Goal: Task Accomplishment & Management: Complete application form

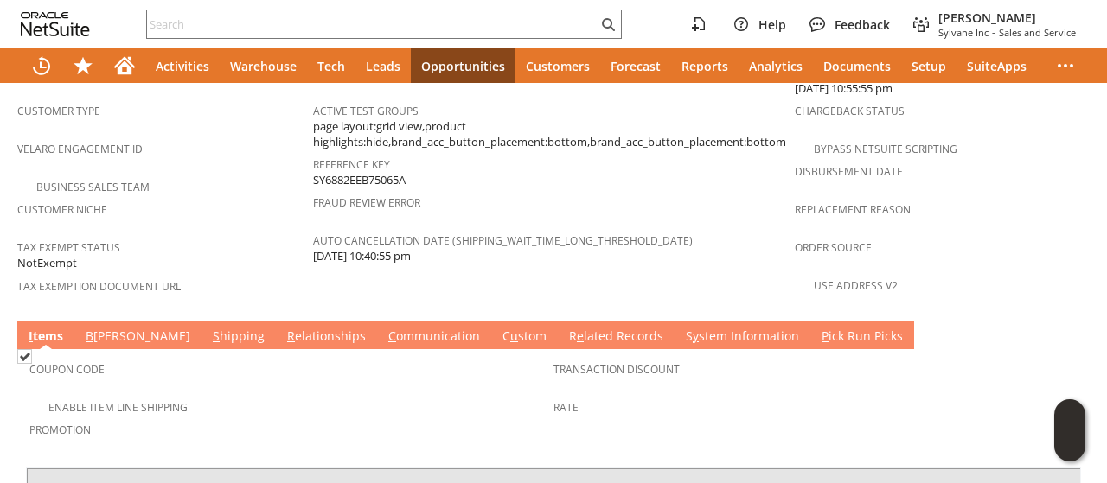
scroll to position [1283, 0]
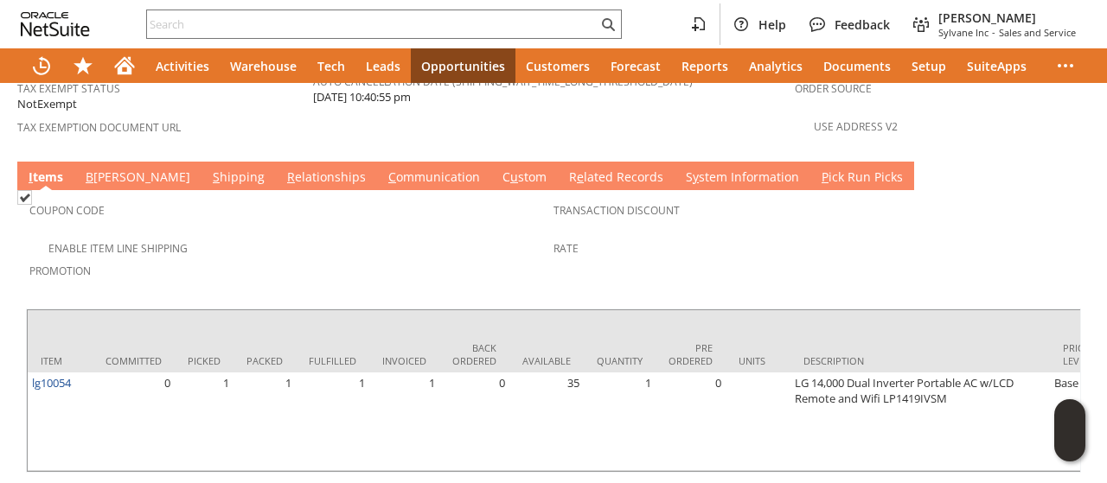
click at [208, 169] on link "S hipping" at bounding box center [238, 178] width 61 height 19
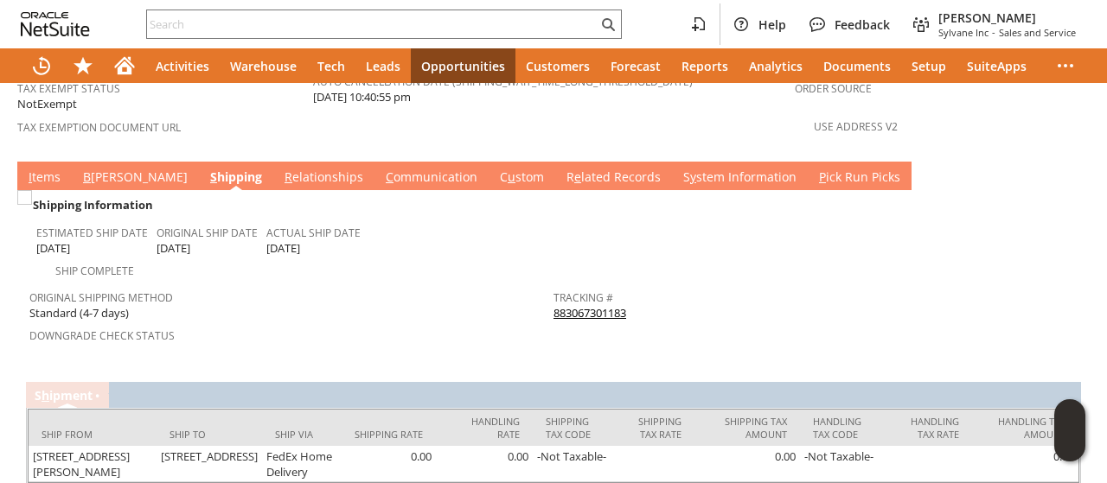
click at [57, 169] on link "I tems" at bounding box center [44, 178] width 41 height 19
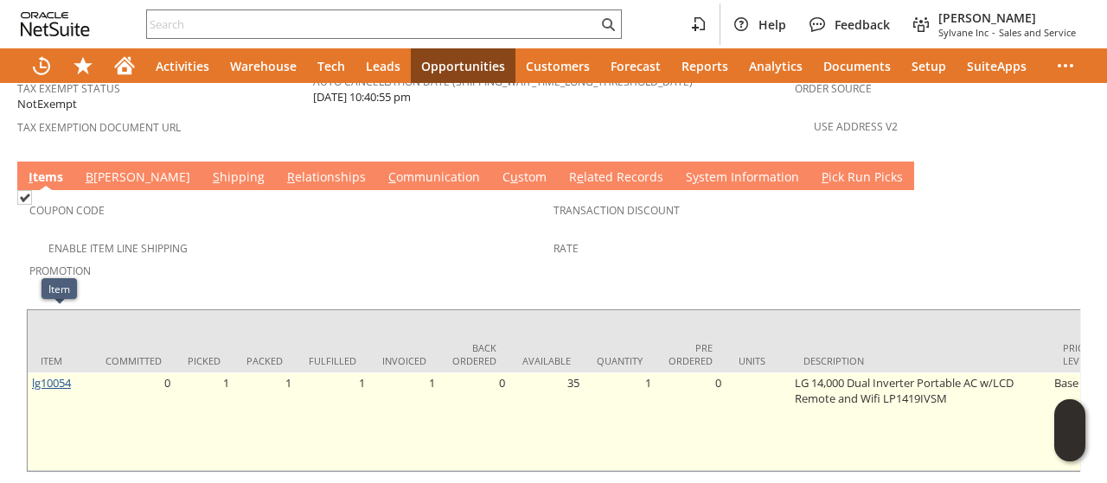
click at [60, 375] on link "lg10054" at bounding box center [51, 383] width 39 height 16
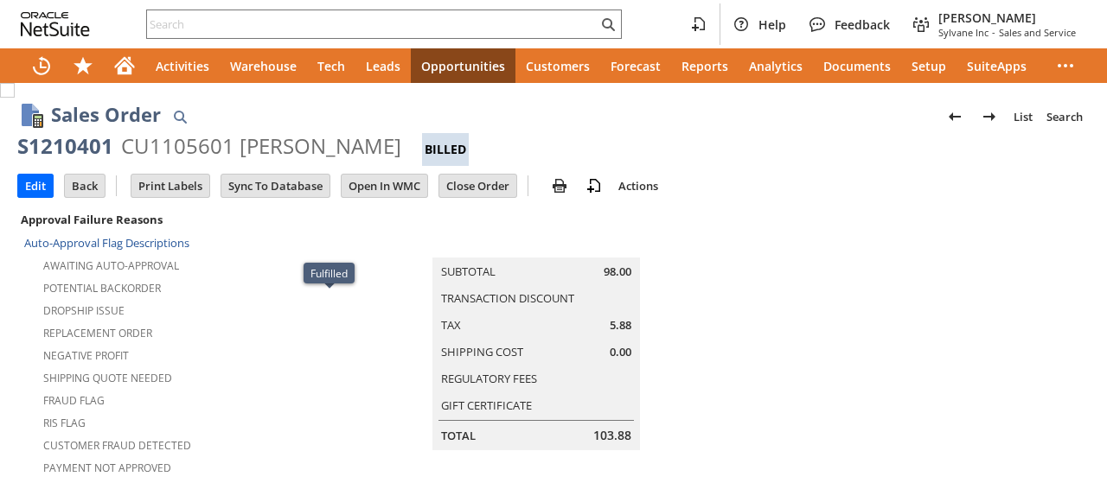
scroll to position [1299, 0]
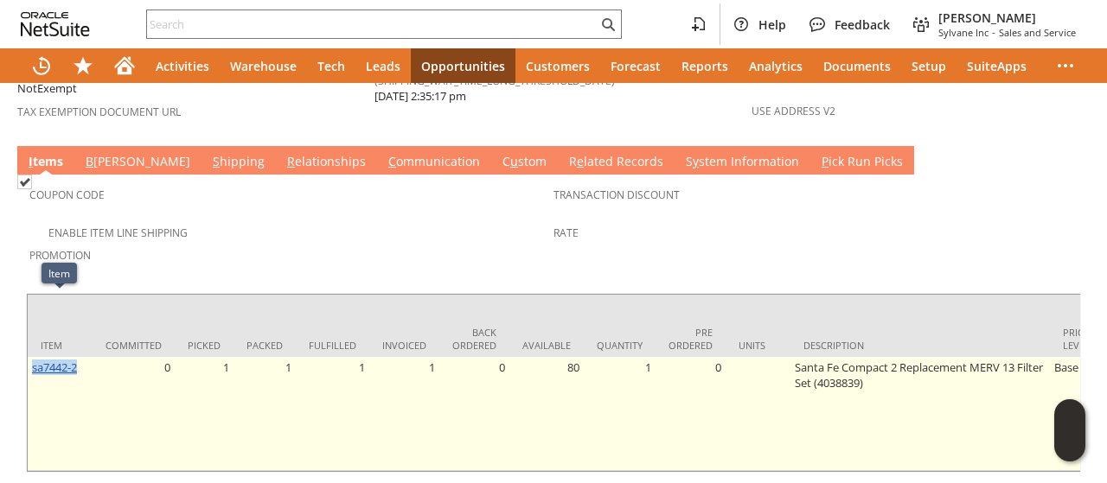
drag, startPoint x: 83, startPoint y: 305, endPoint x: 48, endPoint y: 301, distance: 35.7
click at [33, 357] on td "sa7442-2" at bounding box center [60, 414] width 65 height 114
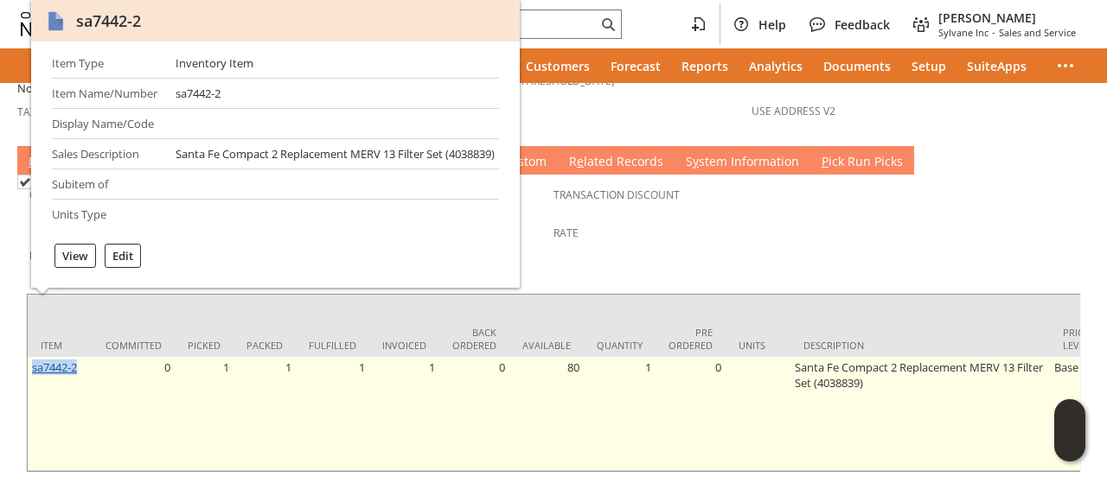
copy link "sa7442-2"
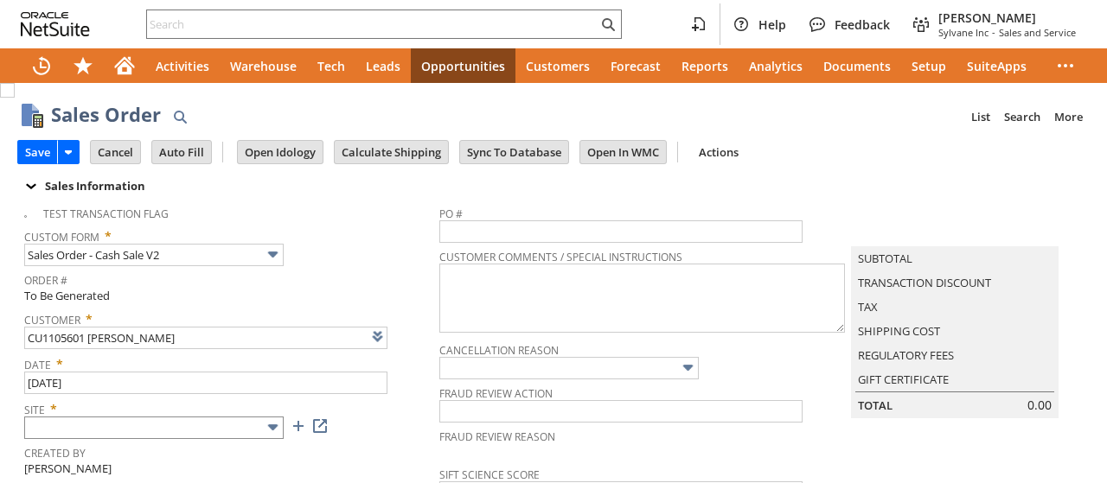
type input "Add"
type input "Copy Previous"
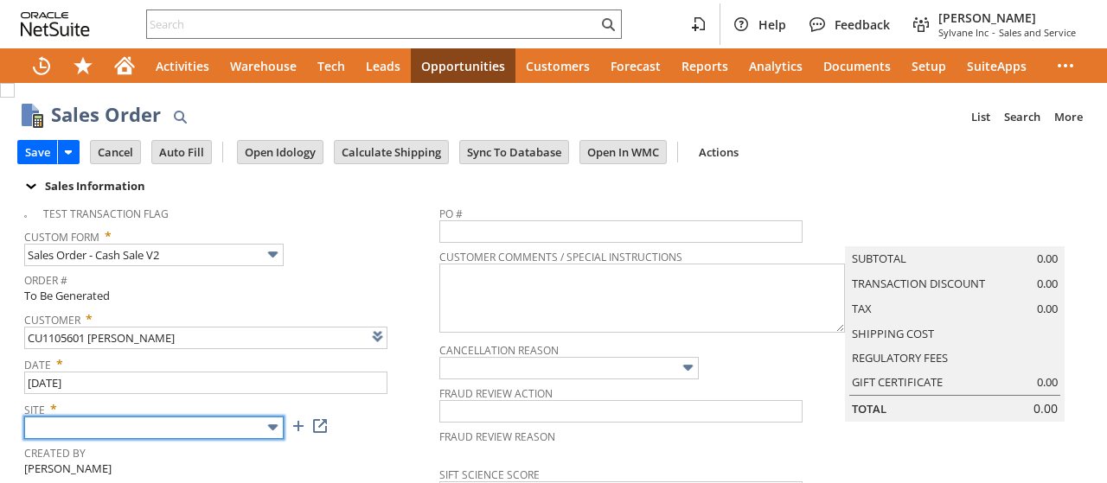
click at [197, 425] on input "text" at bounding box center [153, 428] width 259 height 22
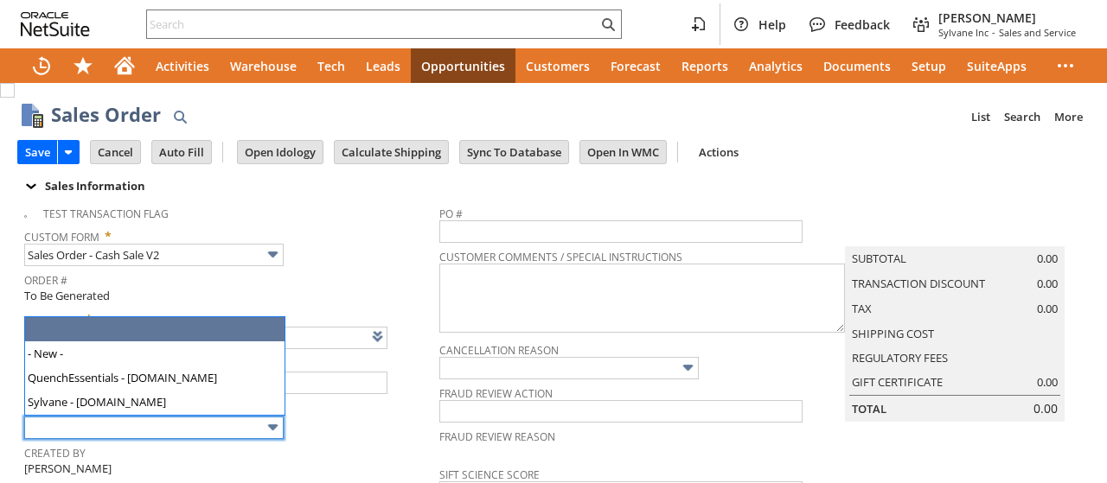
type input "Intelligent Recommendations ⁰"
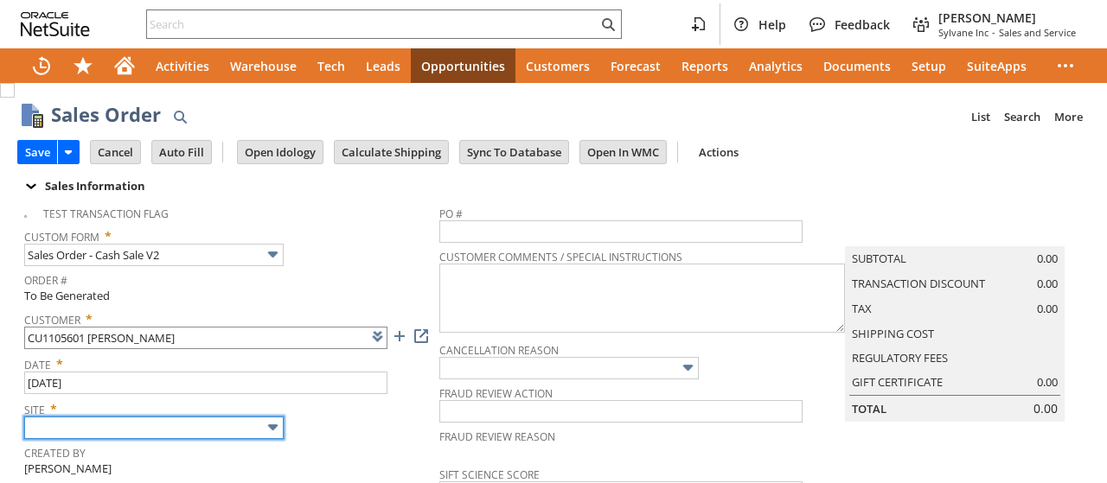
type input "Sylvane - [DOMAIN_NAME]"
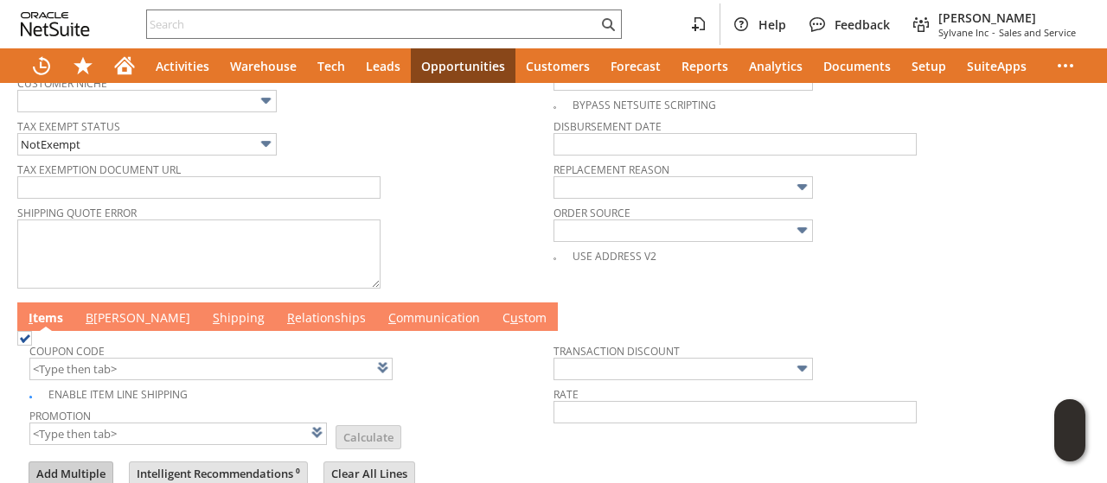
scroll to position [898, 0]
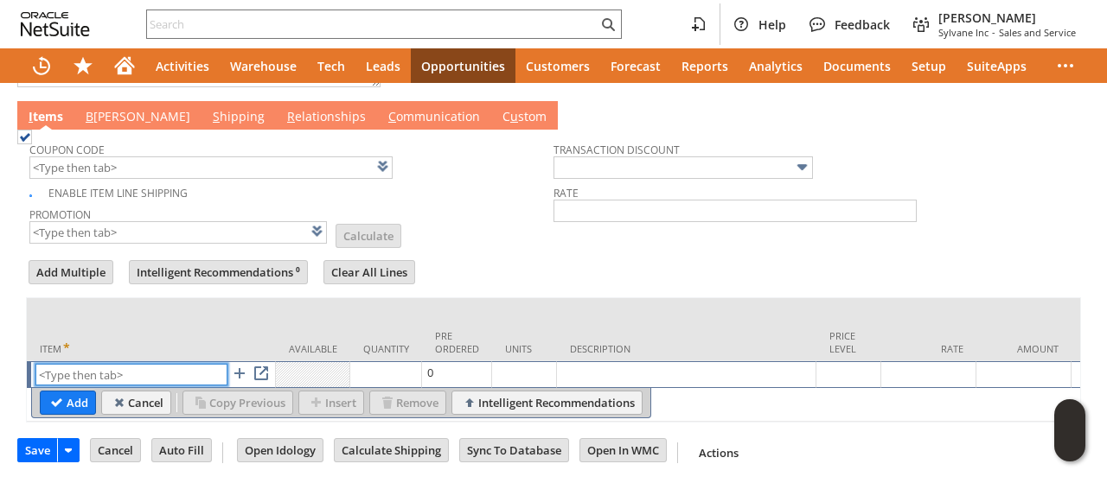
paste input "sa7442-2"
type input "sa7442-2"
click at [59, 392] on input "Add" at bounding box center [68, 403] width 54 height 22
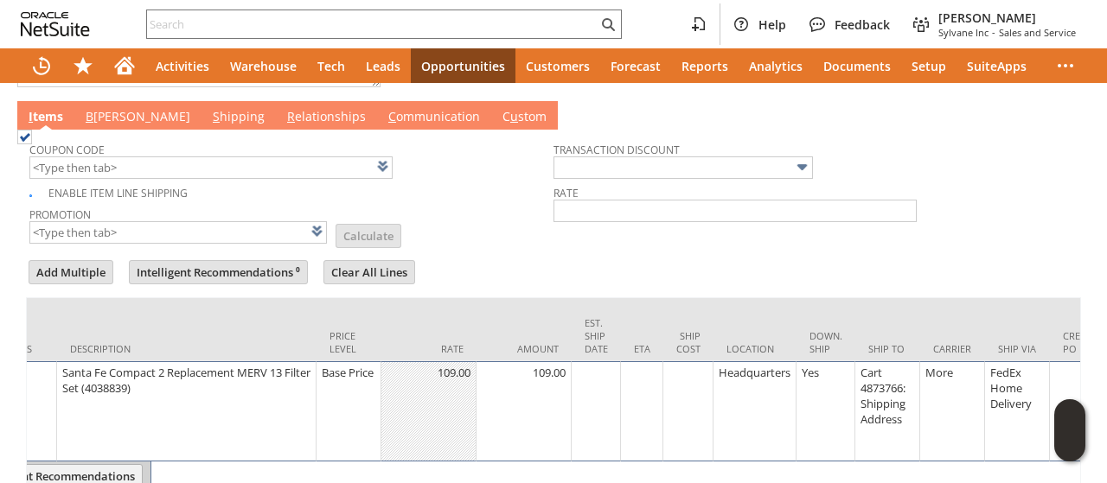
scroll to position [0, 590]
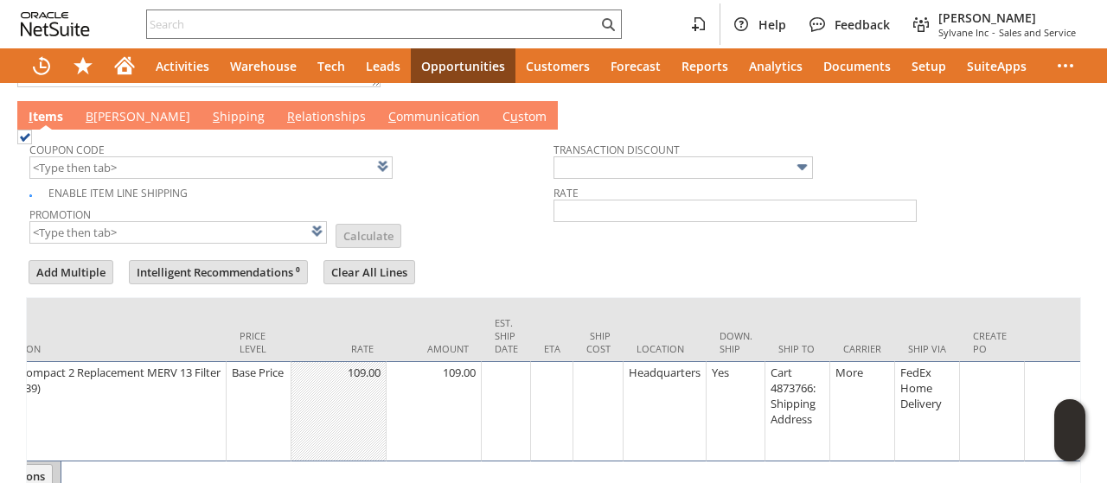
click at [786, 380] on div "Cart 4873766: Shipping Address" at bounding box center [797, 396] width 55 height 64
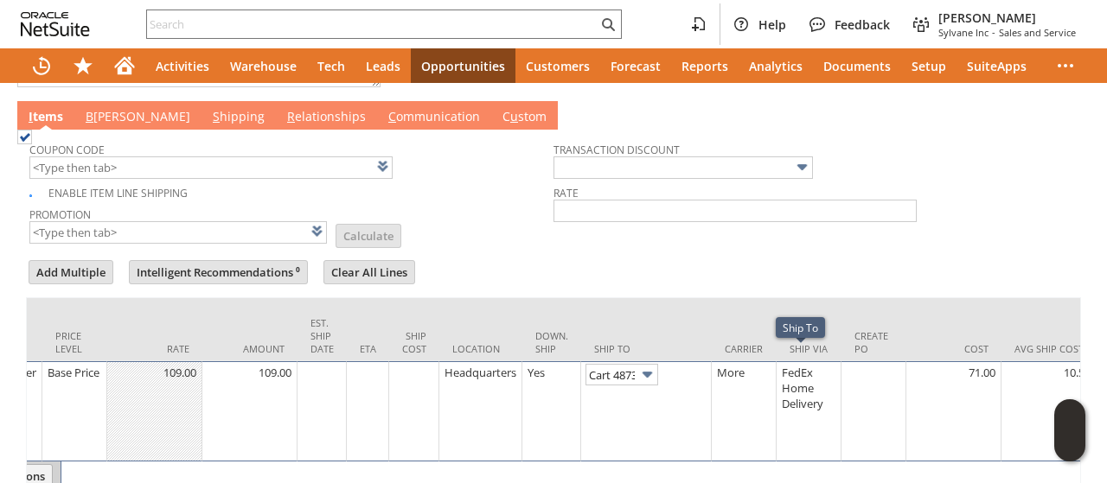
scroll to position [0, 115]
click at [657, 365] on img at bounding box center [647, 375] width 20 height 20
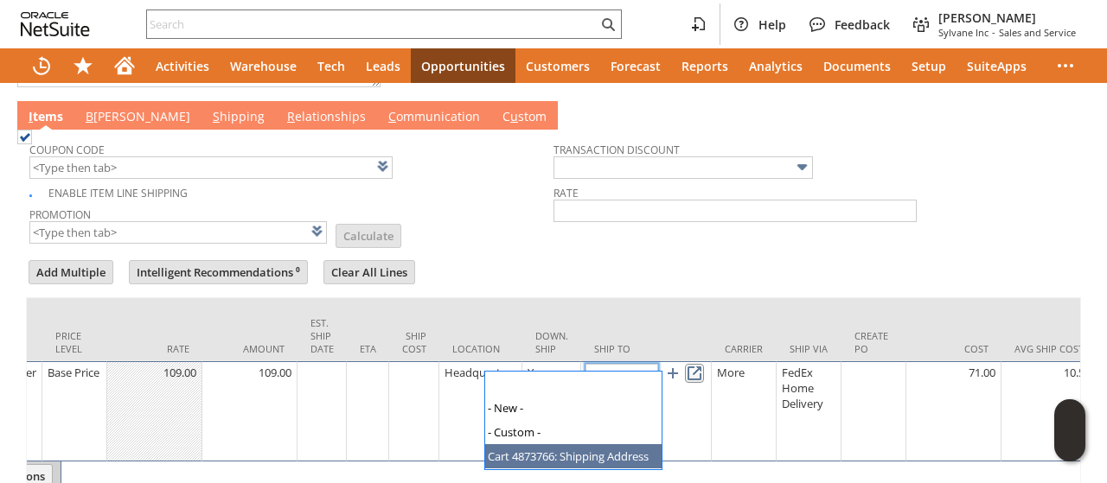
click at [704, 364] on link at bounding box center [694, 373] width 19 height 19
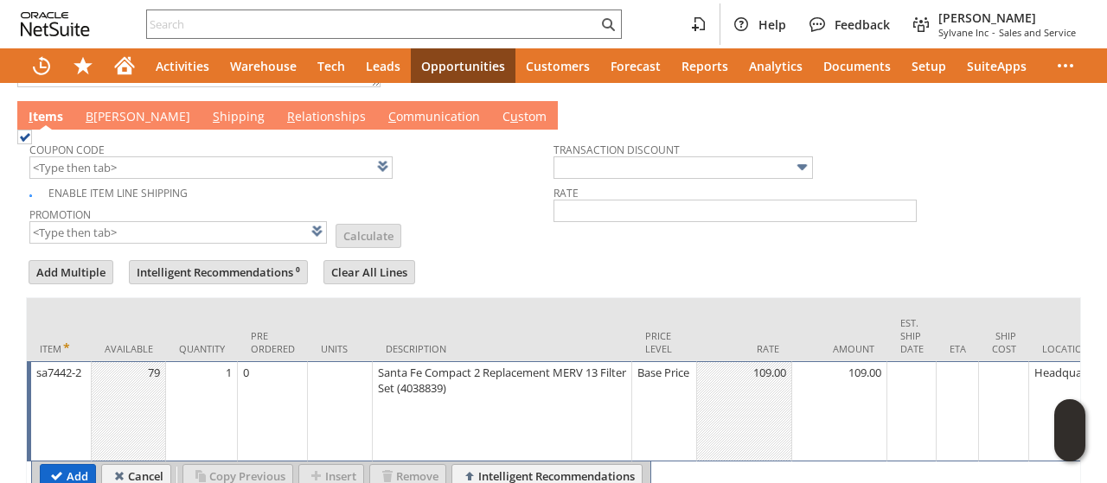
click at [86, 465] on input "Add" at bounding box center [68, 476] width 54 height 22
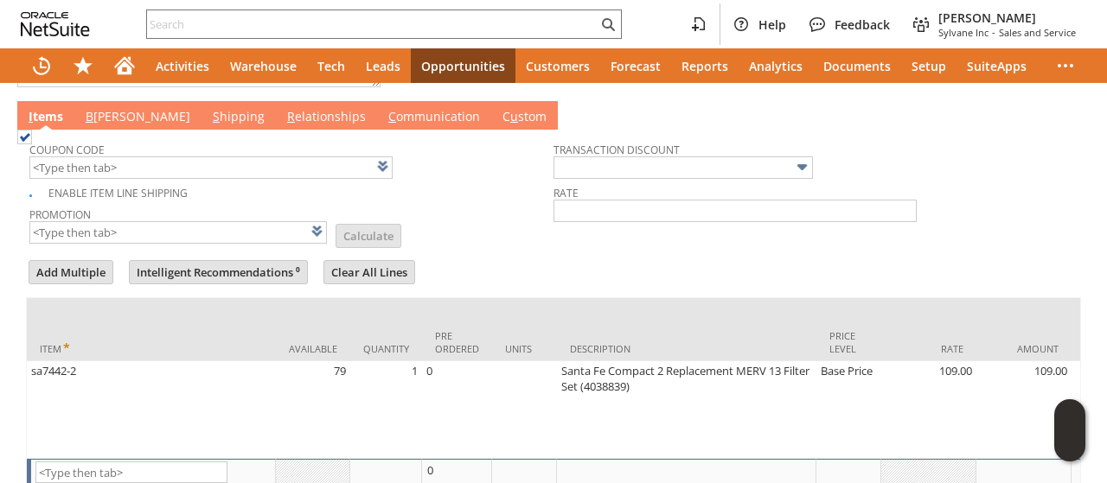
click at [97, 108] on link "B [PERSON_NAME]" at bounding box center [137, 117] width 113 height 19
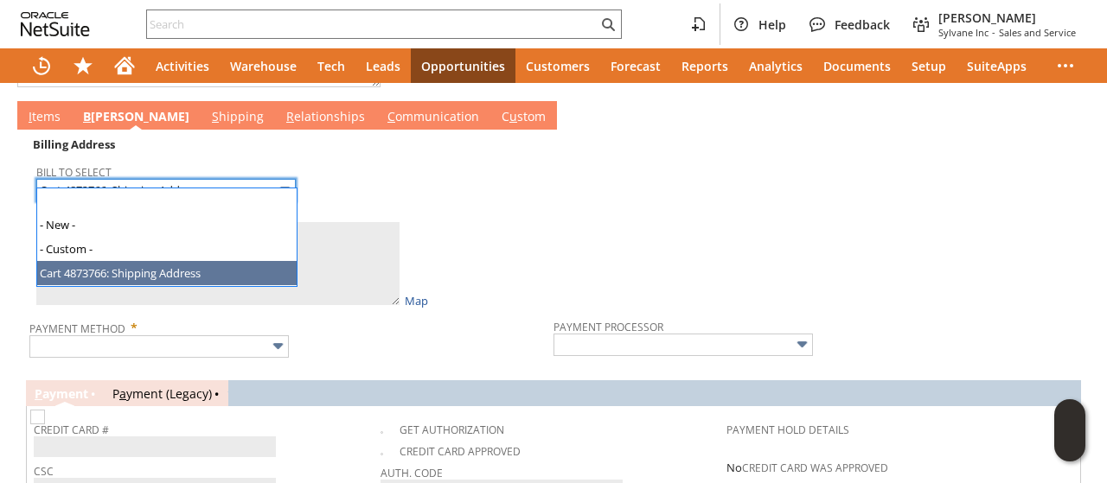
drag, startPoint x: 143, startPoint y: 179, endPoint x: 152, endPoint y: 201, distance: 24.4
click at [144, 179] on input "Cart 4873766: Shipping Address" at bounding box center [165, 190] width 259 height 22
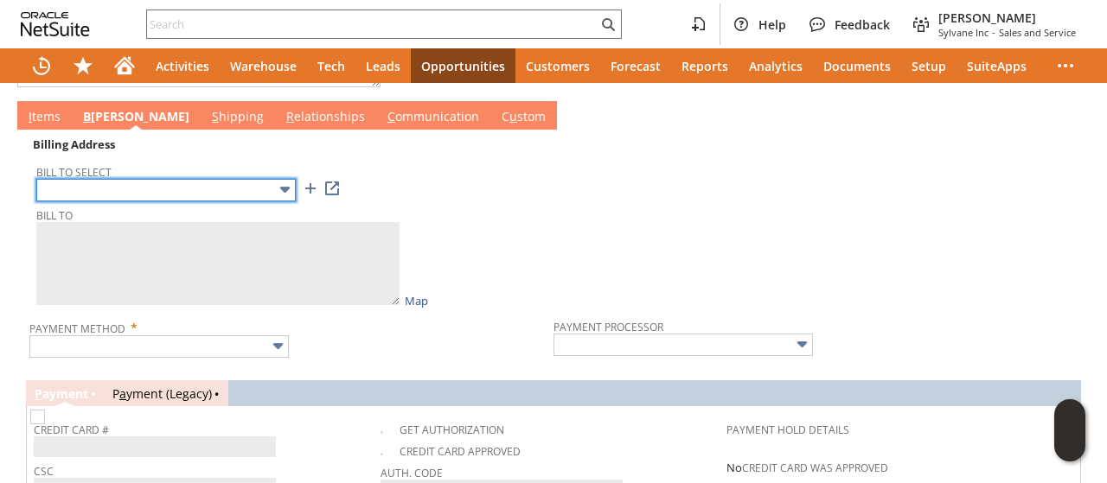
click at [223, 179] on input "text" at bounding box center [165, 190] width 259 height 22
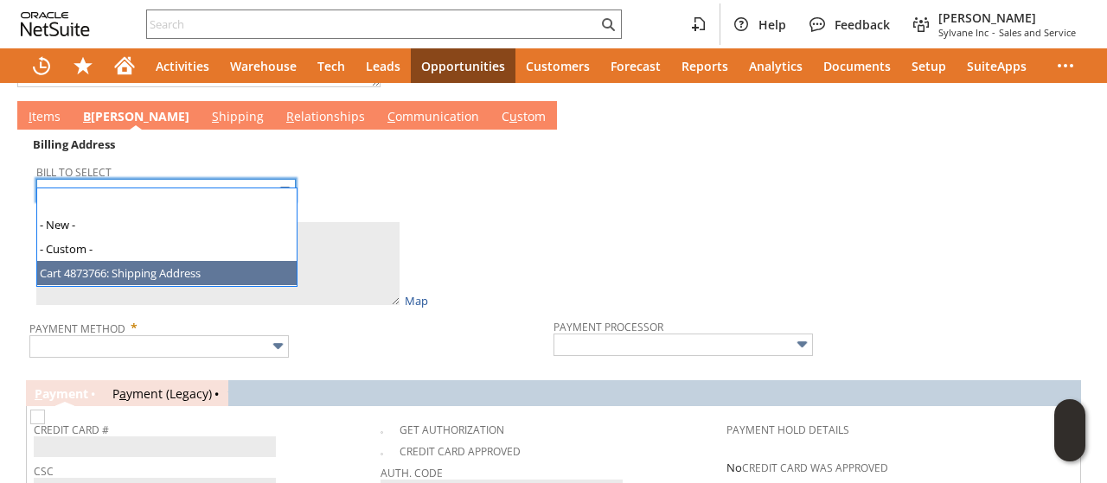
type input "Cart 4873766: Shipping Address"
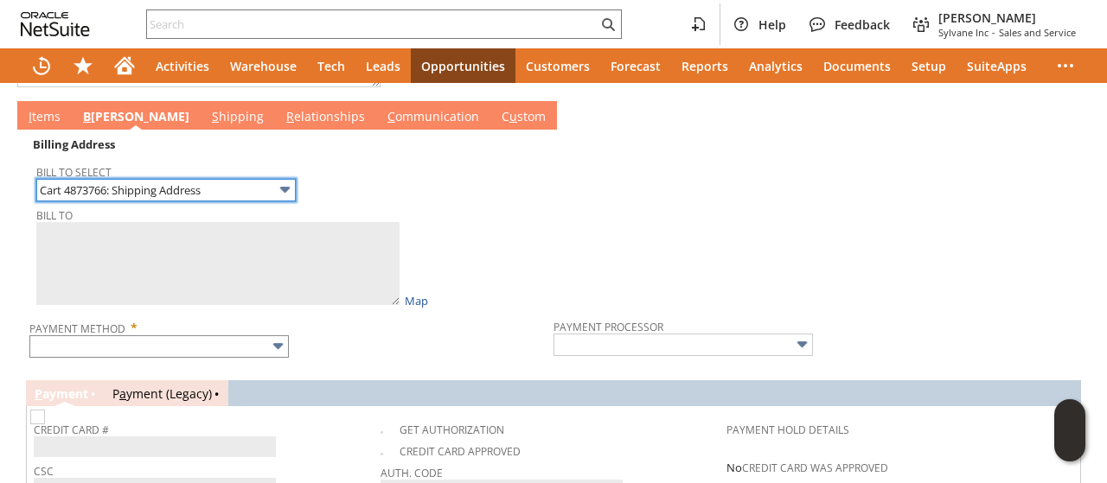
type textarea "Michael Derman 211 N 2ND ST 2064898 LEWISBURG PA 17837-1517 United States"
type input "[STREET_ADDRESS]"
type input "17837-1517"
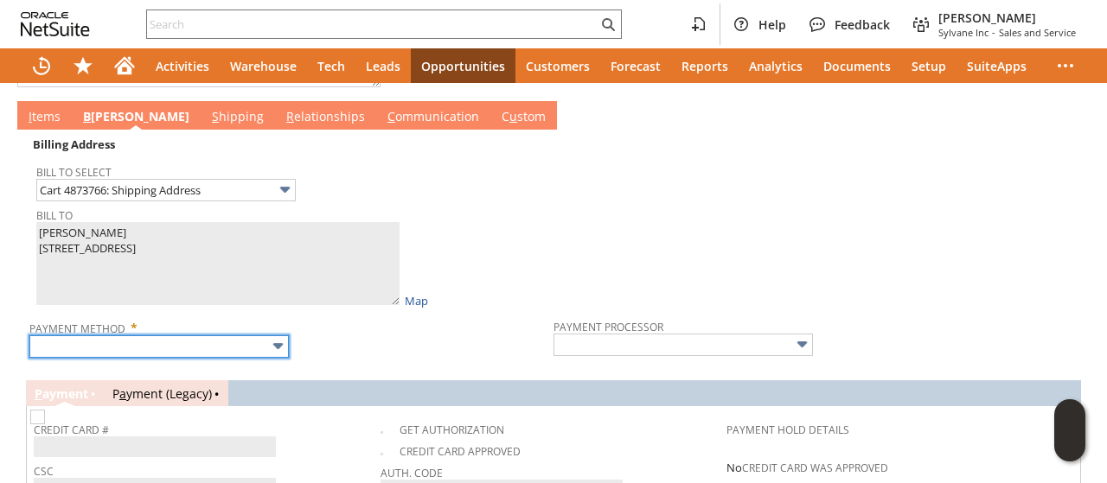
click at [187, 336] on input "text" at bounding box center [158, 347] width 259 height 22
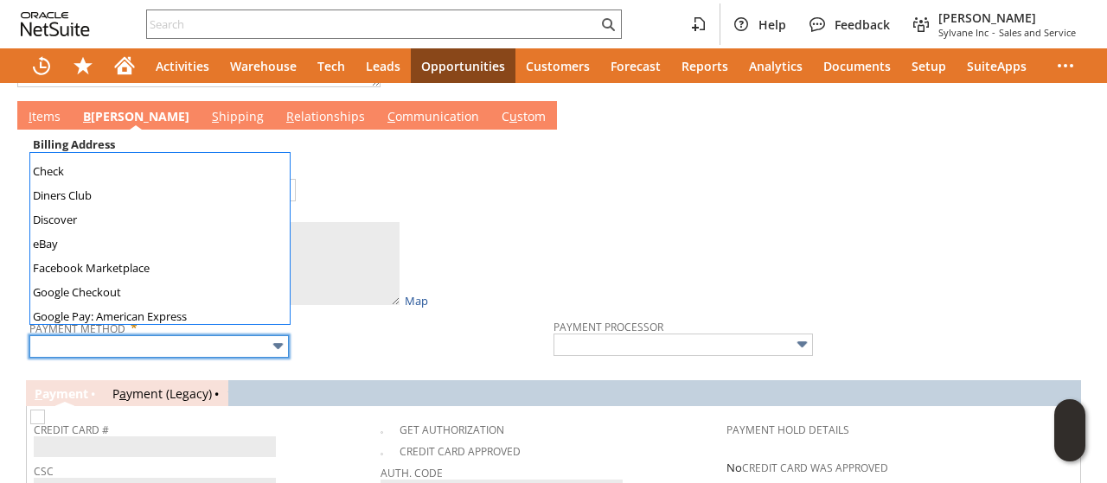
scroll to position [223, 0]
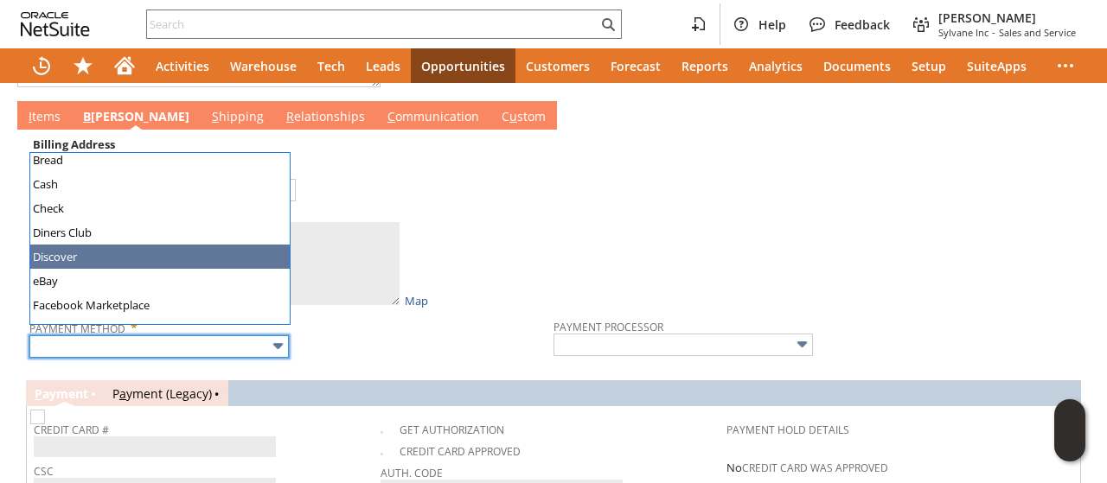
type input "Discover"
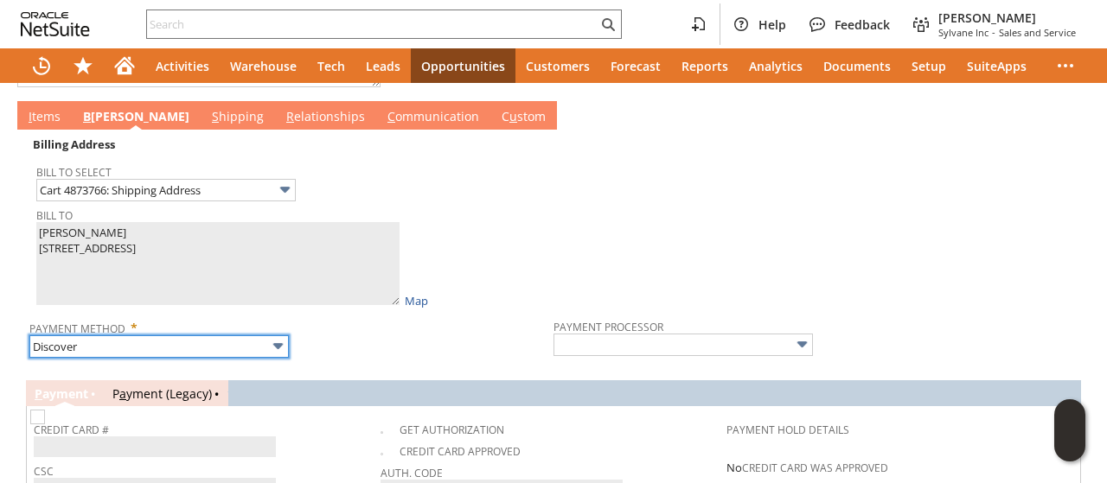
type input "Braintree"
checkbox input "true"
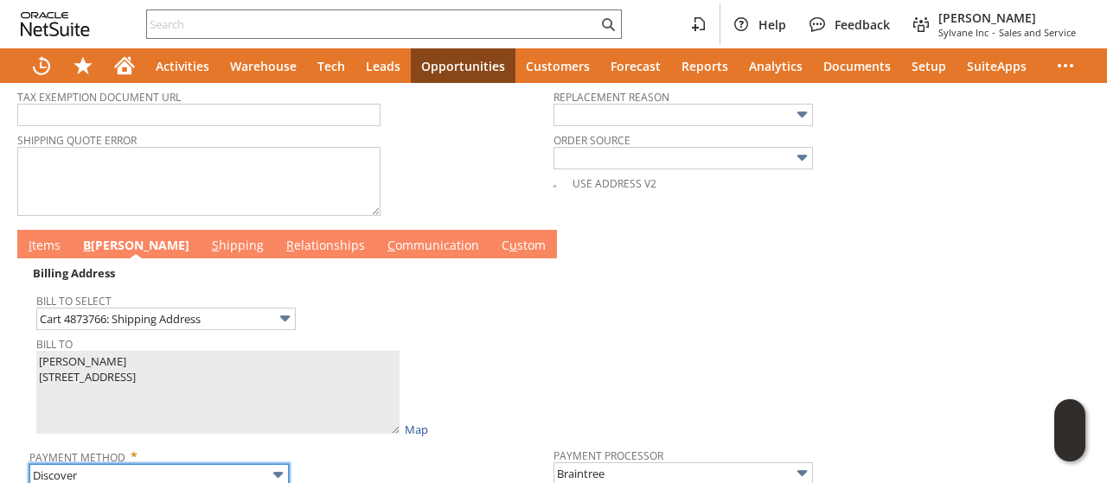
scroll to position [638, 0]
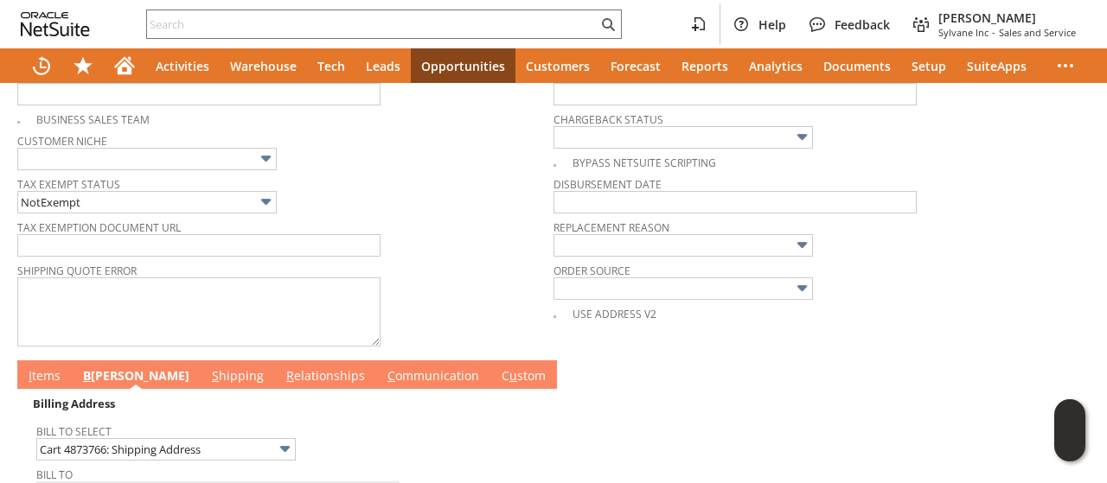
click at [47, 367] on link "I tems" at bounding box center [44, 376] width 41 height 19
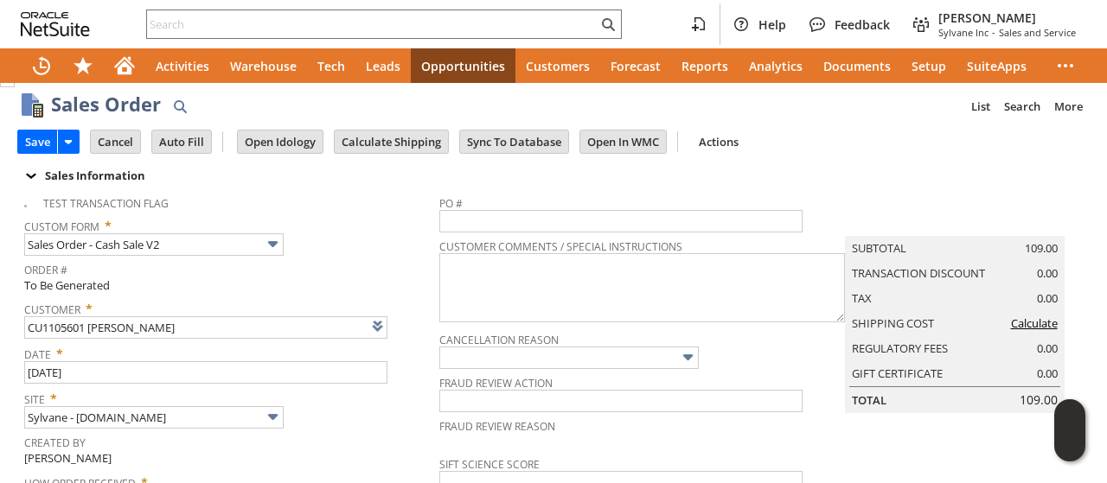
scroll to position [0, 0]
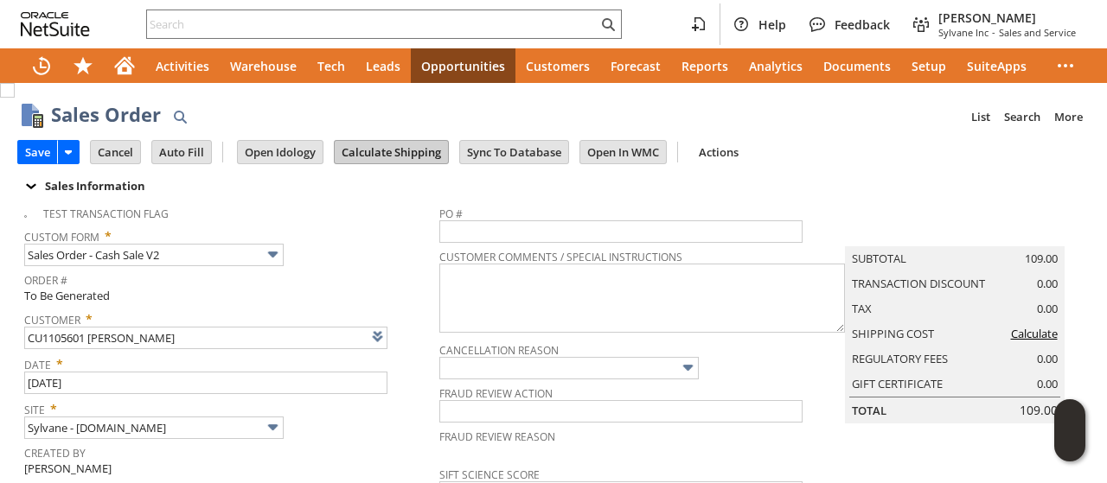
click at [381, 143] on input "Calculate Shipping" at bounding box center [391, 152] width 113 height 22
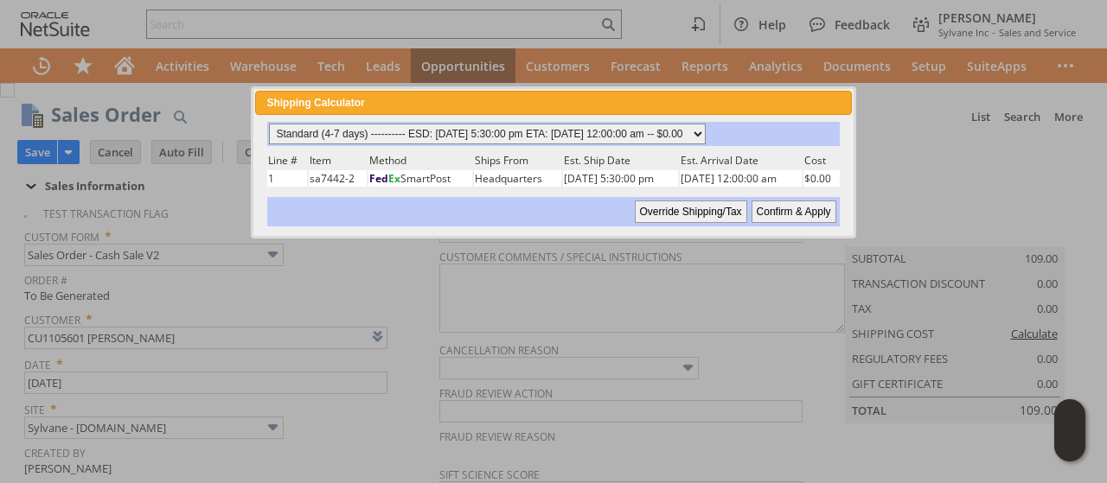
click at [668, 129] on select "Standard (4-7 days) ---------- ESD: 08/13/2025 5:30:00 pm ETA: 08/19/2025 12:00…" at bounding box center [487, 134] width 437 height 21
select select "3 Day ------------------------ ESD: 08/13/2025 5:30:00 pm ETA: 08/15/2025 12:00…"
click at [269, 124] on select "Standard (4-7 days) ---------- ESD: 08/13/2025 5:30:00 pm ETA: 08/19/2025 12:00…" at bounding box center [487, 134] width 437 height 21
click at [776, 214] on input "Confirm & Apply" at bounding box center [793, 212] width 85 height 22
type input "Add"
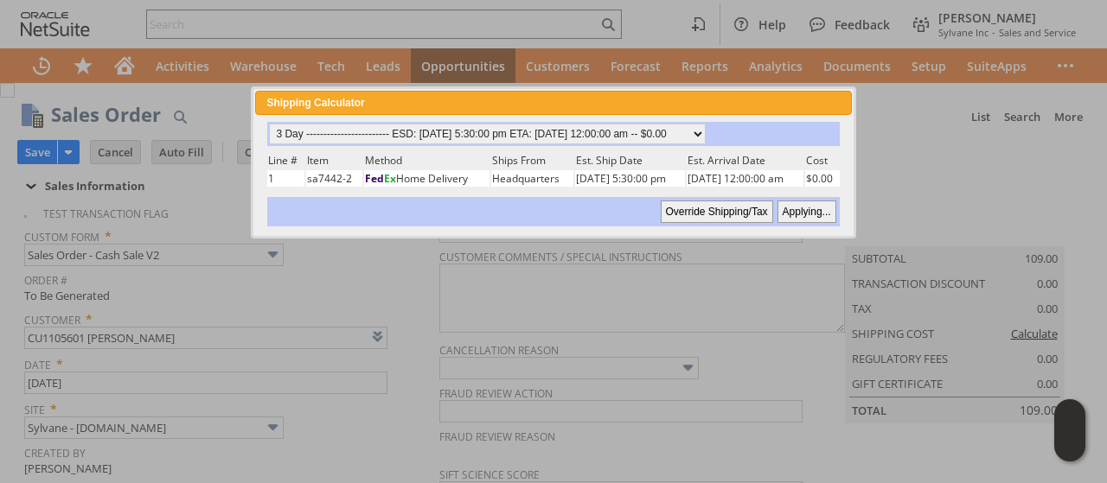
type input "Copy Previous"
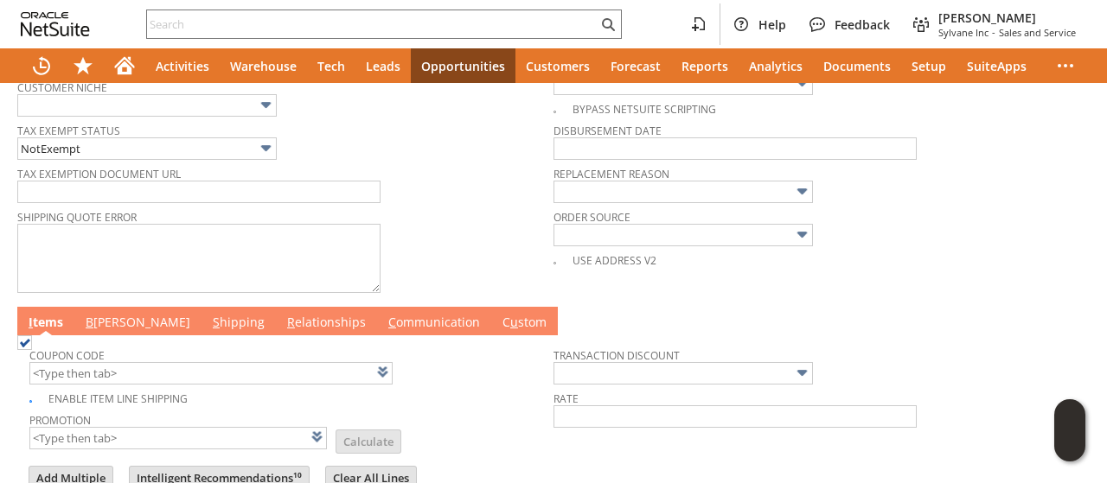
click at [107, 314] on link "B [PERSON_NAME]" at bounding box center [137, 323] width 113 height 19
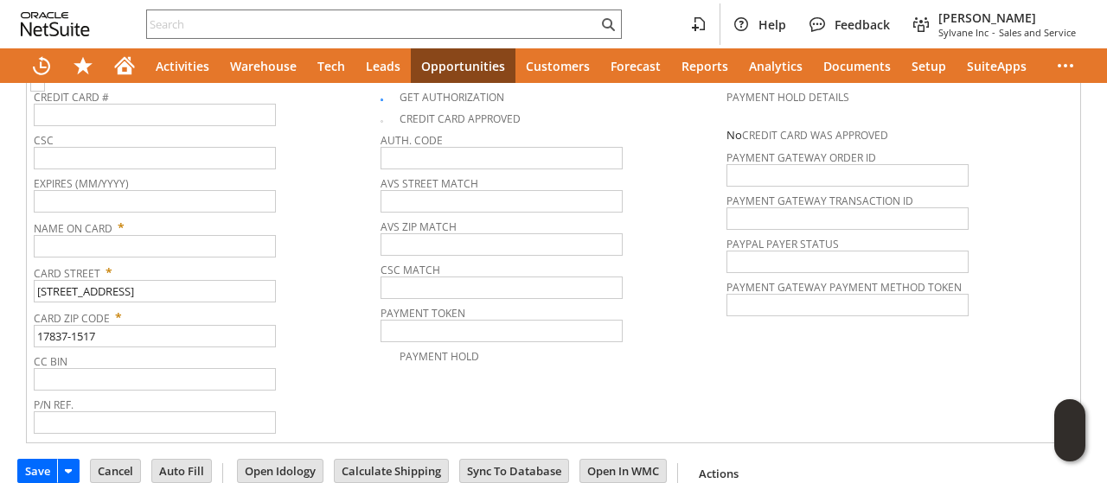
scroll to position [1235, 0]
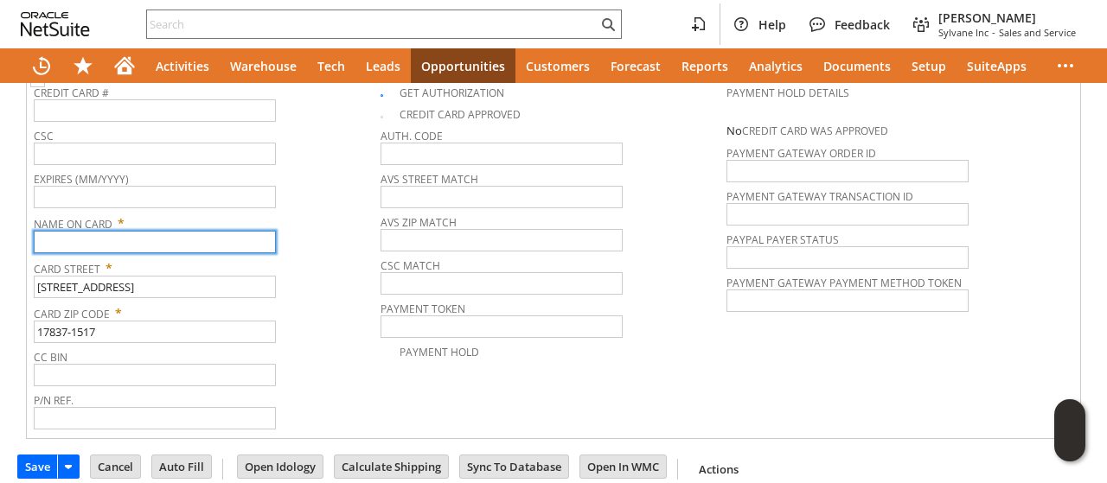
paste input "Michael Derman"
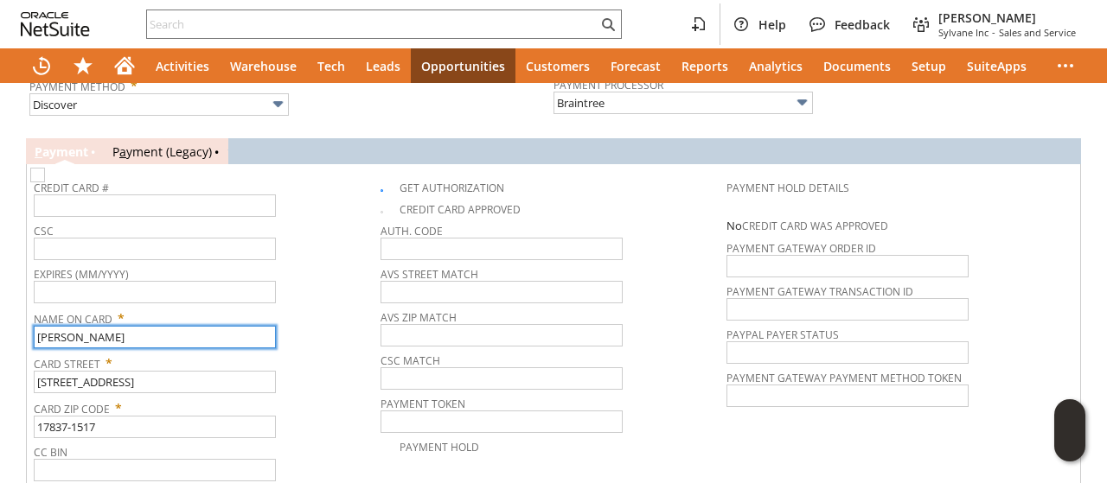
scroll to position [1062, 0]
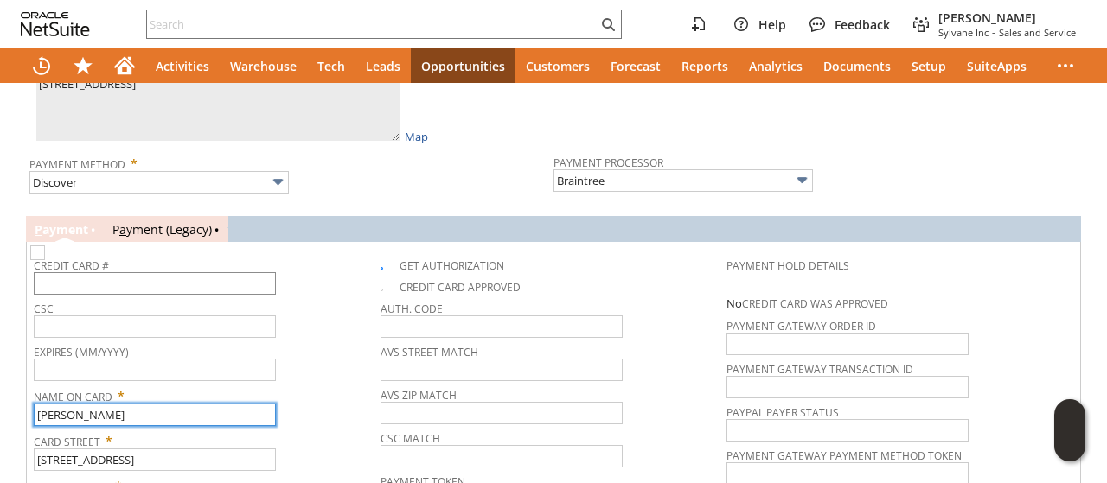
type input "Michael Derman"
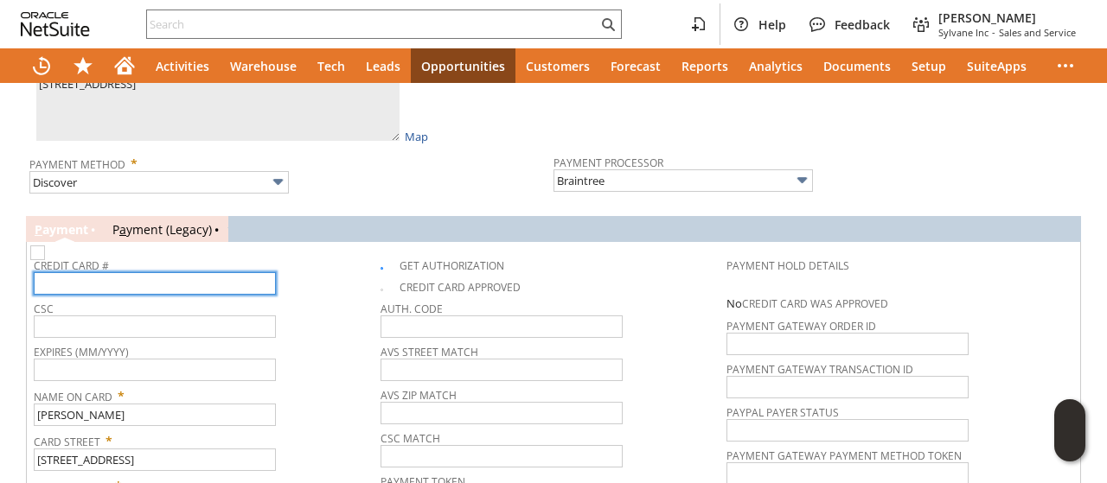
click at [195, 275] on input "text" at bounding box center [155, 283] width 242 height 22
type input "6011014033266756"
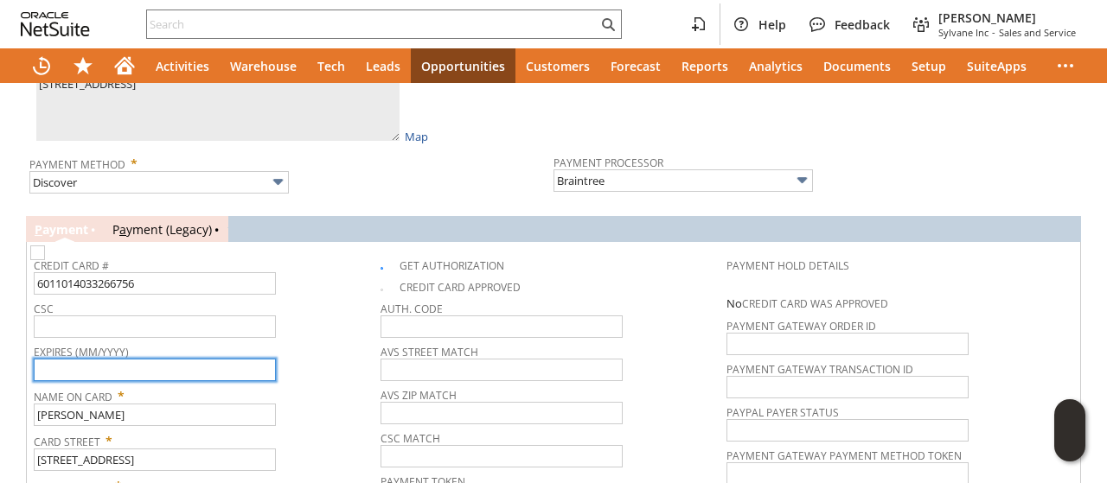
click at [190, 359] on input "text" at bounding box center [155, 370] width 242 height 22
type input "11/2028"
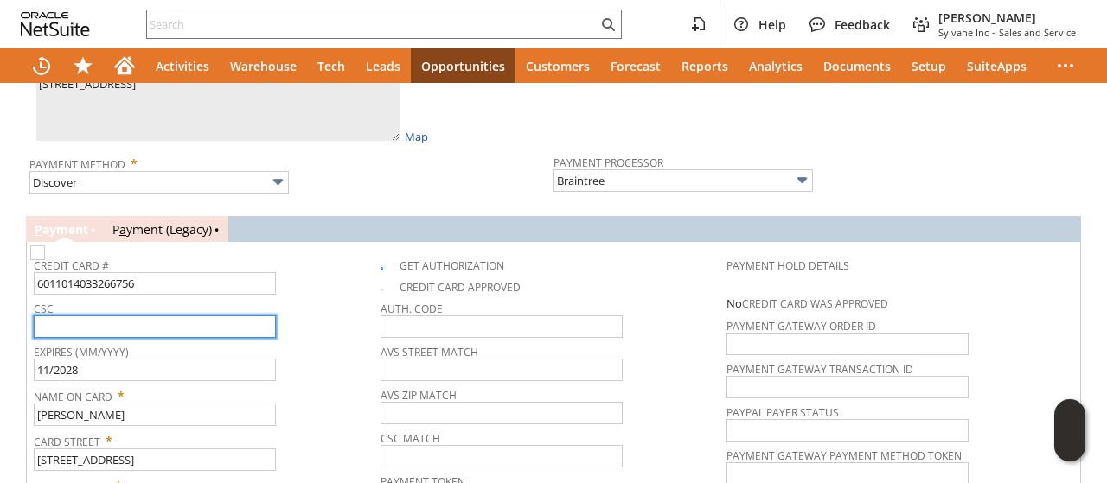
click at [190, 317] on input "text" at bounding box center [155, 327] width 242 height 22
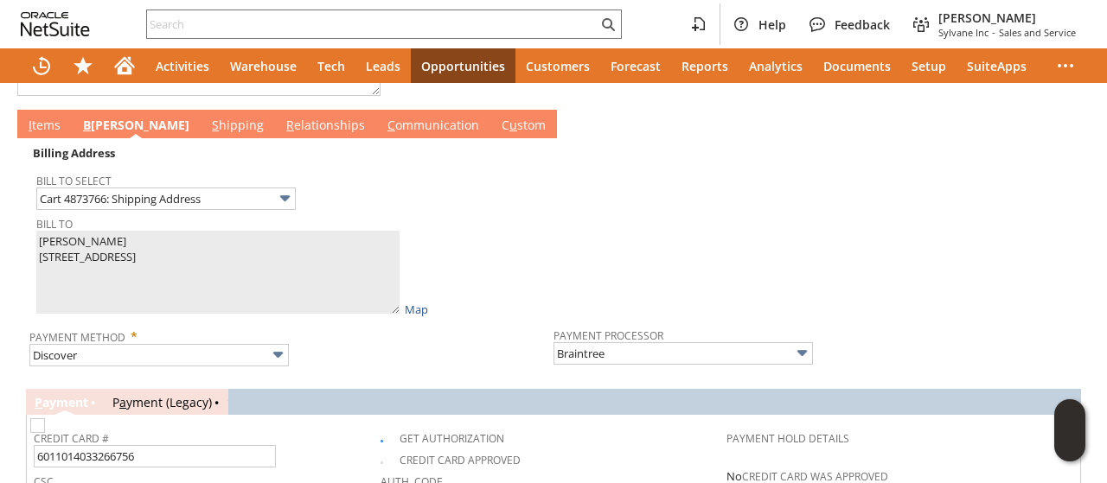
type input "249"
click at [53, 142] on div "Billing Address" at bounding box center [287, 153] width 517 height 22
click at [48, 117] on link "I tems" at bounding box center [44, 126] width 41 height 19
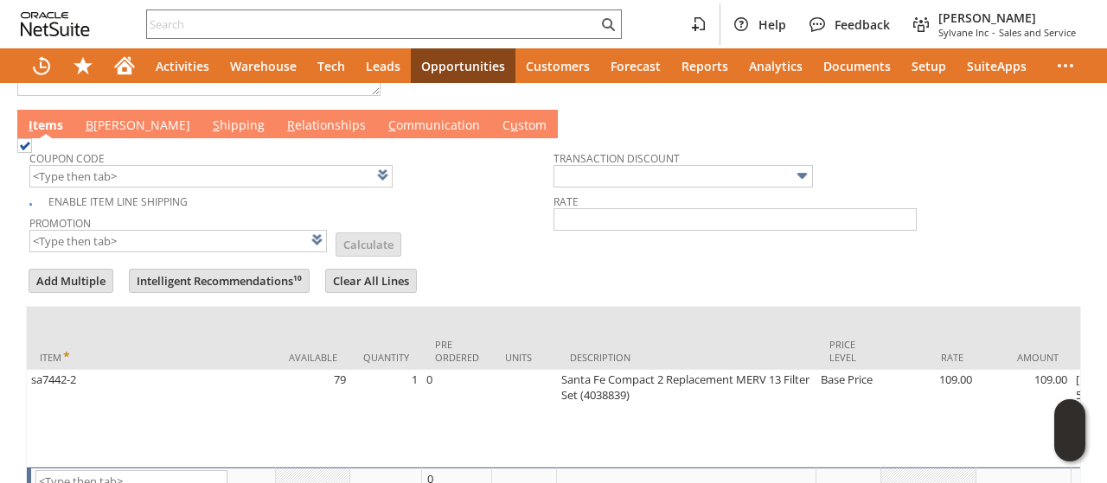
click at [384, 122] on link "C ommunication" at bounding box center [434, 126] width 100 height 19
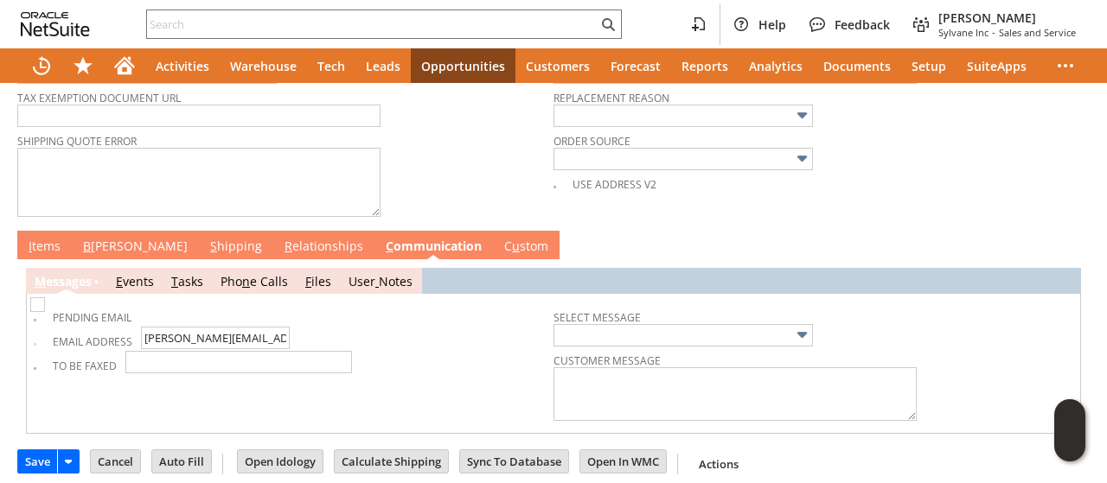
drag, startPoint x: 48, startPoint y: 222, endPoint x: 48, endPoint y: 233, distance: 10.4
click at [48, 231] on td "I tems" at bounding box center [44, 245] width 54 height 29
click at [48, 238] on link "I tems" at bounding box center [44, 247] width 41 height 19
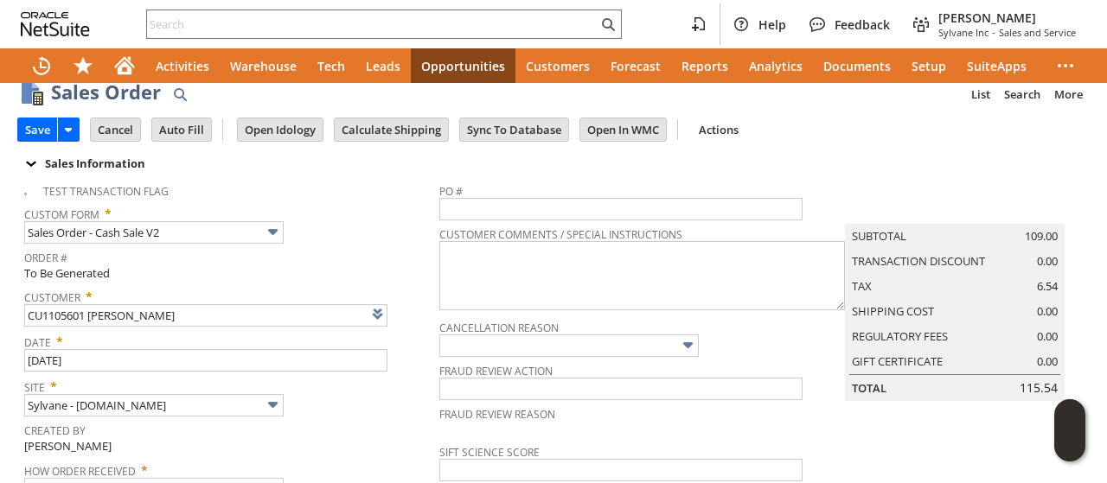
scroll to position [0, 0]
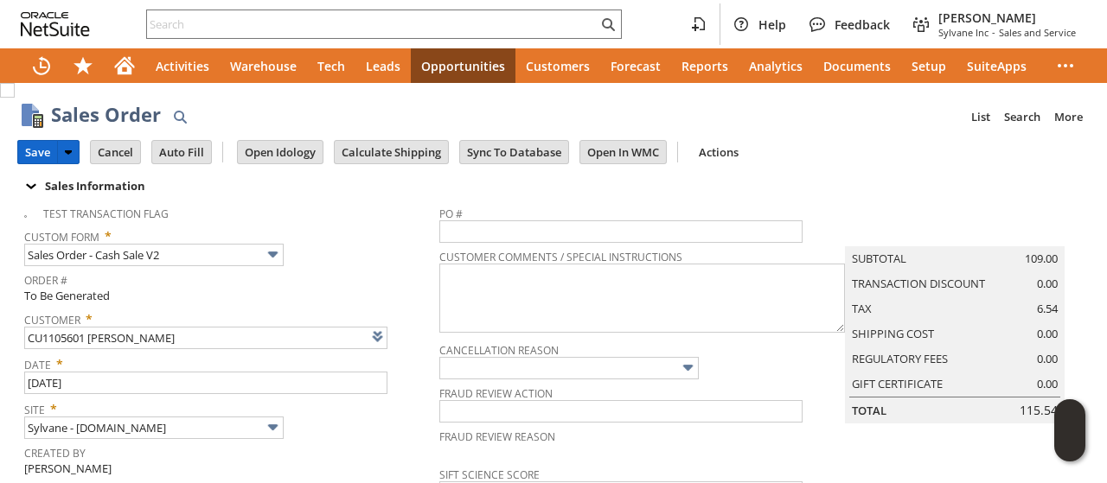
drag, startPoint x: 41, startPoint y: 144, endPoint x: 77, endPoint y: 242, distance: 104.2
click at [41, 146] on input "Save" at bounding box center [37, 152] width 39 height 22
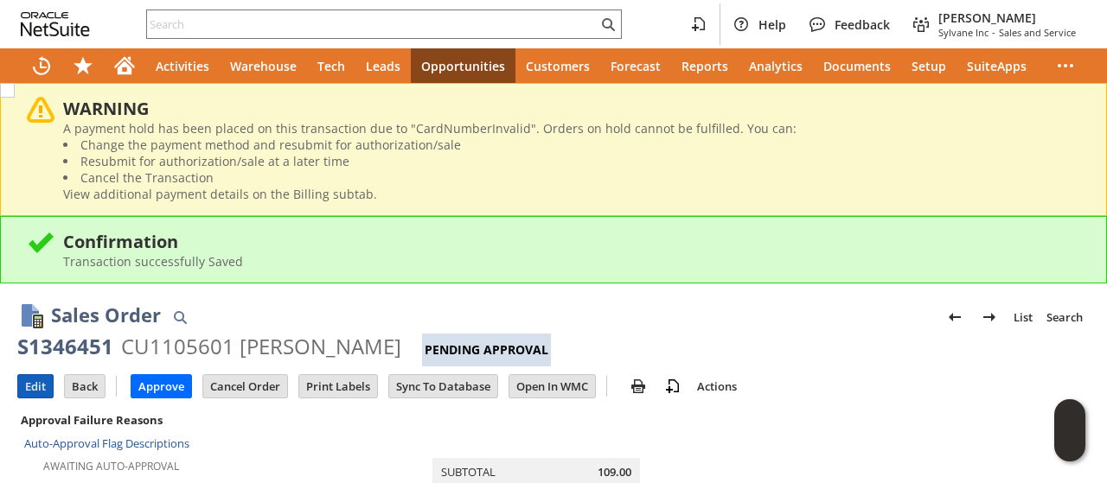
click at [39, 387] on input "Edit" at bounding box center [35, 386] width 35 height 22
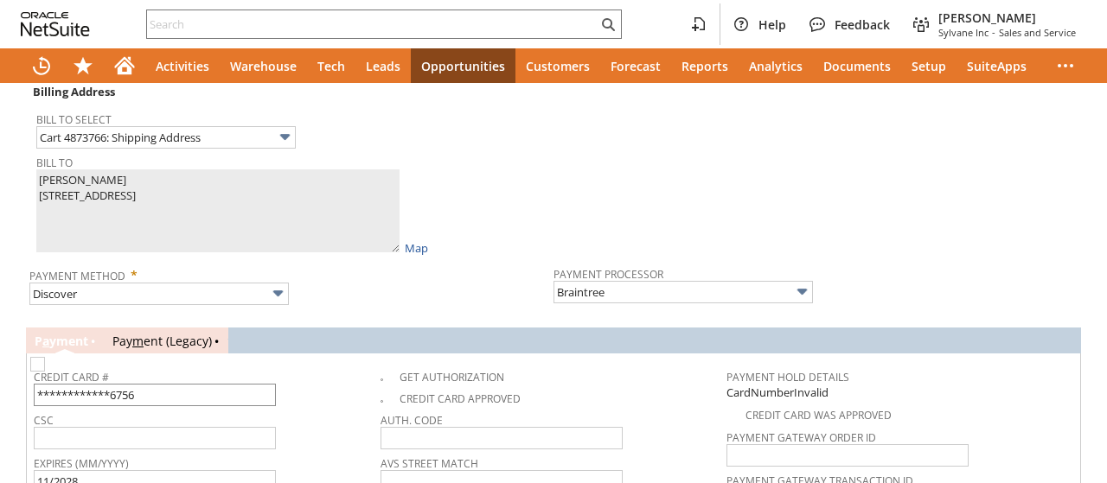
scroll to position [1780, 0]
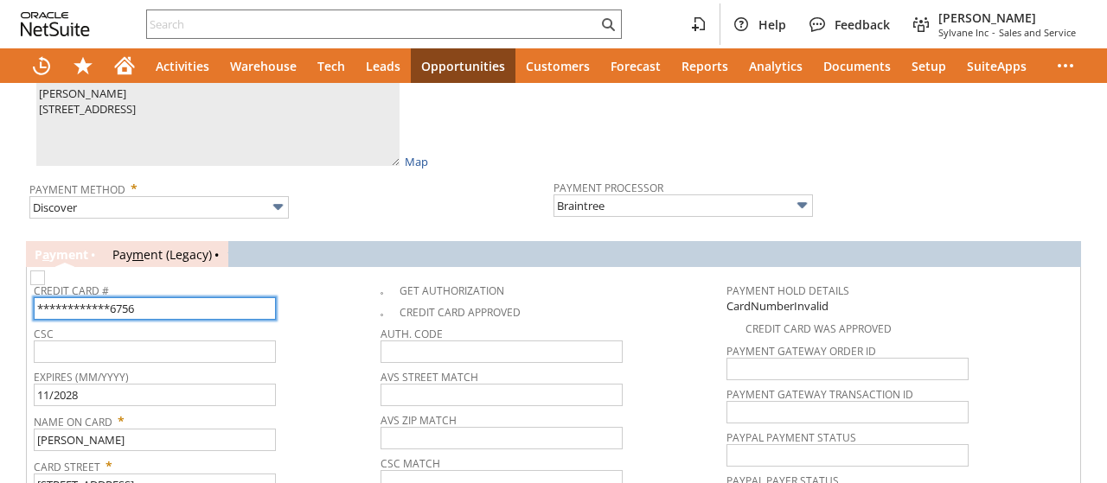
click at [169, 297] on input "**********" at bounding box center [155, 308] width 242 height 22
type input "[CREDIT_CARD_NUMBER]"
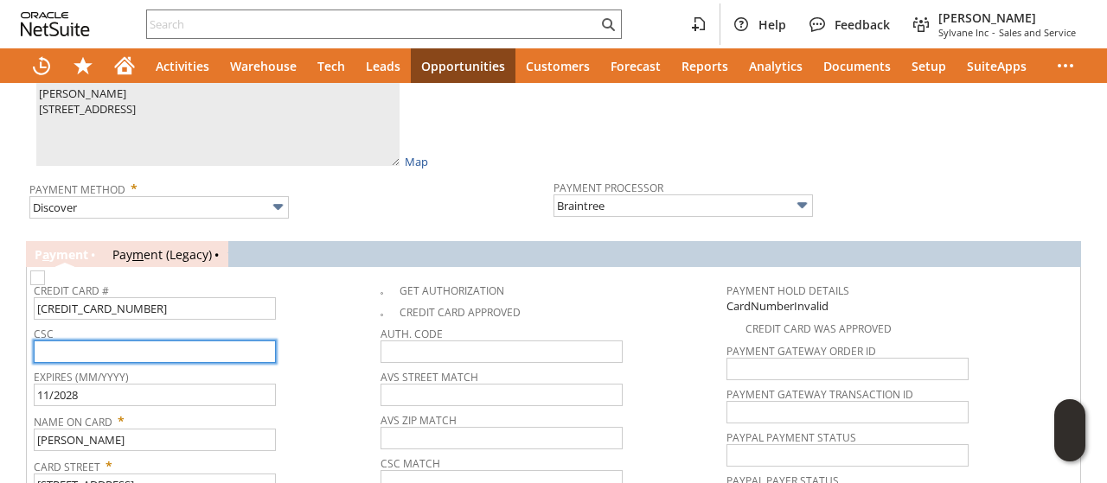
click at [163, 341] on input "text" at bounding box center [155, 352] width 242 height 22
type input "249"
click at [45, 271] on img at bounding box center [37, 278] width 15 height 15
checkbox input "true"
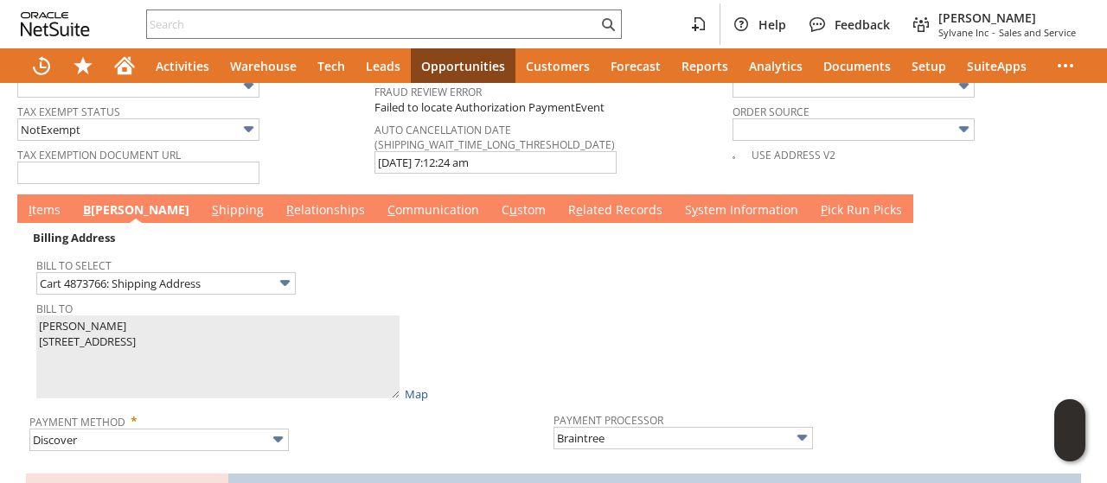
scroll to position [1521, 0]
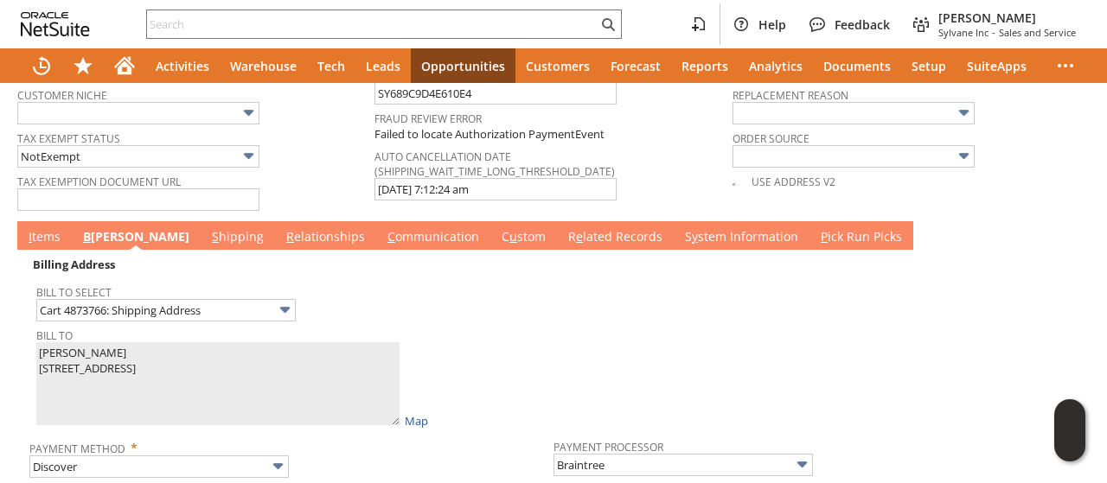
click at [55, 228] on link "I tems" at bounding box center [44, 237] width 41 height 19
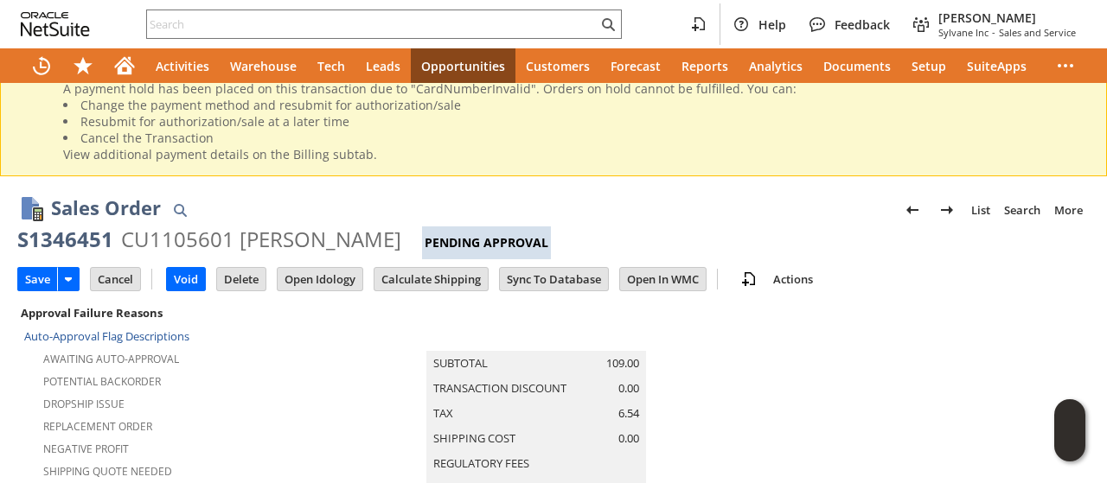
scroll to position [0, 0]
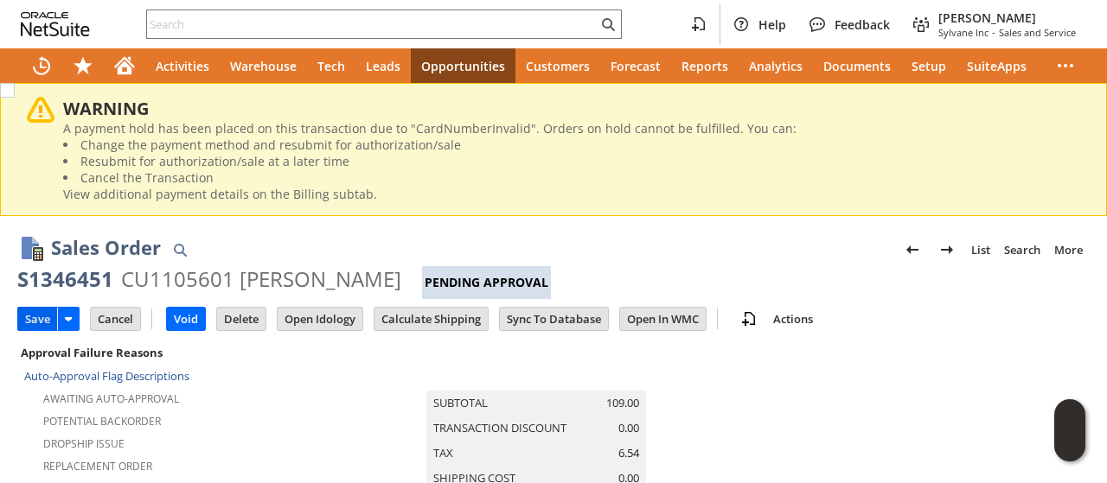
click at [33, 319] on input "Save" at bounding box center [37, 319] width 39 height 22
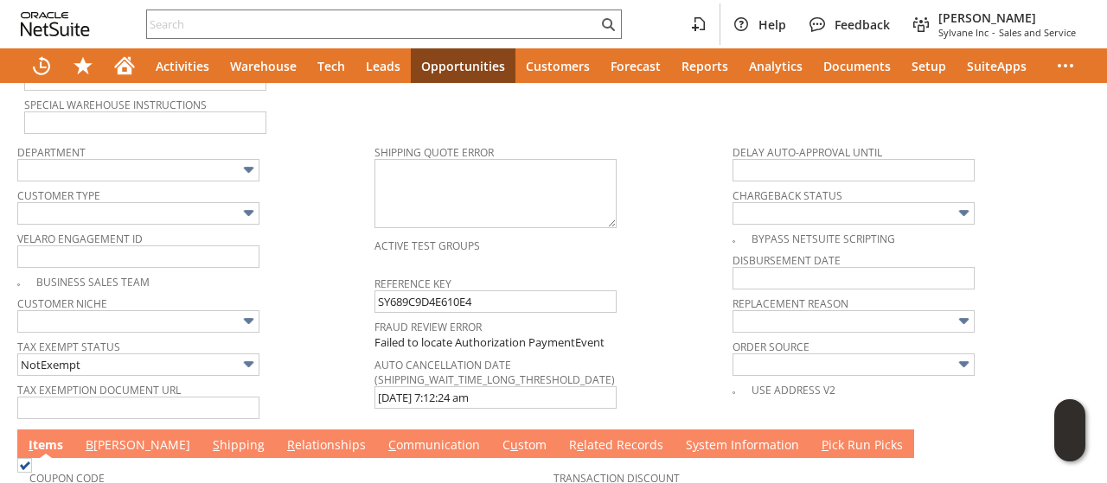
scroll to position [1470, 0]
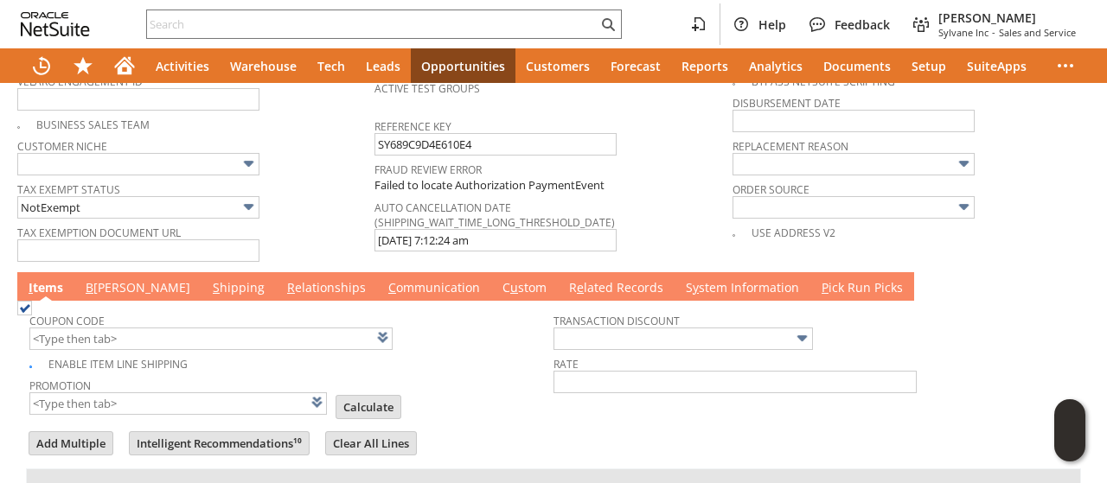
click at [121, 279] on link "B illing" at bounding box center [137, 288] width 113 height 19
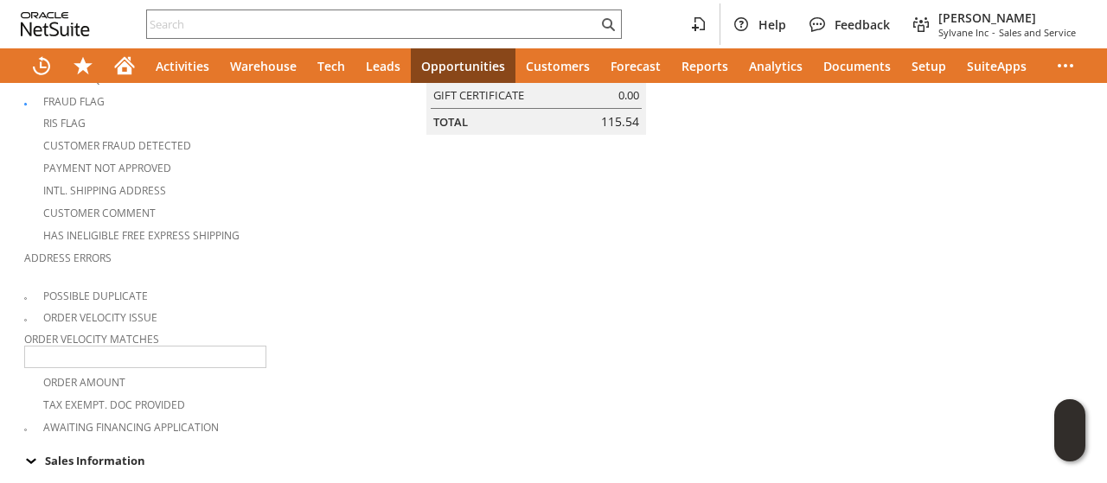
scroll to position [0, 0]
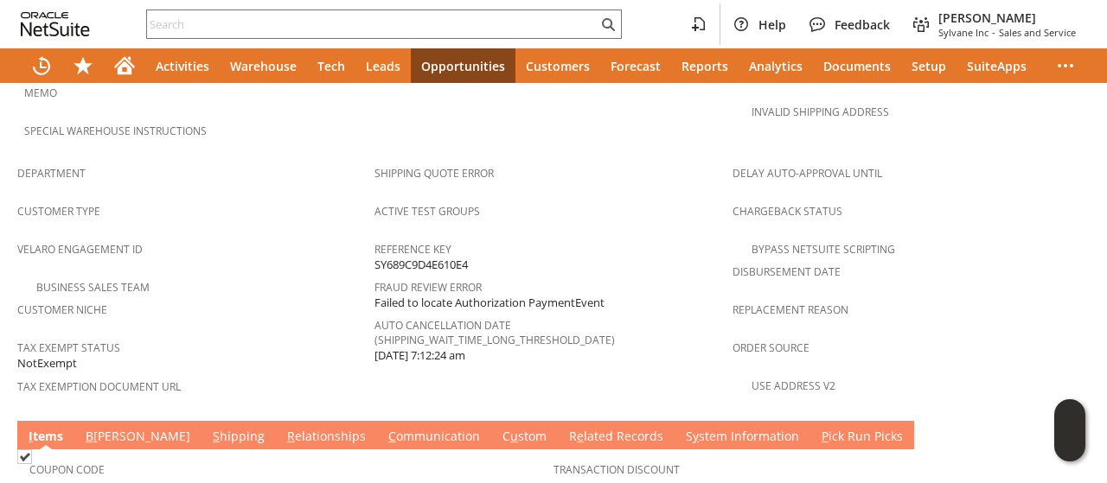
scroll to position [1211, 0]
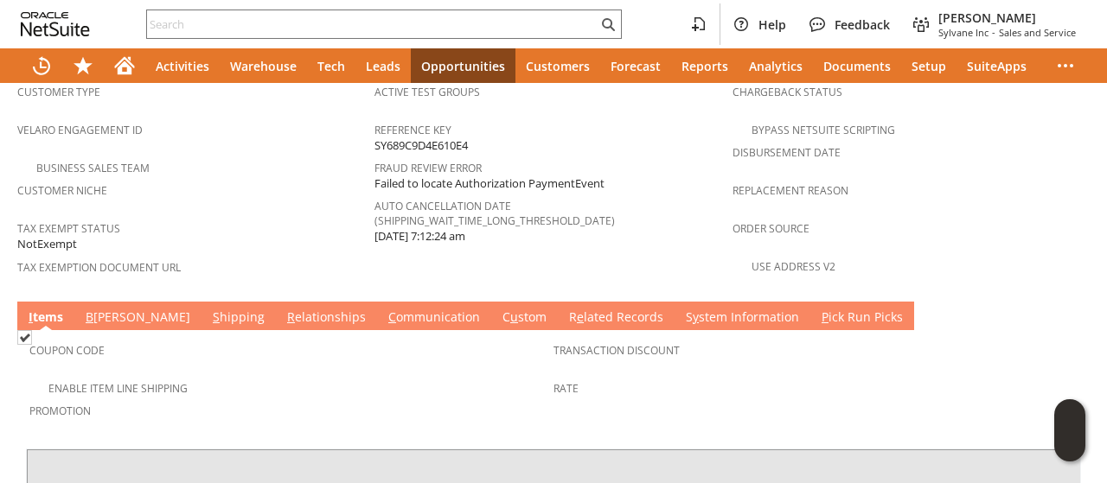
click at [99, 309] on link "B [PERSON_NAME]" at bounding box center [137, 318] width 113 height 19
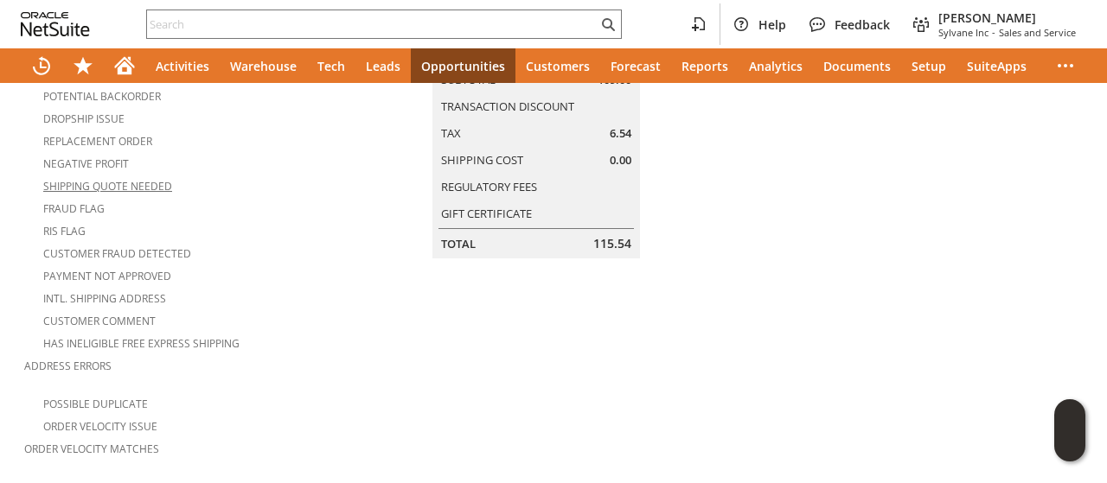
scroll to position [0, 0]
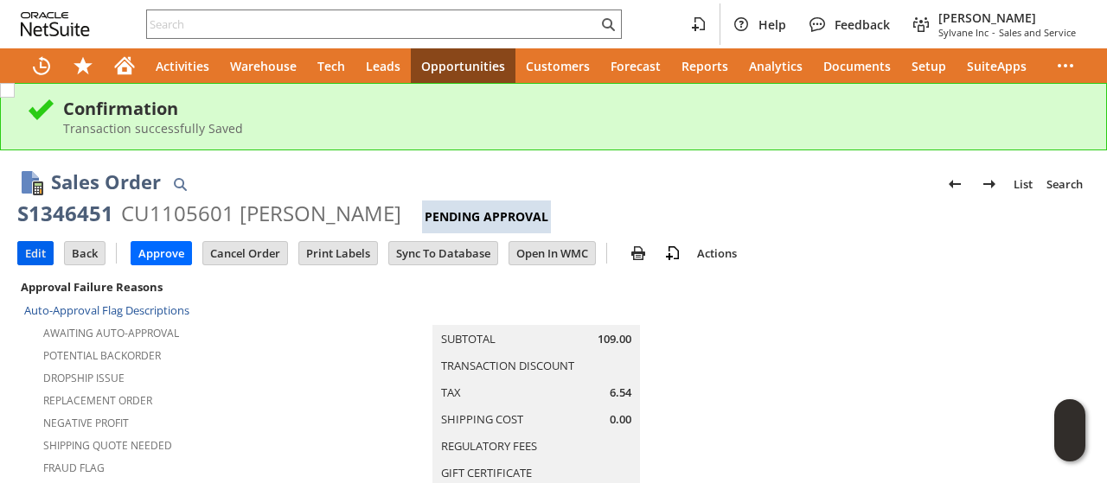
click at [29, 246] on input "Edit" at bounding box center [35, 253] width 35 height 22
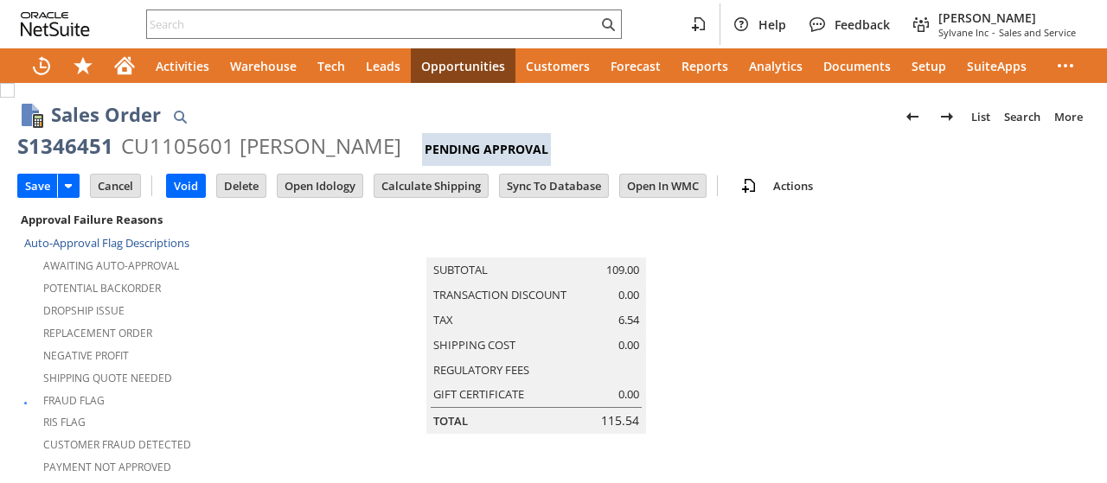
scroll to position [778, 0]
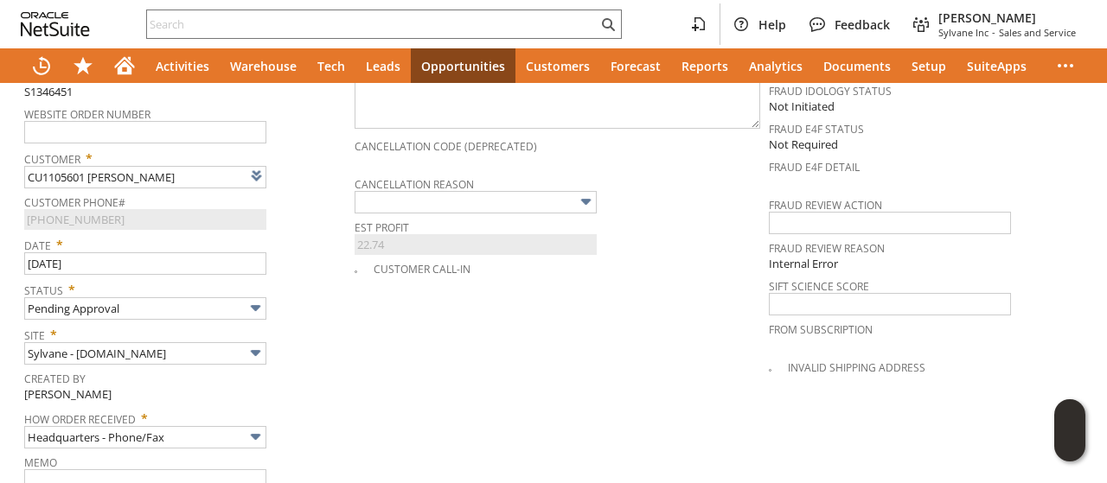
click at [470, 316] on td "PO # Customer Comments / Special Instructions Cancellation Code (deprecated) Ca…" at bounding box center [562, 265] width 414 height 544
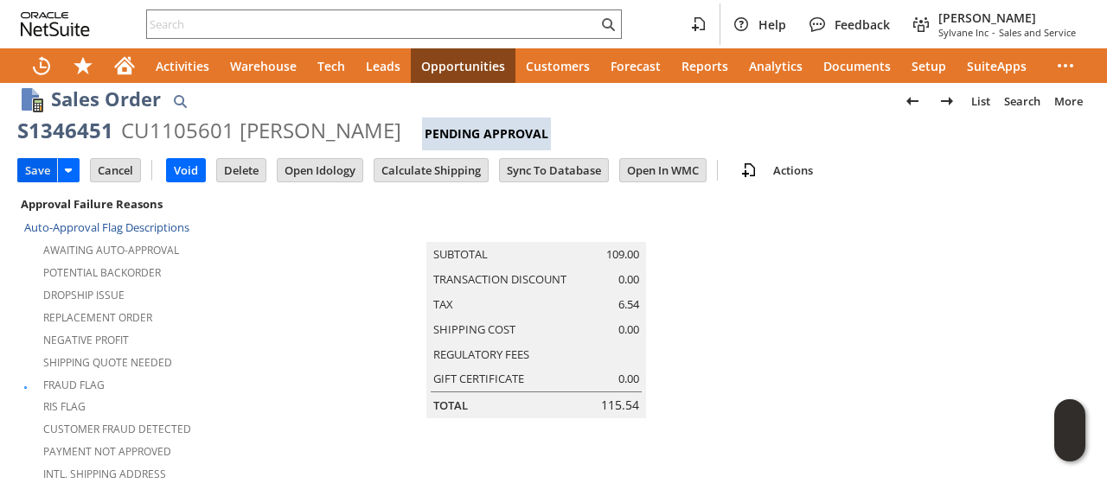
scroll to position [0, 0]
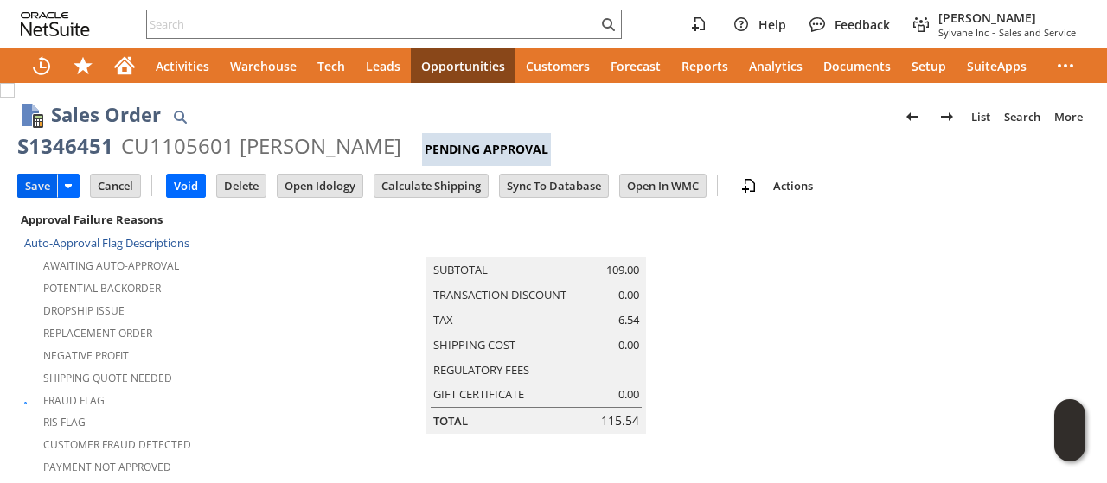
click at [38, 184] on input "Save" at bounding box center [37, 186] width 39 height 22
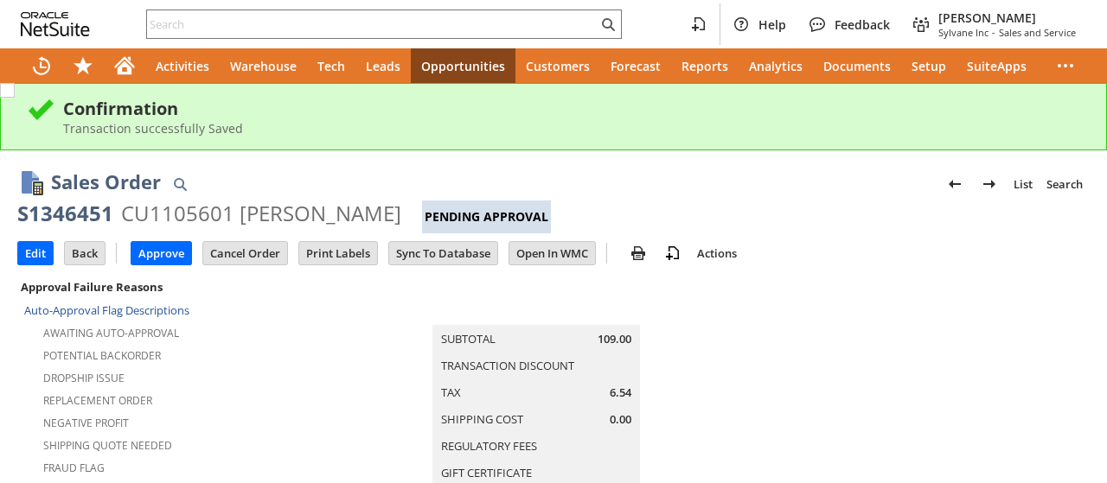
scroll to position [1191, 0]
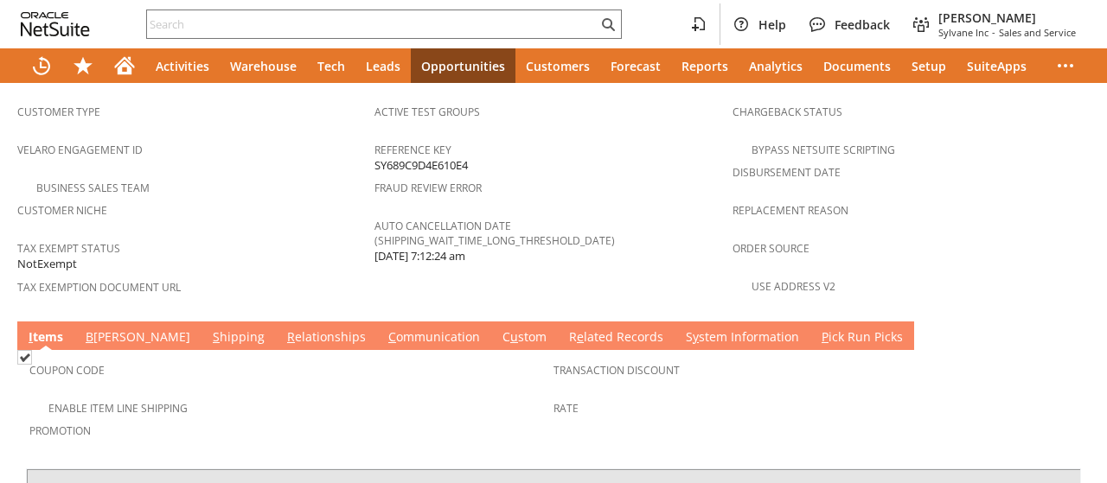
click at [112, 329] on link "B [PERSON_NAME]" at bounding box center [137, 338] width 113 height 19
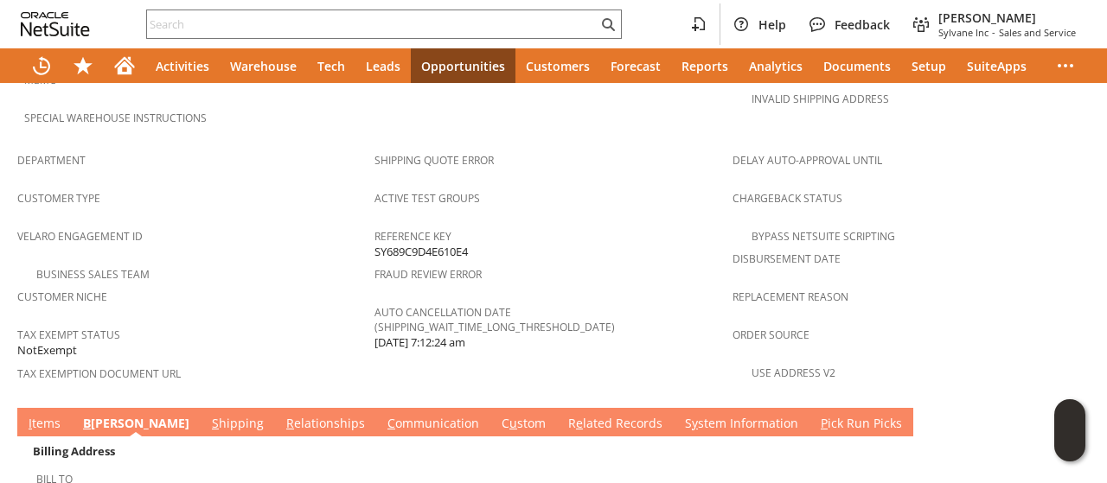
scroll to position [412, 0]
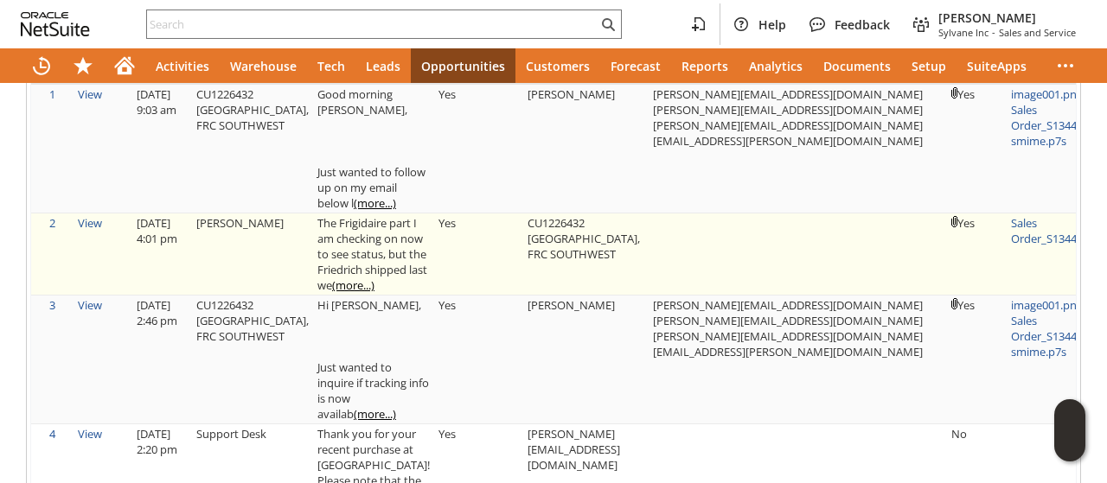
click at [332, 284] on link "(more...)" at bounding box center [353, 286] width 42 height 16
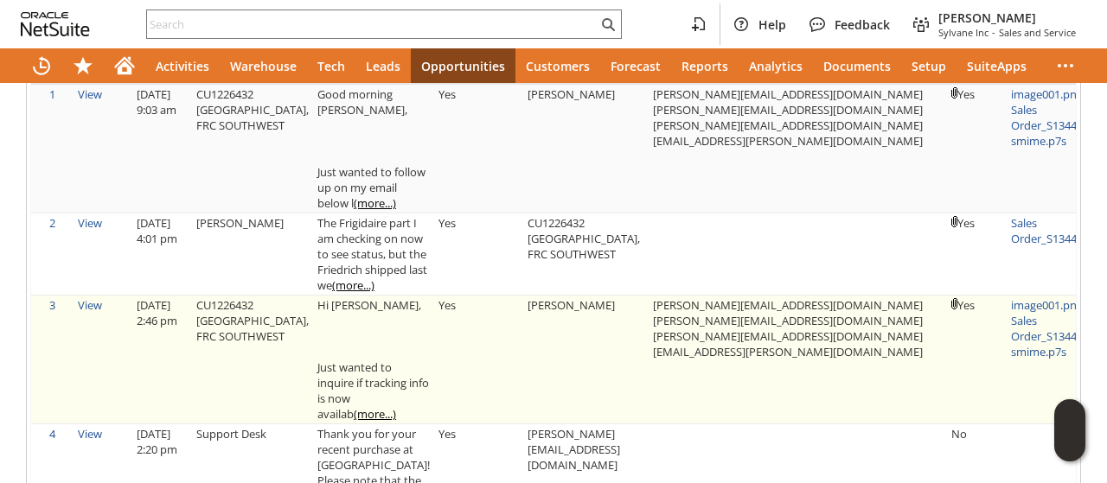
click at [695, 300] on td "eugene.c.cabarrubias2.civ@us.navy.mil carl.p.moraleja2.civ@us.navy.mil donna.l.…" at bounding box center [798, 360] width 298 height 129
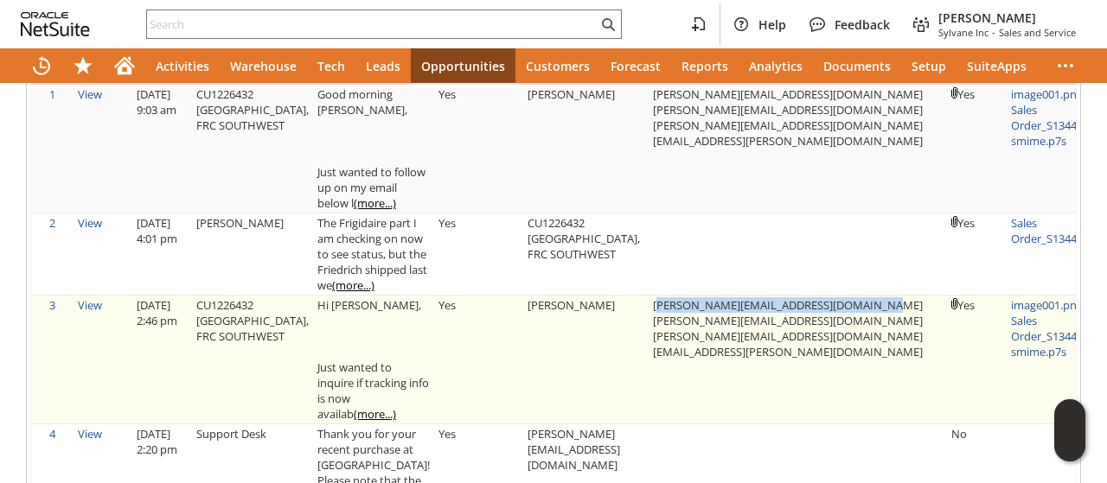
drag, startPoint x: 695, startPoint y: 300, endPoint x: 868, endPoint y: 302, distance: 172.9
click at [868, 302] on td "eugene.c.cabarrubias2.civ@us.navy.mil carl.p.moraleja2.civ@us.navy.mil donna.l.…" at bounding box center [798, 360] width 298 height 129
copy td "eugene.c.cabarrubias2.civ@us.navy.mil"
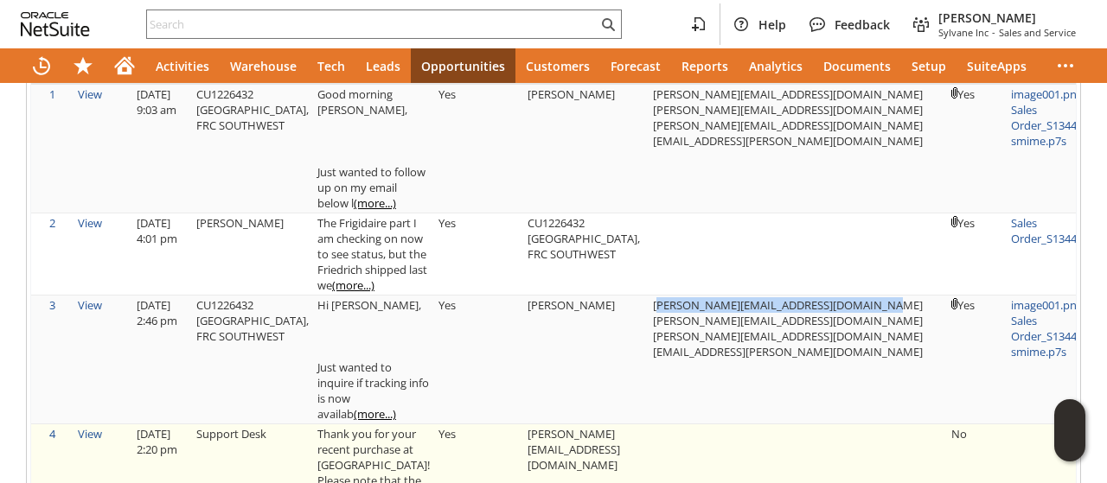
click at [523, 445] on td "eugene.c.cabarrubias2.civ@us.navy.mil" at bounding box center [585, 474] width 125 height 98
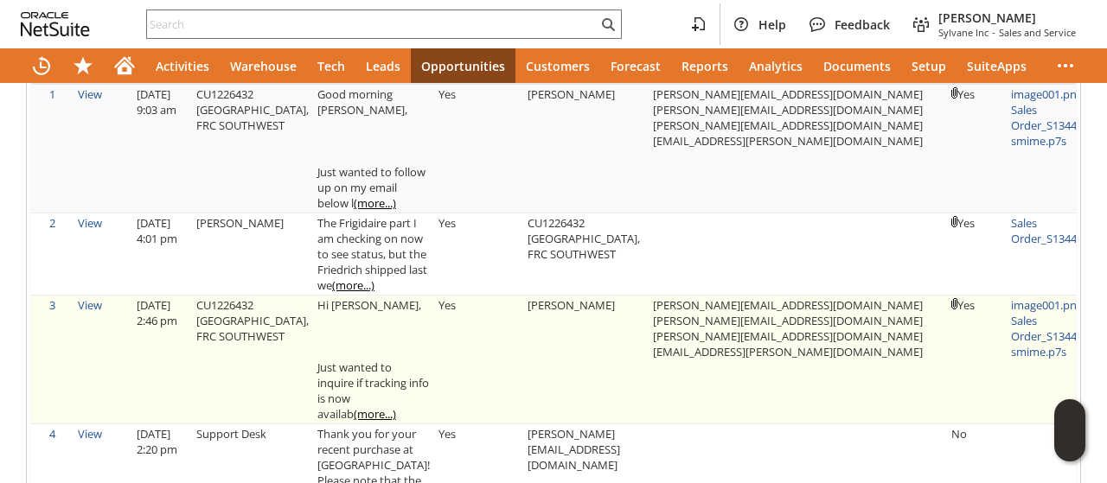
click at [683, 316] on td "eugene.c.cabarrubias2.civ@us.navy.mil carl.p.moraleja2.civ@us.navy.mil donna.l.…" at bounding box center [798, 360] width 298 height 129
click at [687, 347] on td "eugene.c.cabarrubias2.civ@us.navy.mil carl.p.moraleja2.civ@us.navy.mil donna.l.…" at bounding box center [798, 360] width 298 height 129
drag, startPoint x: 687, startPoint y: 347, endPoint x: 847, endPoint y: 349, distance: 160.0
click at [847, 349] on td "eugene.c.cabarrubias2.civ@us.navy.mil carl.p.moraleja2.civ@us.navy.mil donna.l.…" at bounding box center [798, 360] width 298 height 129
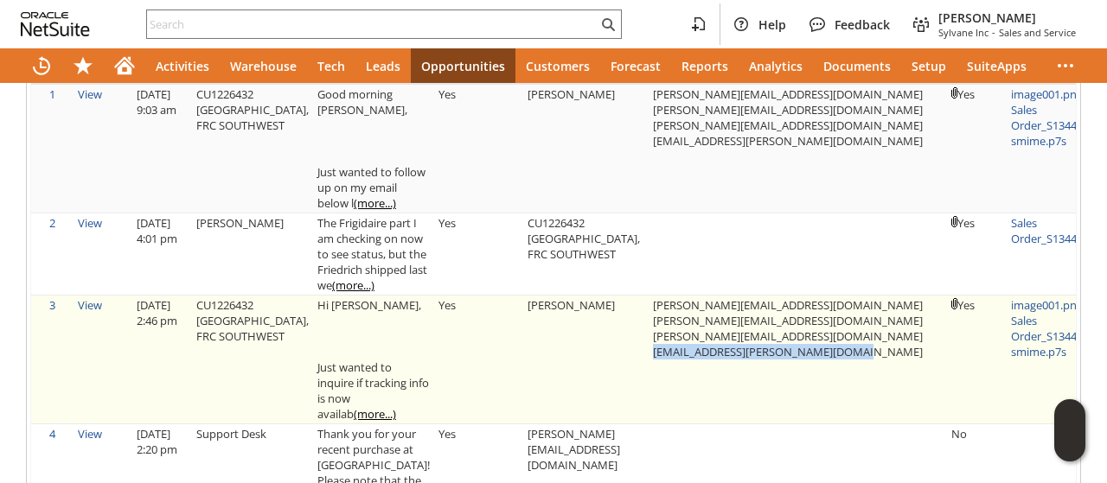
copy td "maychell.c.quejada.ctr@us.navy.mil"
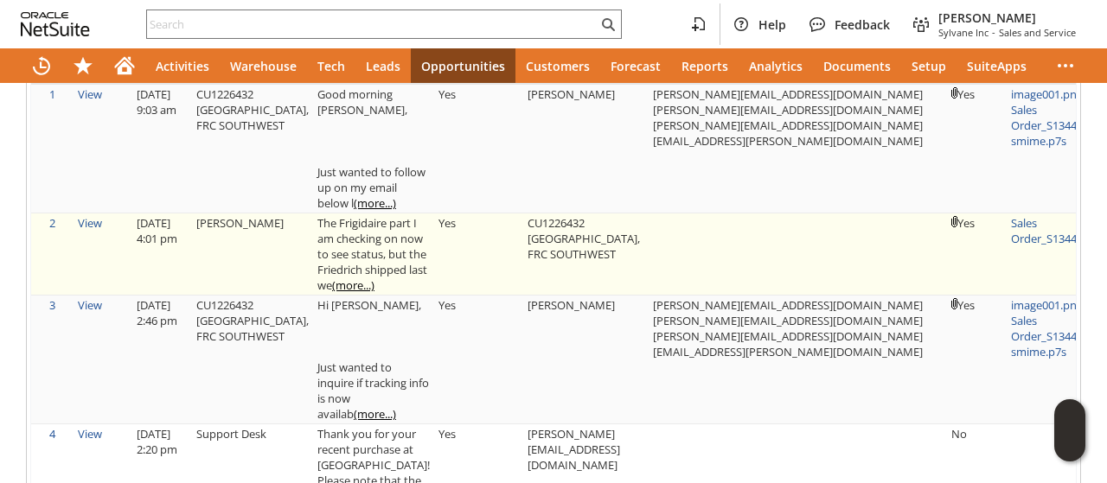
click at [794, 241] on td at bounding box center [798, 255] width 298 height 82
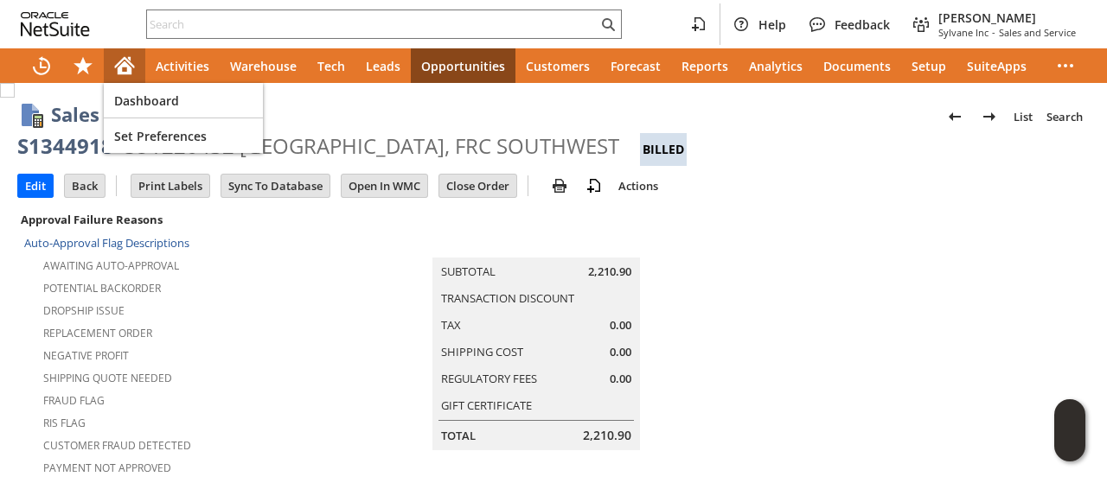
click at [128, 67] on icon "Home" at bounding box center [125, 67] width 14 height 13
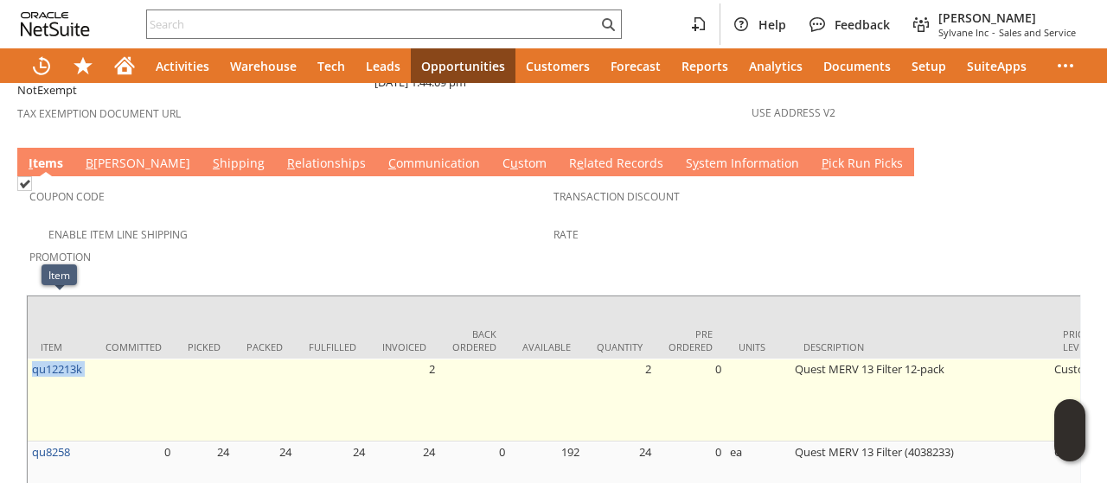
drag, startPoint x: 93, startPoint y: 312, endPoint x: 32, endPoint y: 318, distance: 61.7
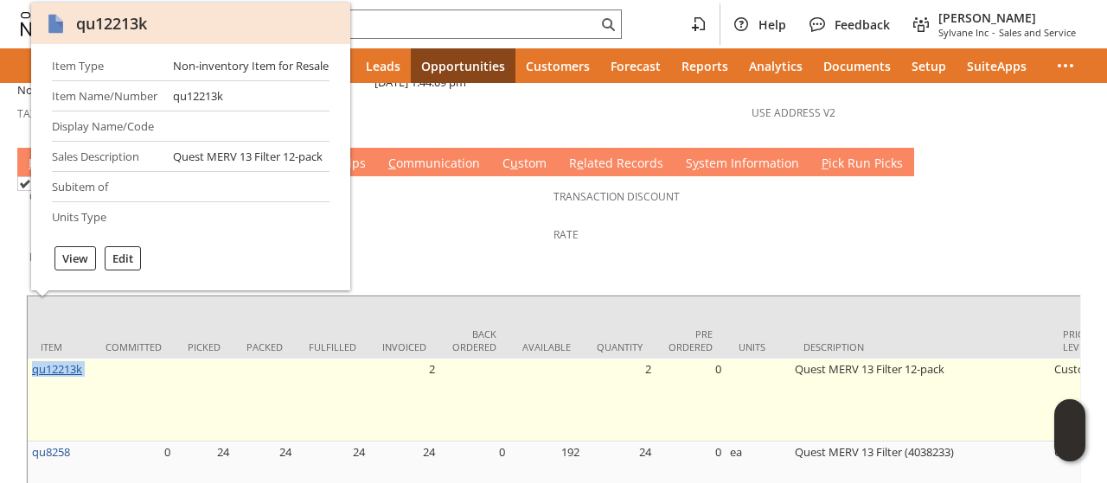
copy tr "qu12213k"
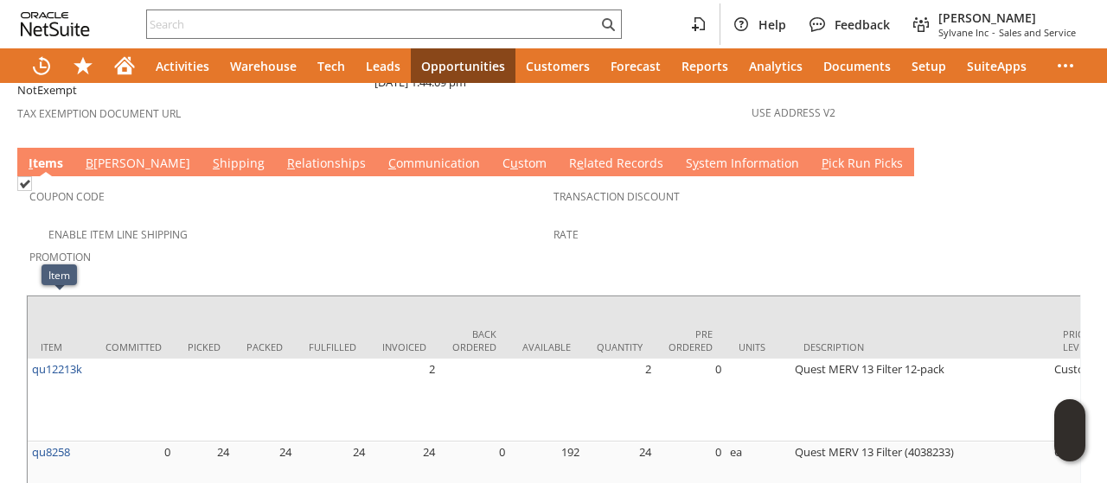
drag, startPoint x: 466, startPoint y: 162, endPoint x: 450, endPoint y: 174, distance: 20.4
click at [463, 222] on div "Enable Item Line Shipping" at bounding box center [291, 232] width 524 height 21
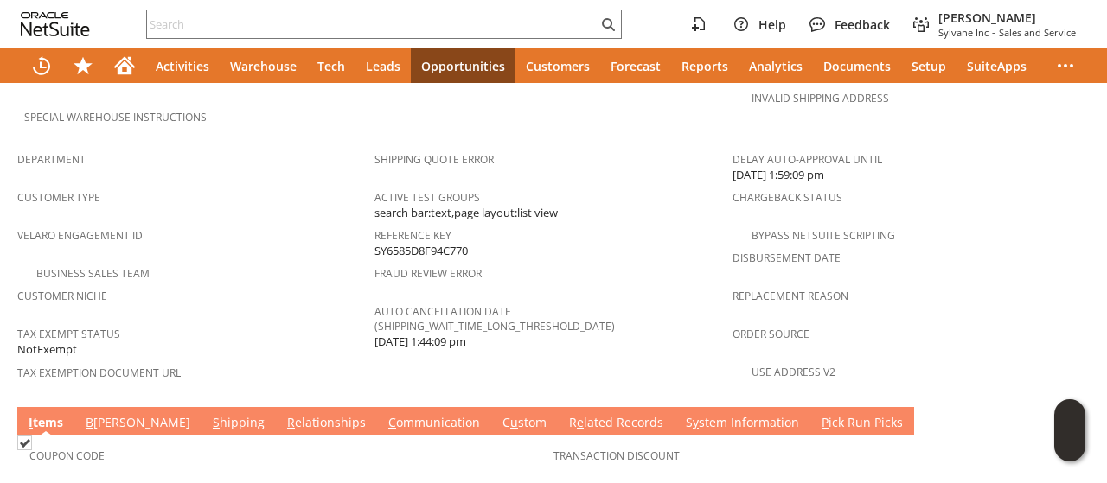
scroll to position [432, 0]
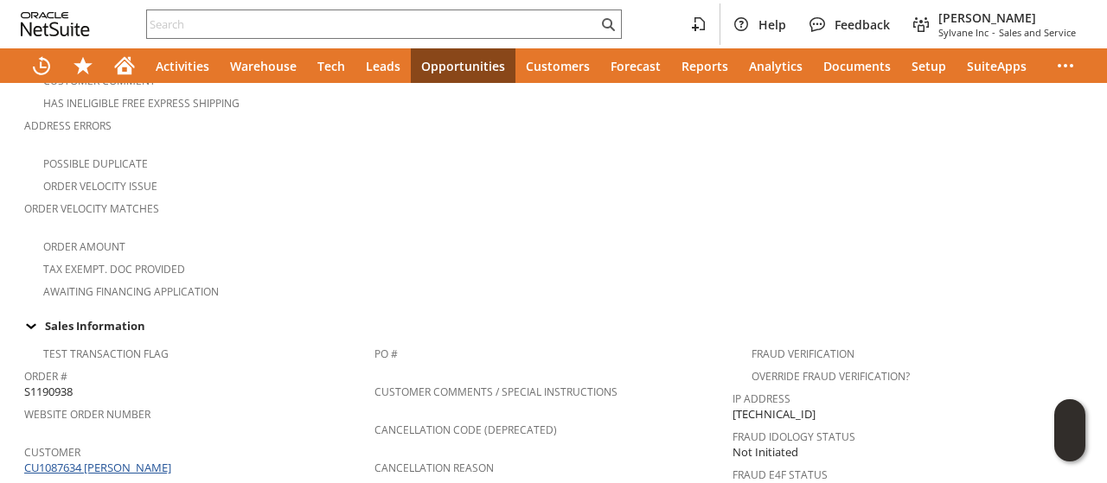
click at [142, 460] on link "CU1087634 [PERSON_NAME]" at bounding box center [99, 468] width 151 height 16
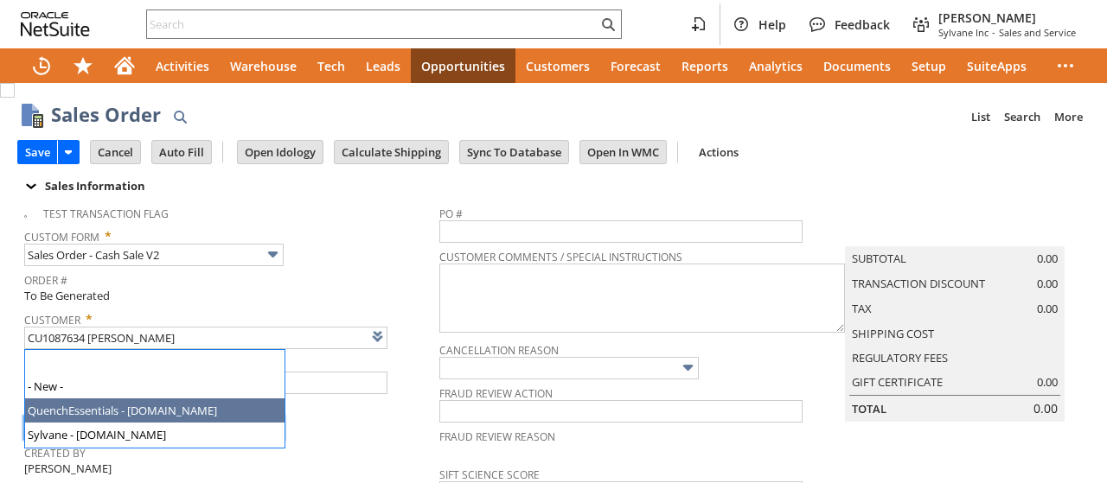
type input "Intelligent Recommendations ⁰"
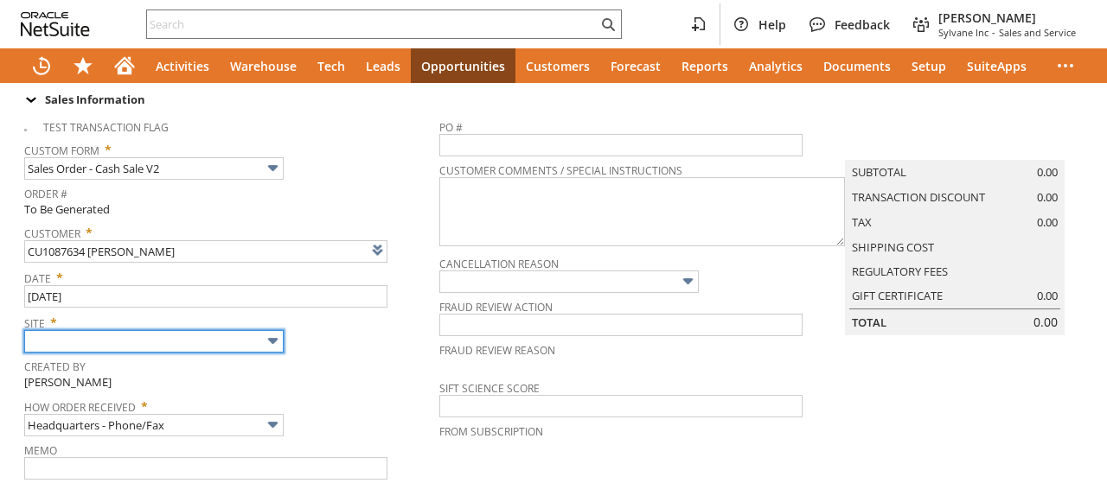
type input "Sylvane - [DOMAIN_NAME]"
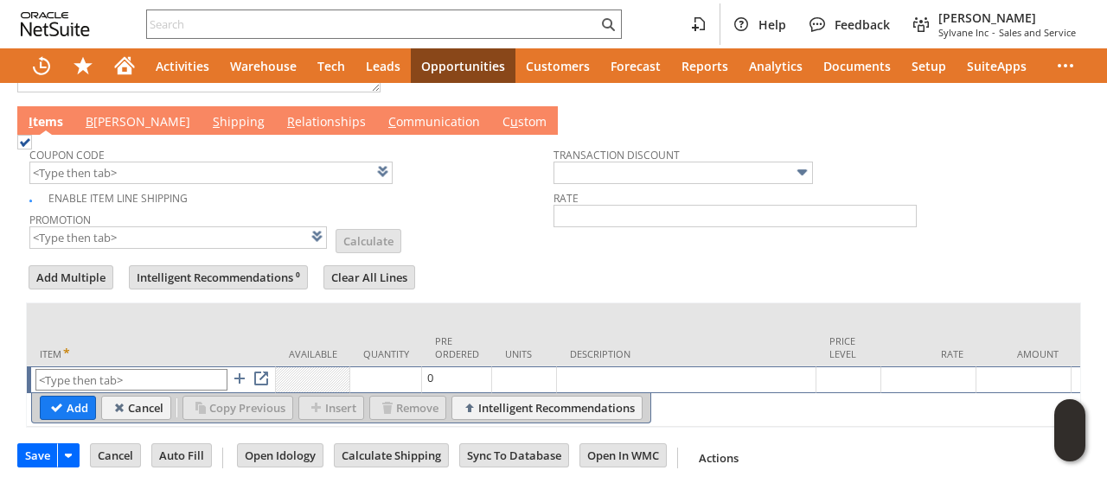
scroll to position [898, 0]
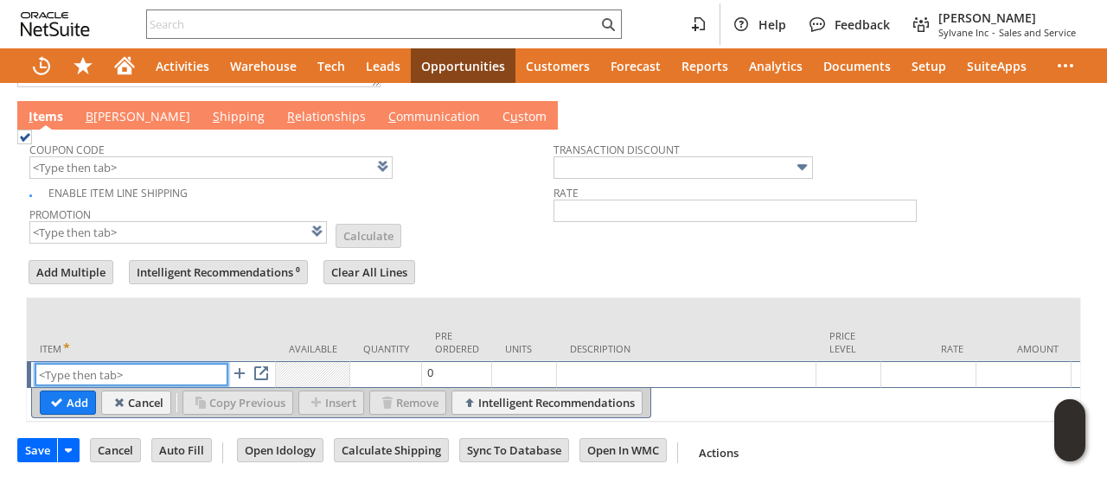
paste input "qu12213k"
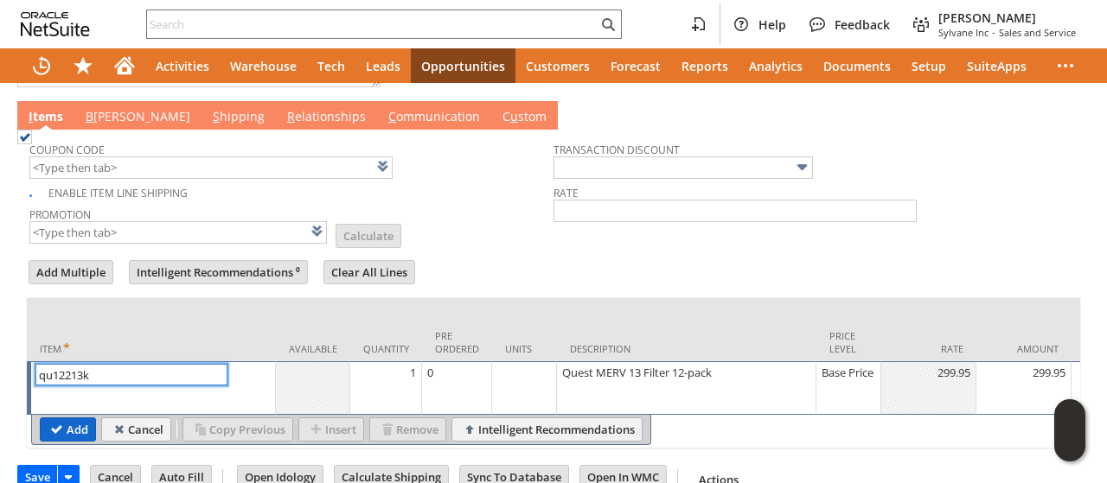
type input "qu12213k"
click at [61, 419] on input "Add" at bounding box center [68, 430] width 54 height 22
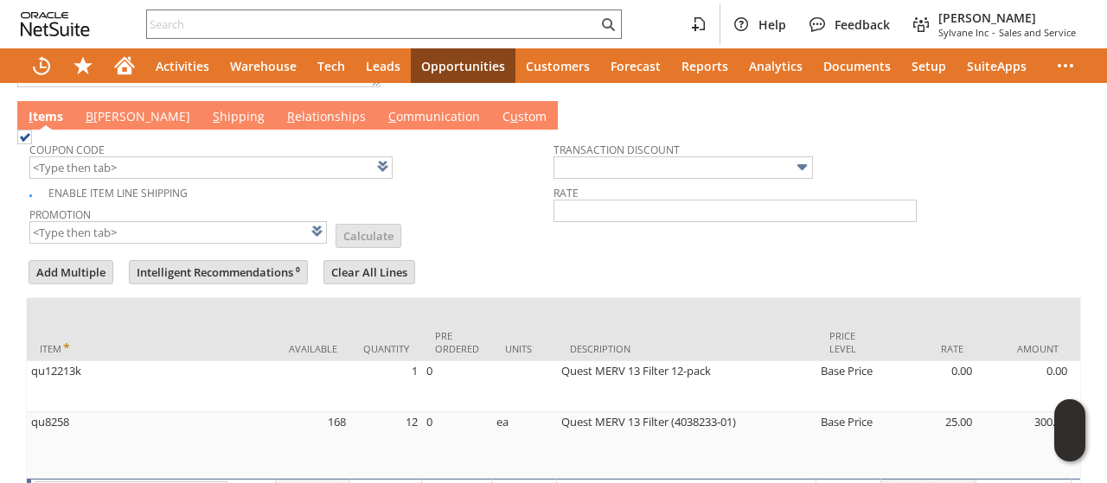
scroll to position [902, 0]
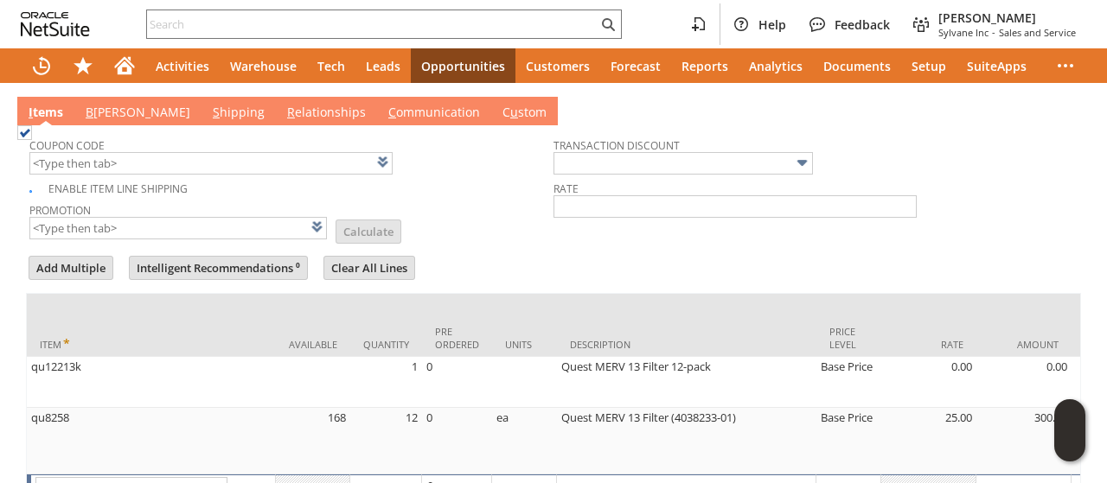
type input "Intelligent Recommendations¹⁰"
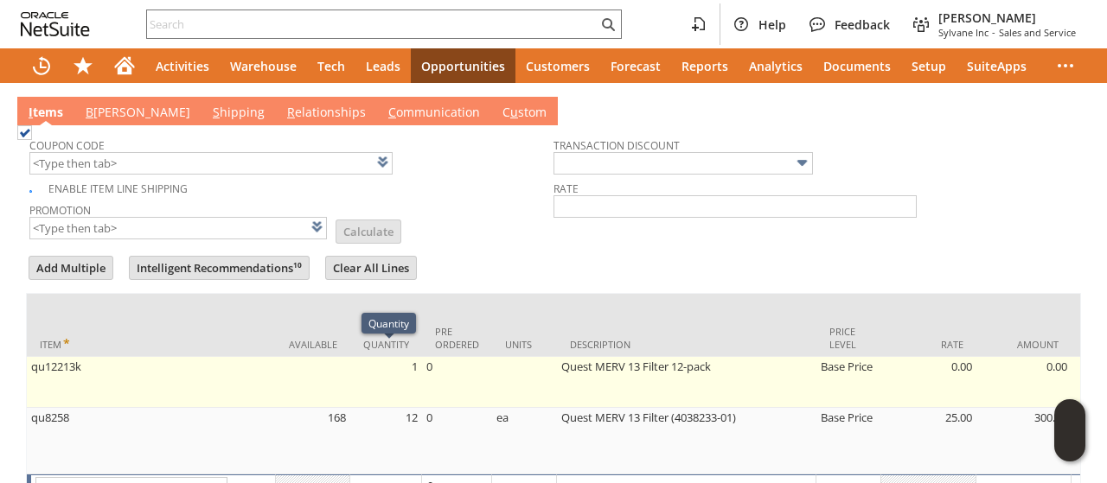
click at [410, 369] on td "1" at bounding box center [386, 382] width 72 height 51
type input "1"
type input "OK"
type input "Make Copy"
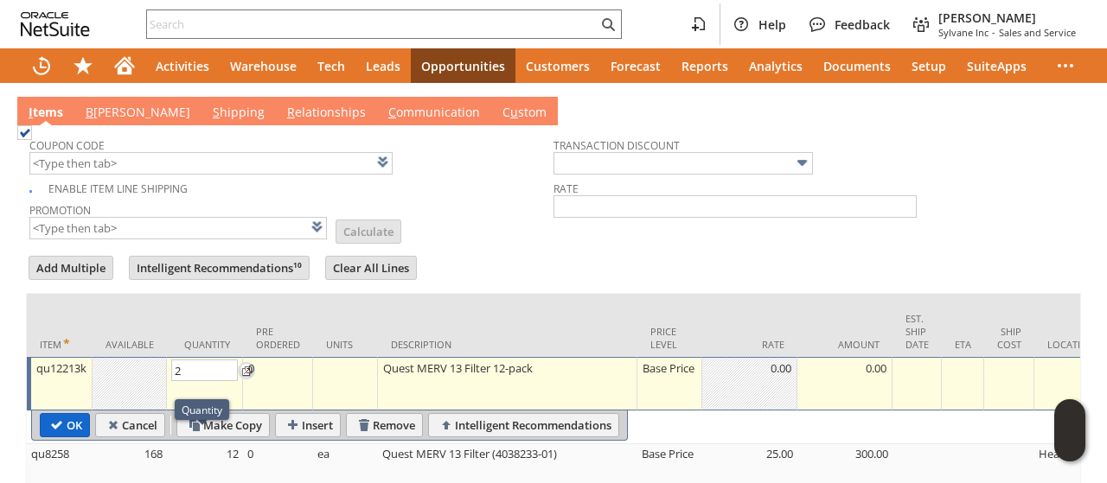
type input "2"
click at [62, 416] on body "Help Feedback Tucker Moss Sylvane Inc - Sales and Service Activities Warehouse …" at bounding box center [553, 241] width 1107 height 483
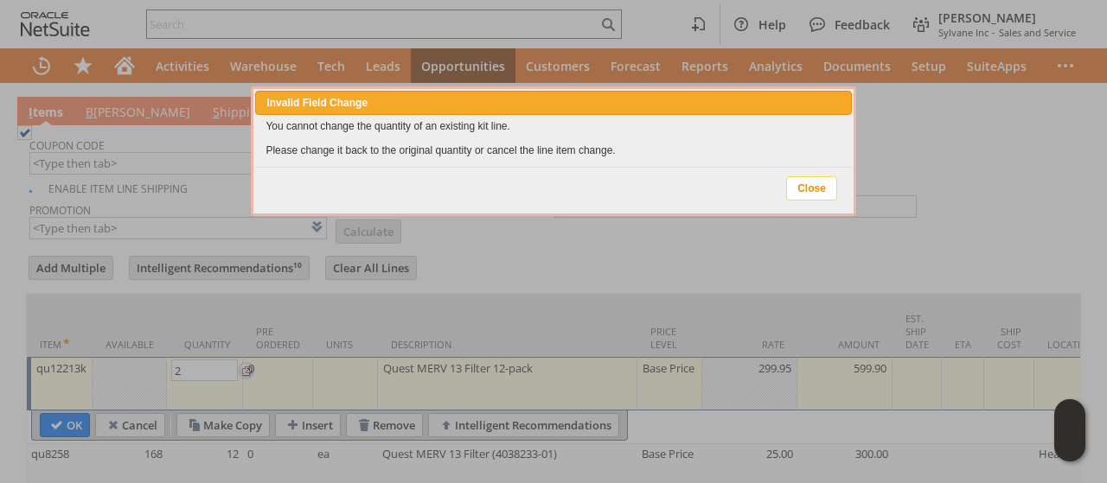
click at [821, 193] on span "Close" at bounding box center [811, 188] width 49 height 22
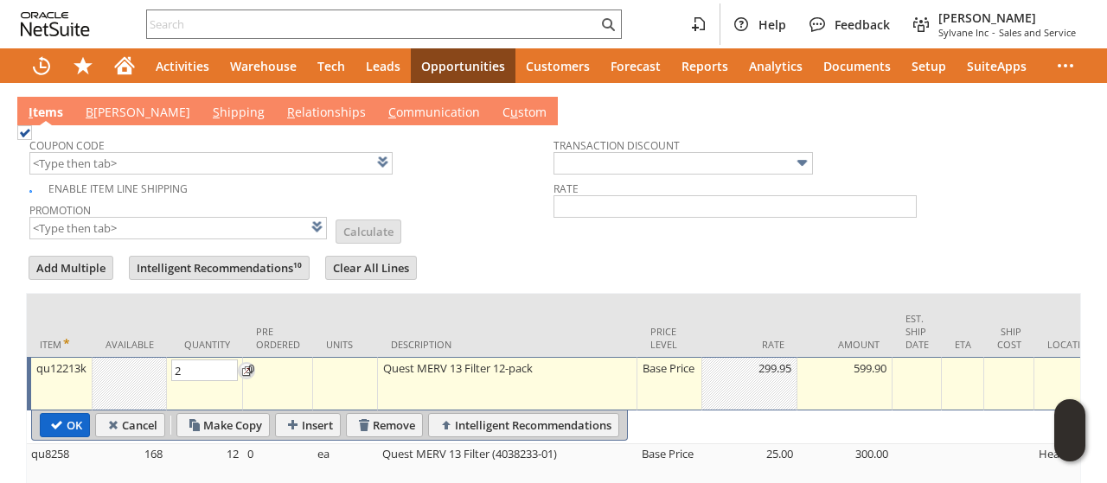
click at [74, 414] on input "OK" at bounding box center [65, 425] width 48 height 22
type input "Add"
type input "Copy Previous"
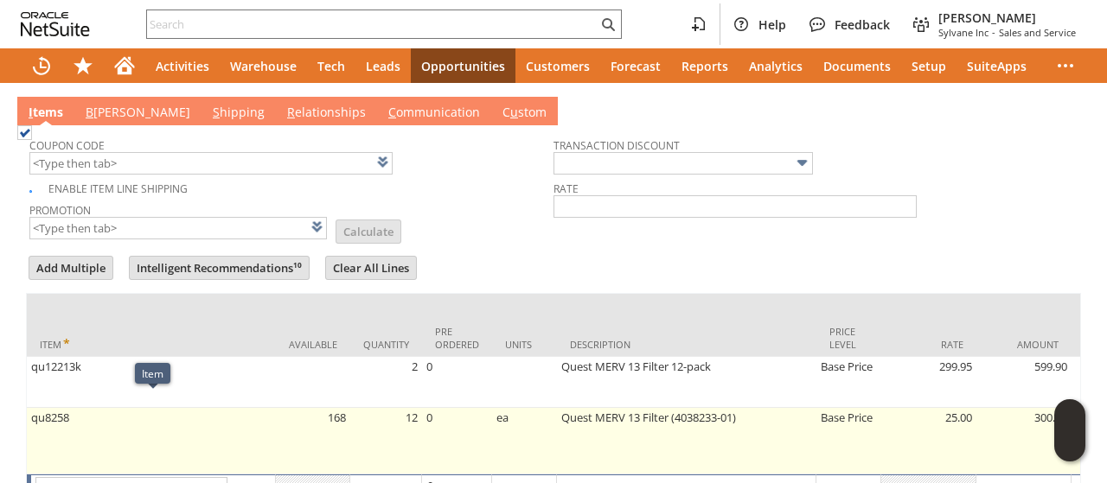
click at [391, 408] on td "12" at bounding box center [386, 441] width 72 height 67
type input "12"
type input "OK"
type input "Make Copy"
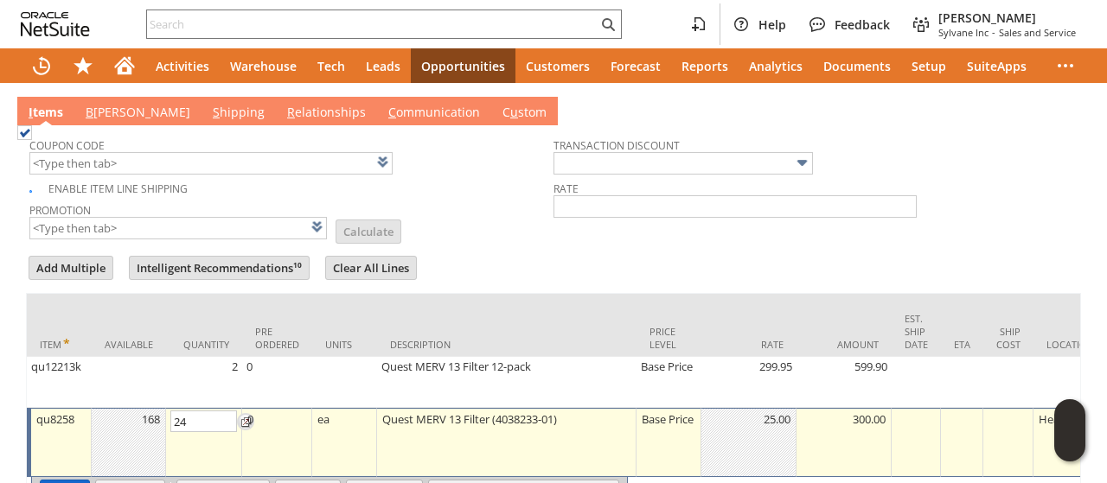
type input "24"
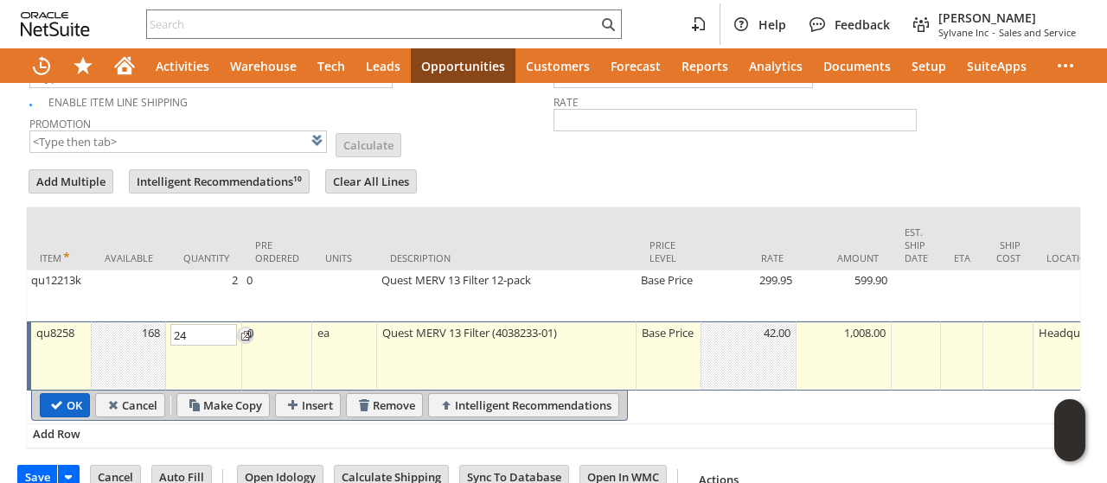
click at [65, 397] on input "OK" at bounding box center [65, 405] width 48 height 22
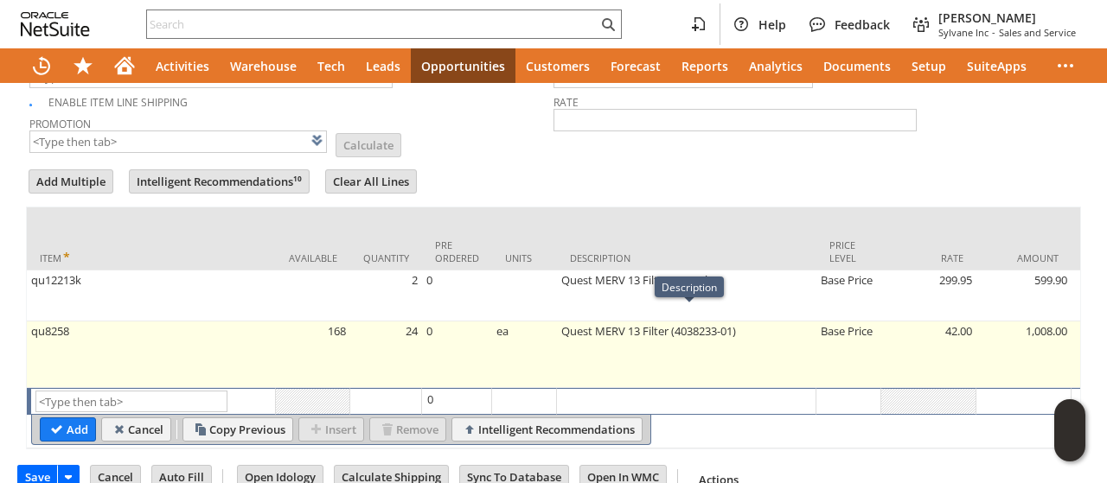
click at [844, 322] on td "Base Price" at bounding box center [848, 355] width 65 height 67
type input "Base Price"
type input "OK"
type input "Make Copy"
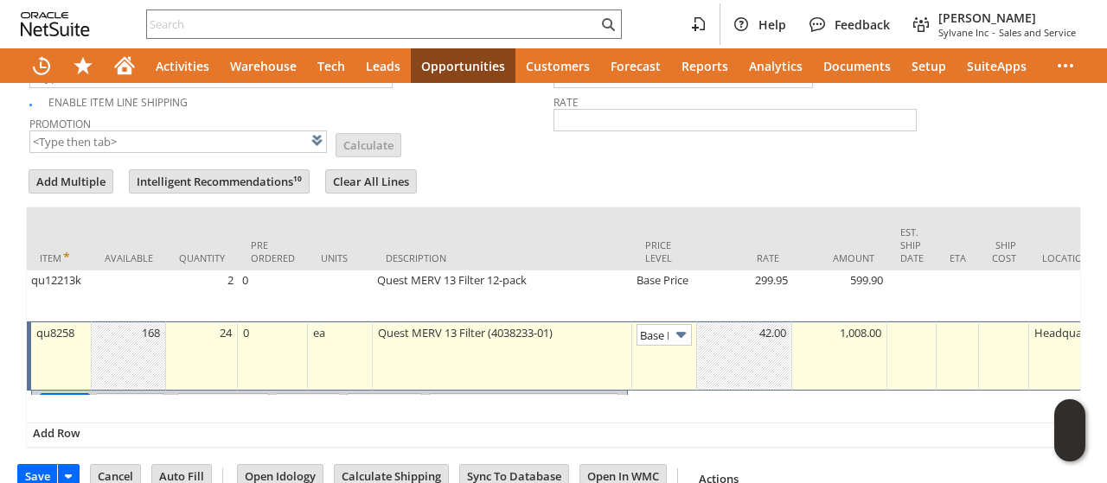
type input "Base Price"
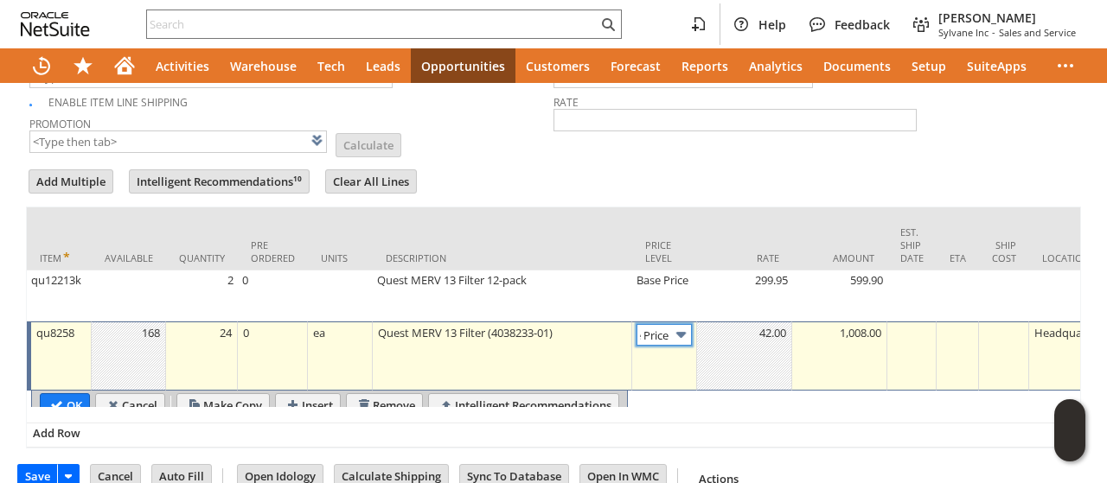
scroll to position [0, 24]
click at [697, 322] on td "42.00" at bounding box center [744, 356] width 95 height 69
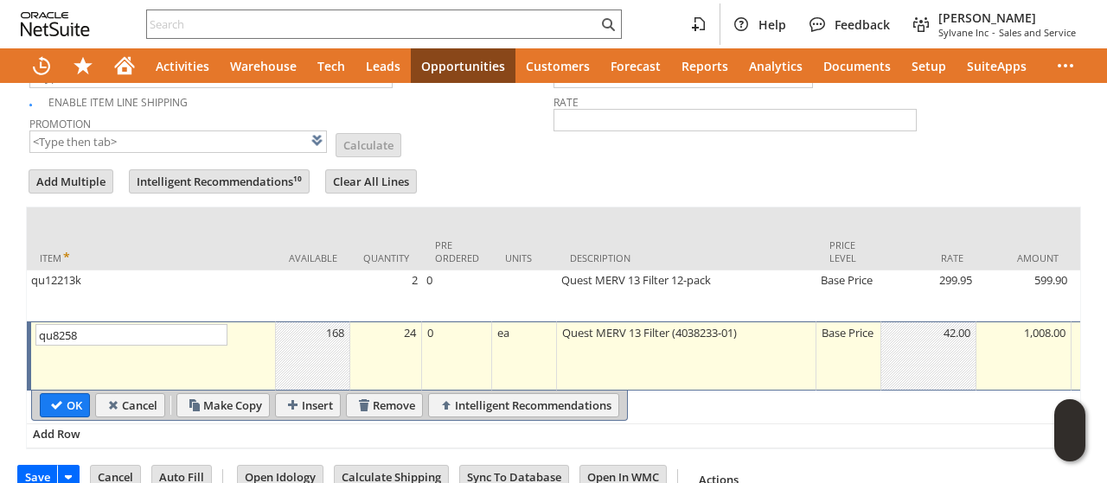
click at [675, 324] on div "Quest MERV 13 Filter (4038233-01)" at bounding box center [686, 332] width 250 height 17
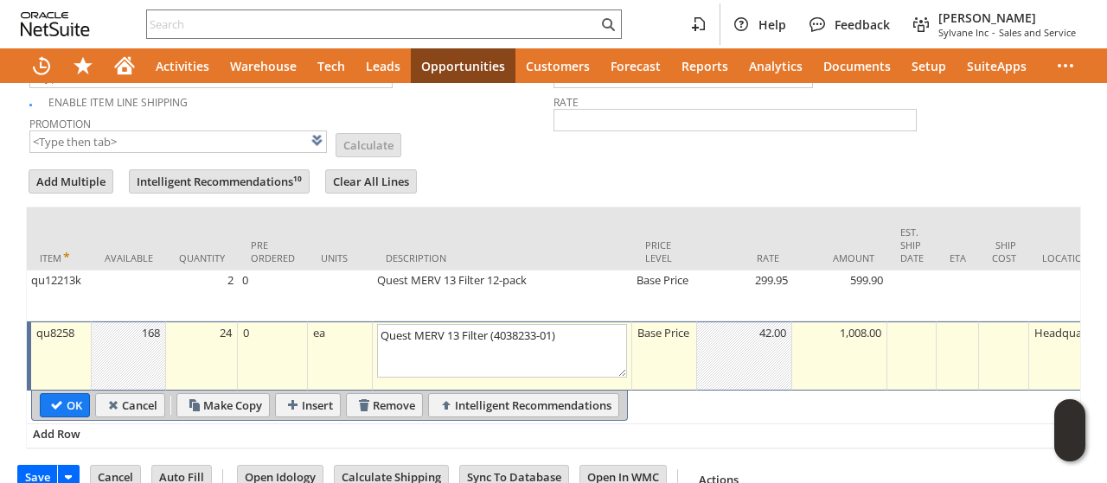
click at [652, 328] on div "Base Price" at bounding box center [663, 332] width 55 height 17
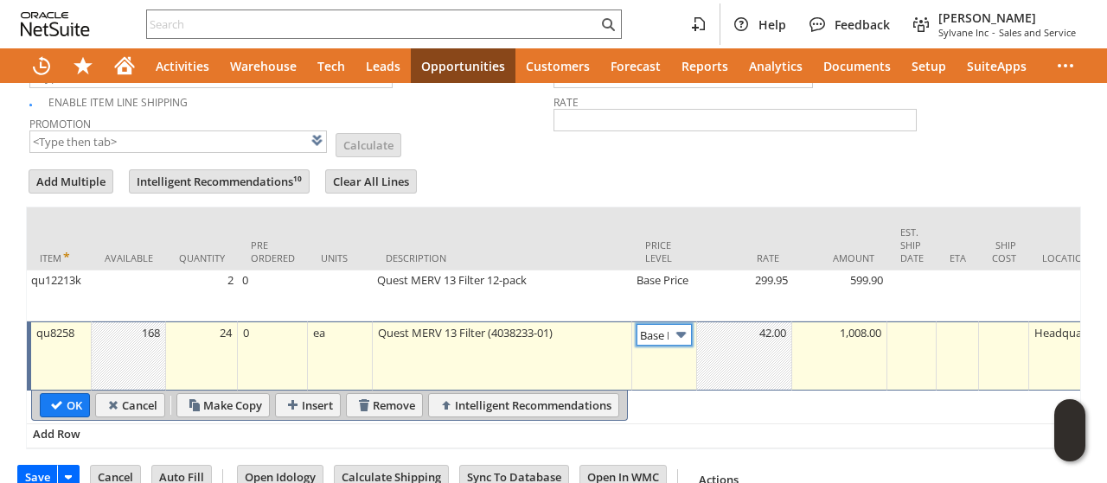
click at [674, 325] on img at bounding box center [681, 335] width 20 height 20
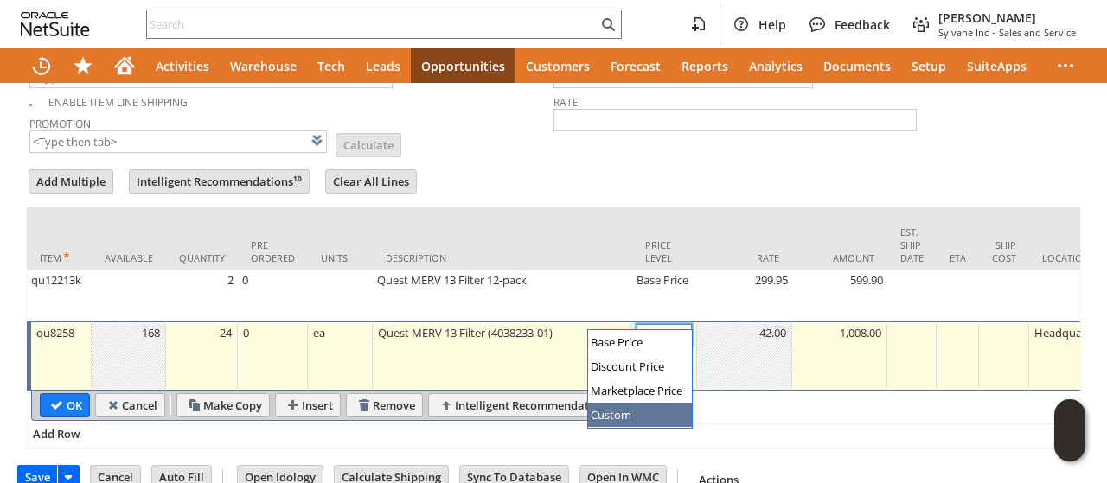
type input "Custom"
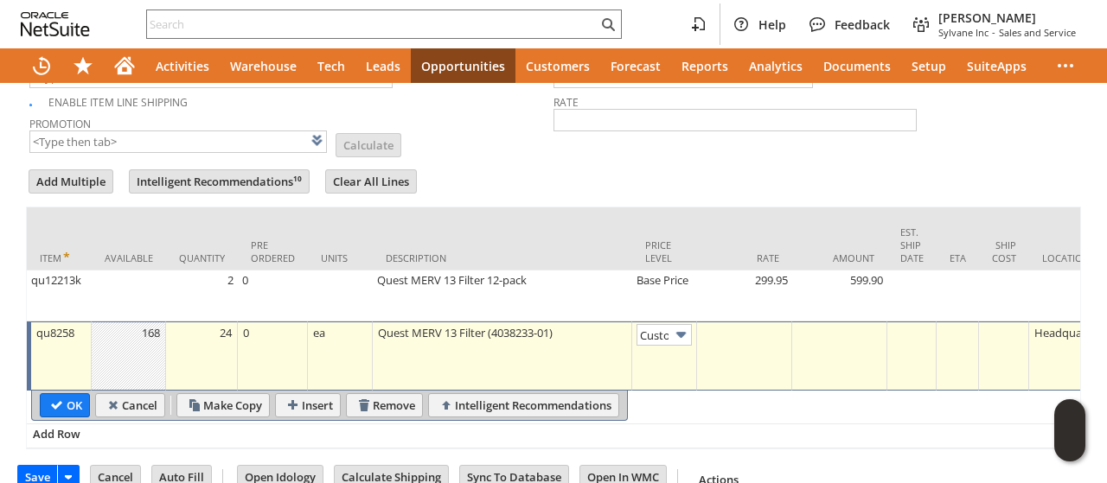
click at [750, 356] on td at bounding box center [744, 356] width 95 height 69
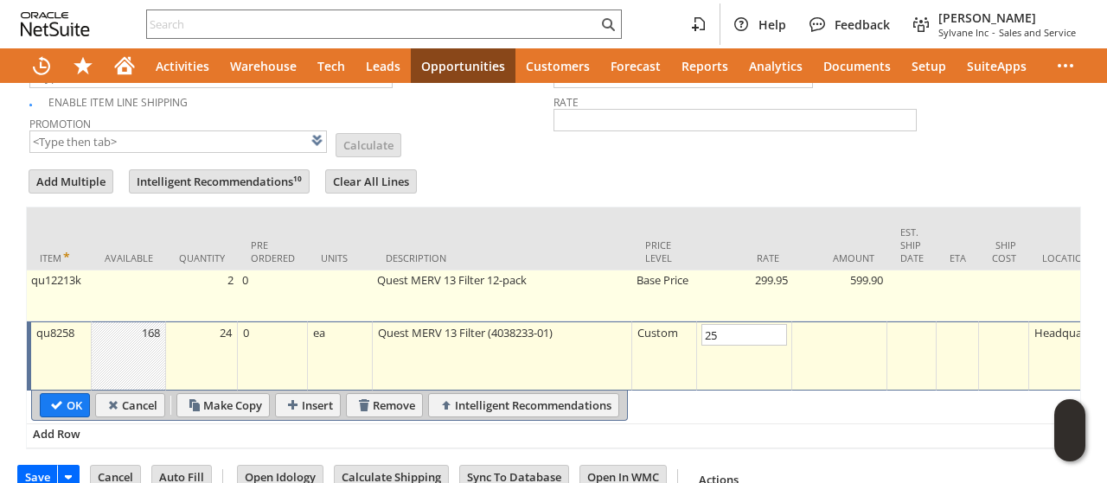
type input "25.00"
click at [657, 279] on td "Base Price" at bounding box center [664, 296] width 65 height 51
click at [657, 279] on body "Help Feedback Tucker Moss Sylvane Inc - Sales and Service Activities Warehouse …" at bounding box center [553, 241] width 1107 height 483
type input "OK"
type input "Make Copy"
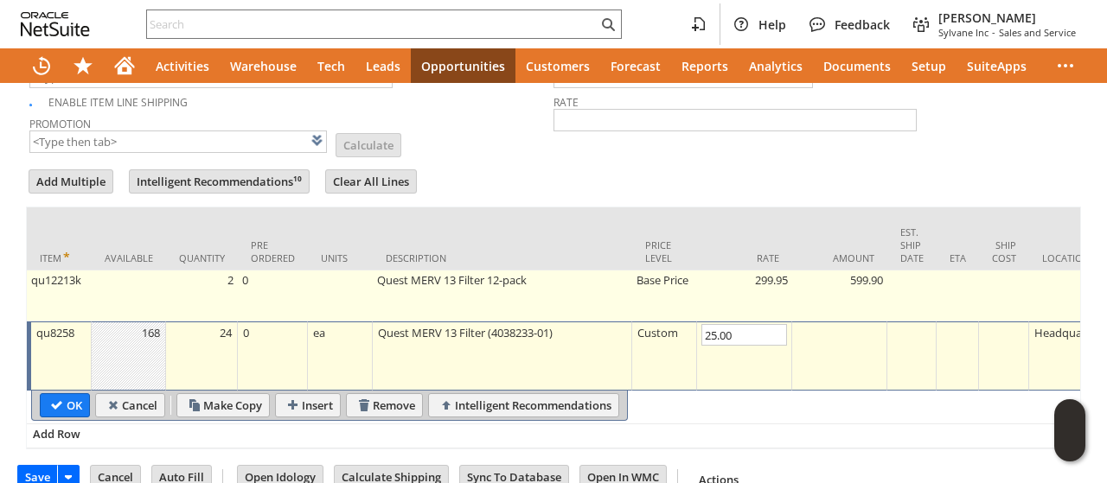
type input "Base Price"
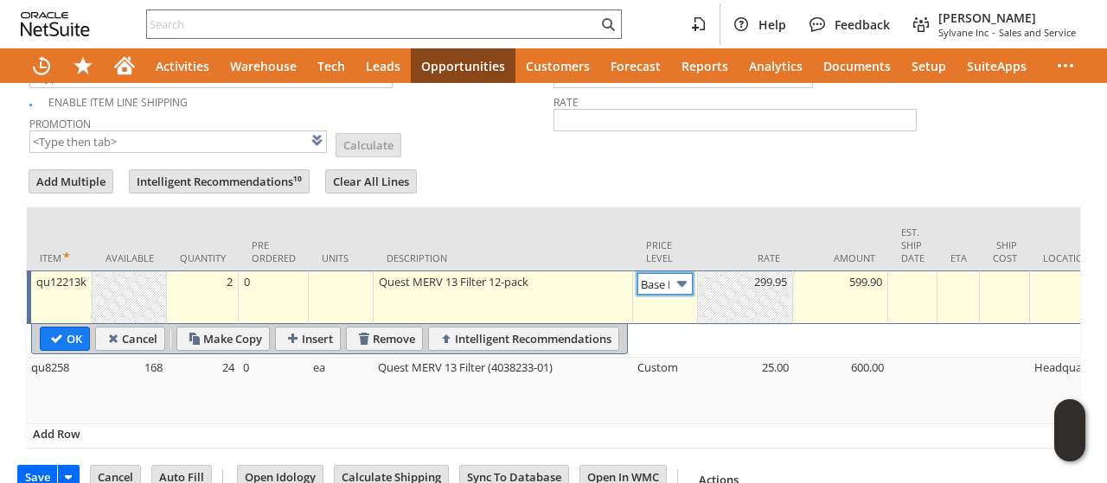
click at [659, 279] on body "Help Feedback Tucker Moss Sylvane Inc - Sales and Service Activities Warehouse …" at bounding box center [553, 241] width 1107 height 483
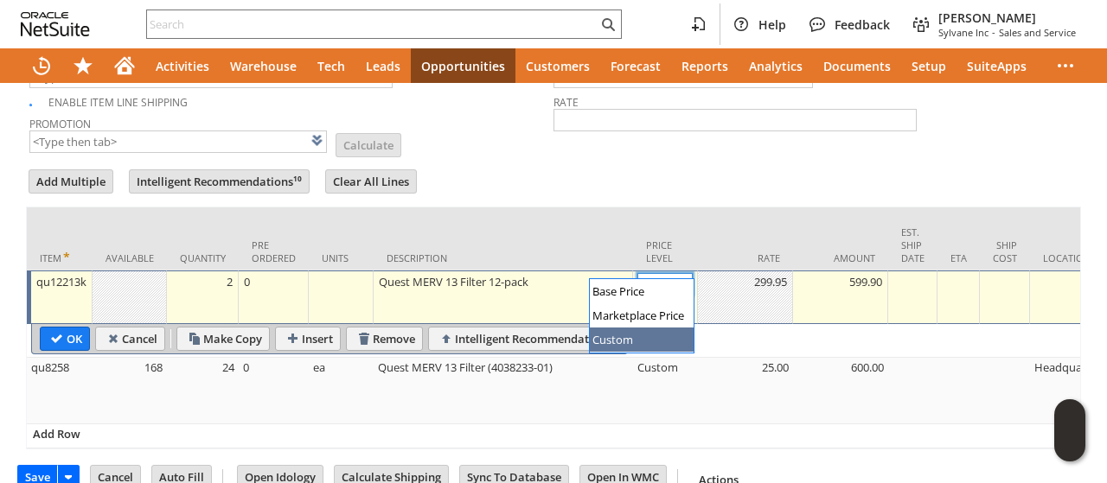
type input "Custom"
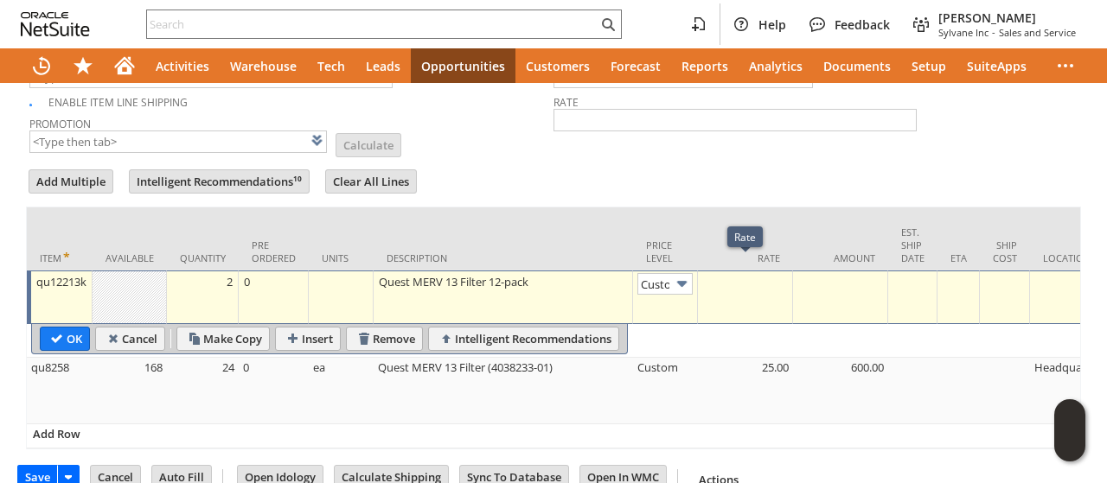
click at [748, 291] on td at bounding box center [745, 298] width 95 height 54
type input "0.00"
click at [81, 328] on input "OK" at bounding box center [65, 339] width 48 height 22
type input "Add"
type input "Copy Previous"
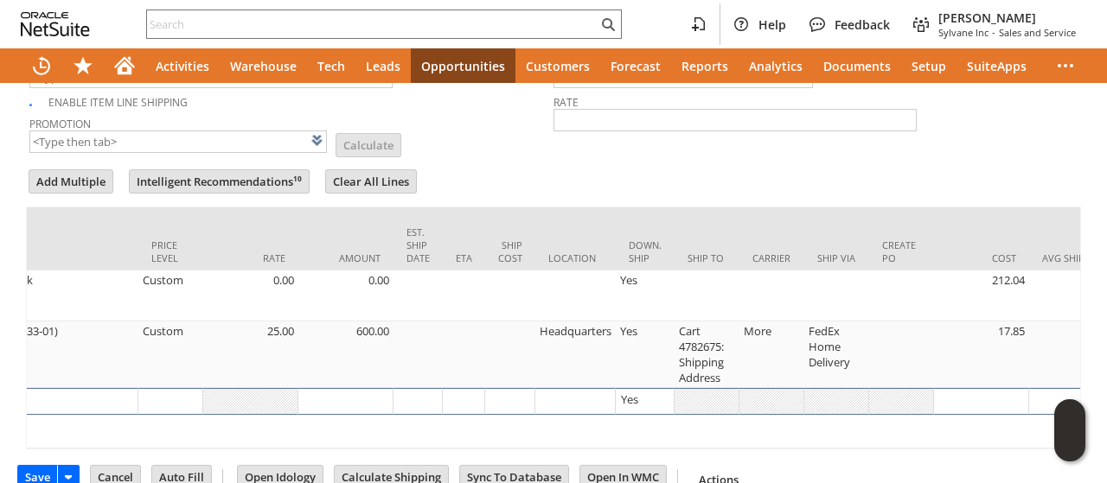
scroll to position [0, 685]
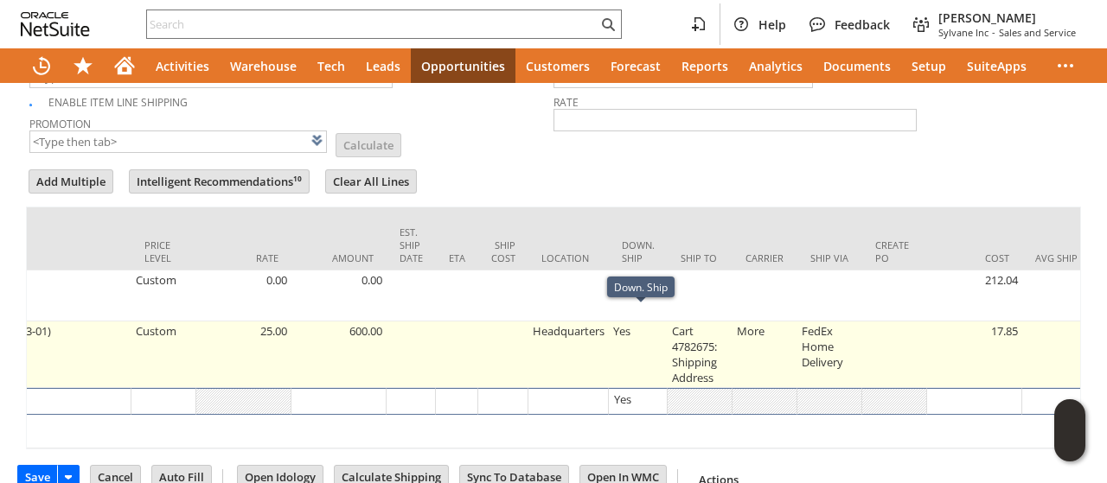
click at [682, 345] on td "Cart 4782675: Shipping Address" at bounding box center [700, 355] width 65 height 67
type input "Cart 4782675: Shipping Address"
type input "qu8258"
type input "OK"
type input "Make Copy"
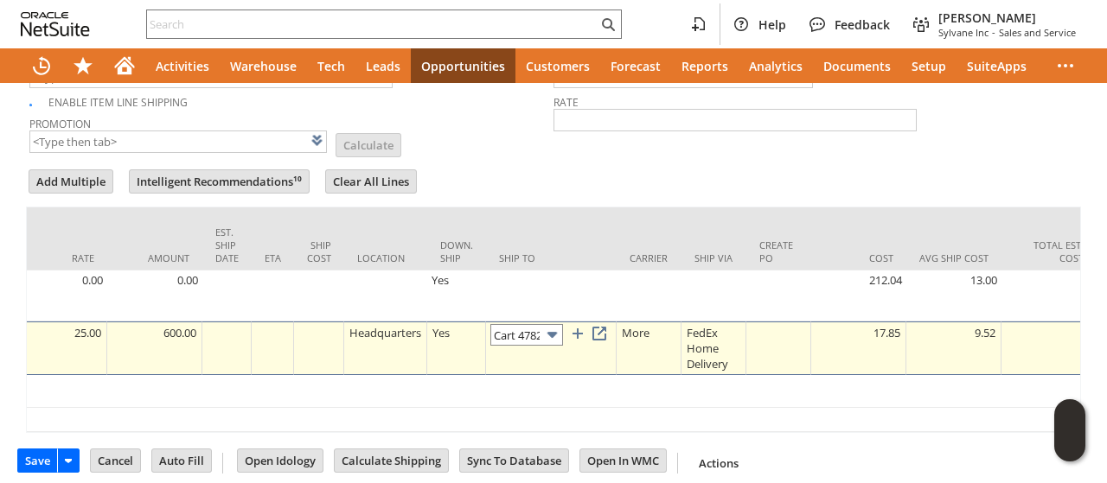
scroll to position [0, 115]
click at [543, 324] on input "Cart 4782675: Shipping Address" at bounding box center [526, 335] width 73 height 22
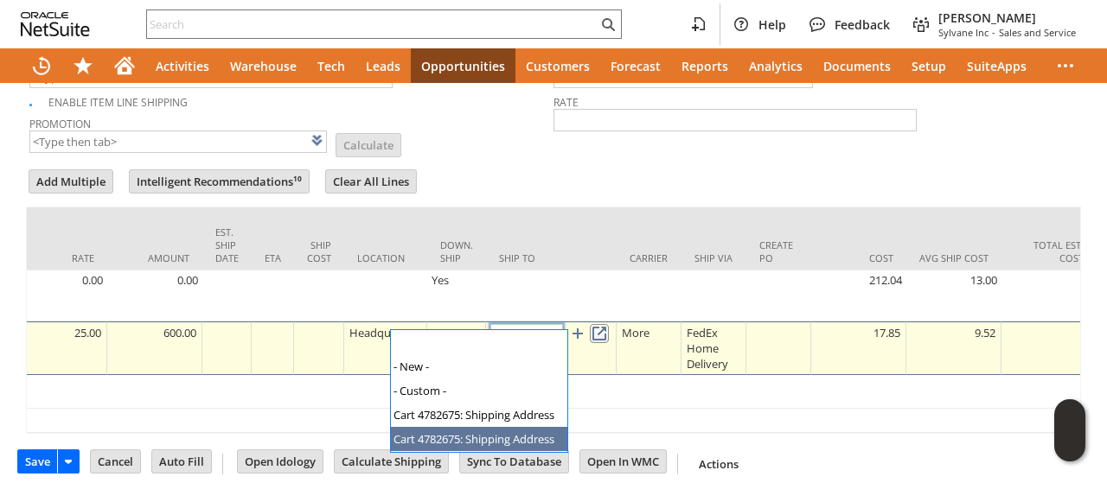
scroll to position [0, 0]
click at [602, 324] on link at bounding box center [599, 333] width 19 height 19
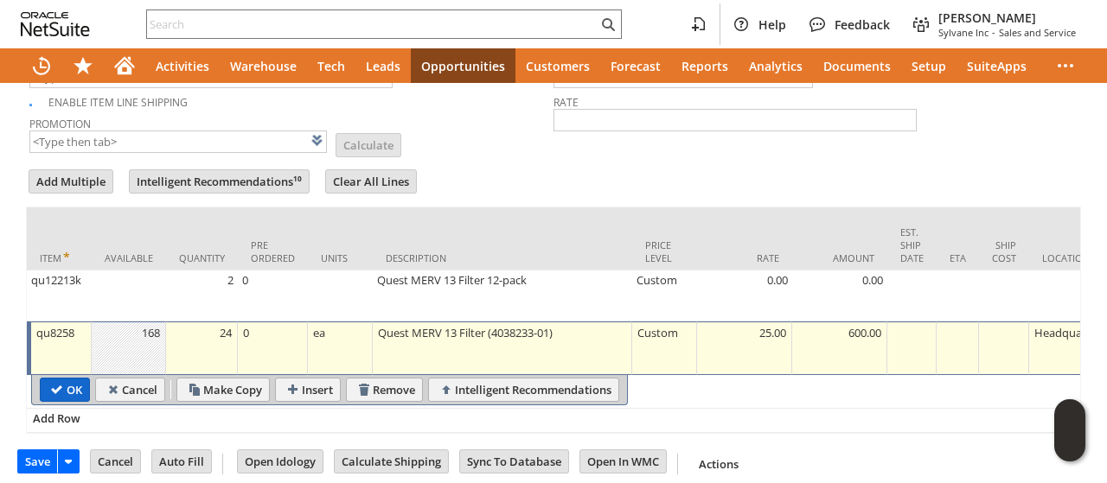
click at [78, 379] on input "OK" at bounding box center [65, 390] width 48 height 22
type input "Add"
type input "Copy Previous"
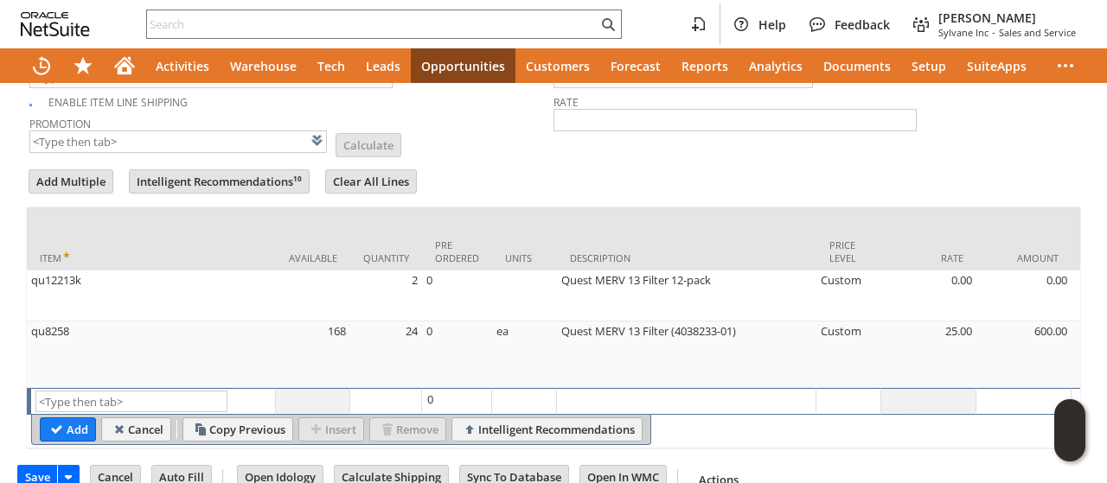
scroll to position [815, 0]
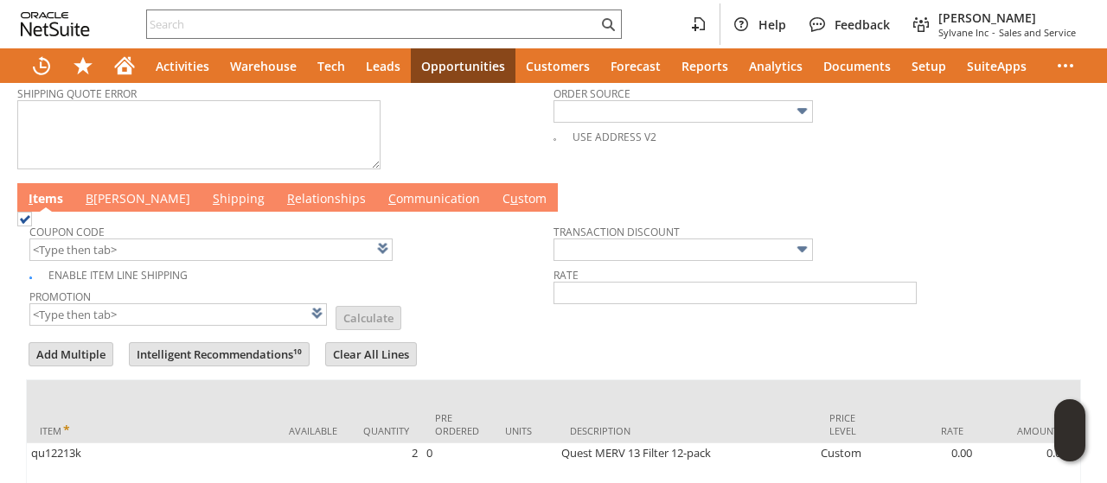
click at [104, 191] on link "B illing" at bounding box center [137, 199] width 113 height 19
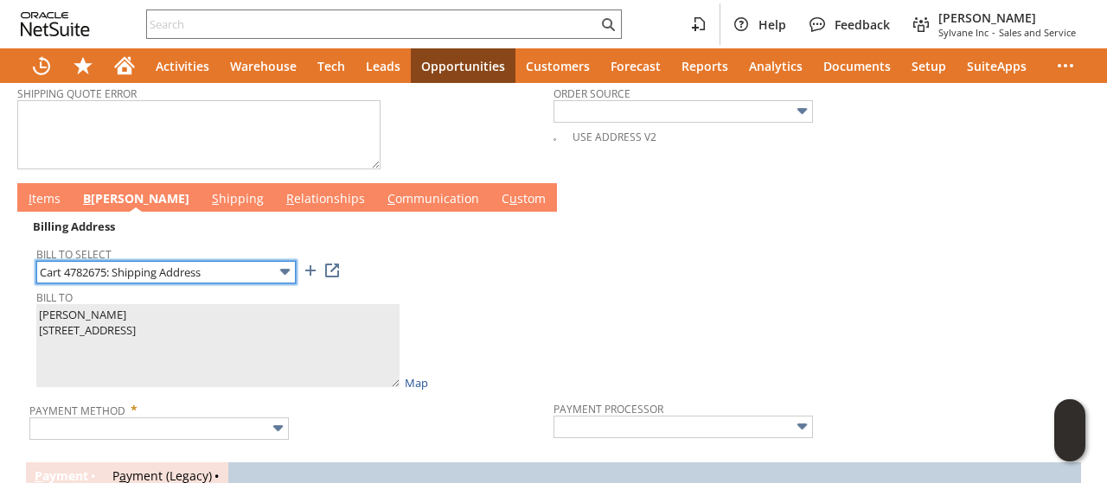
click at [155, 261] on input "Cart 4782675: Shipping Address" at bounding box center [165, 272] width 259 height 22
click at [198, 261] on input "text" at bounding box center [165, 272] width 259 height 22
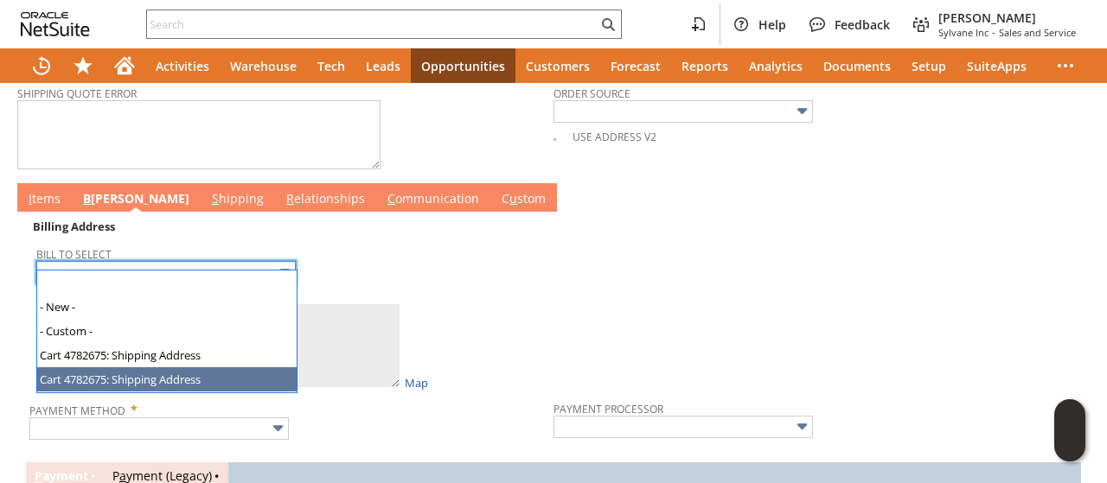
type input "Cart 4782675: Shipping Address"
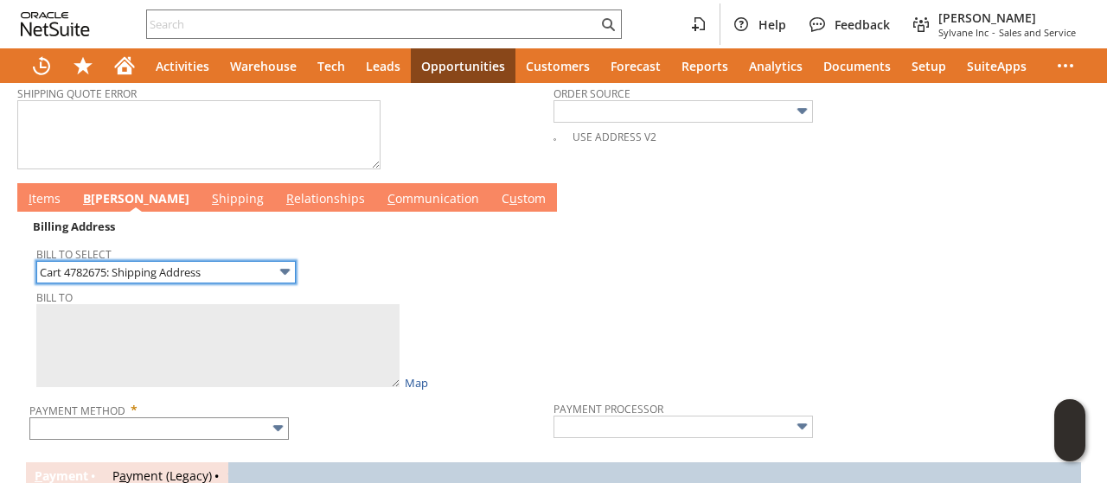
type textarea "GALEN THOMSON 110 S LOCUST ST 2026971 WINFIELD IA 52659 United States"
type input "110 S LOCUST ST"
type input "52659"
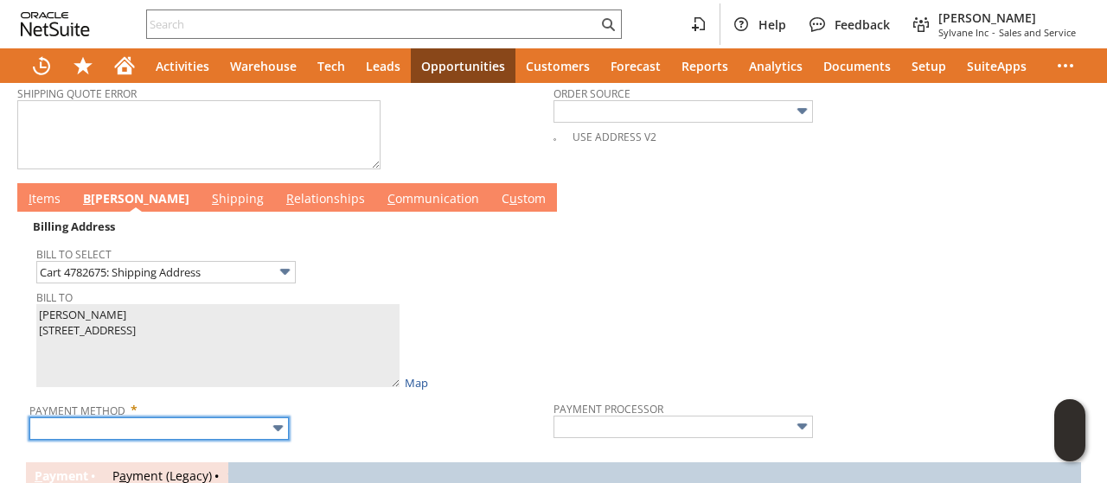
click at [150, 418] on input "text" at bounding box center [158, 429] width 259 height 22
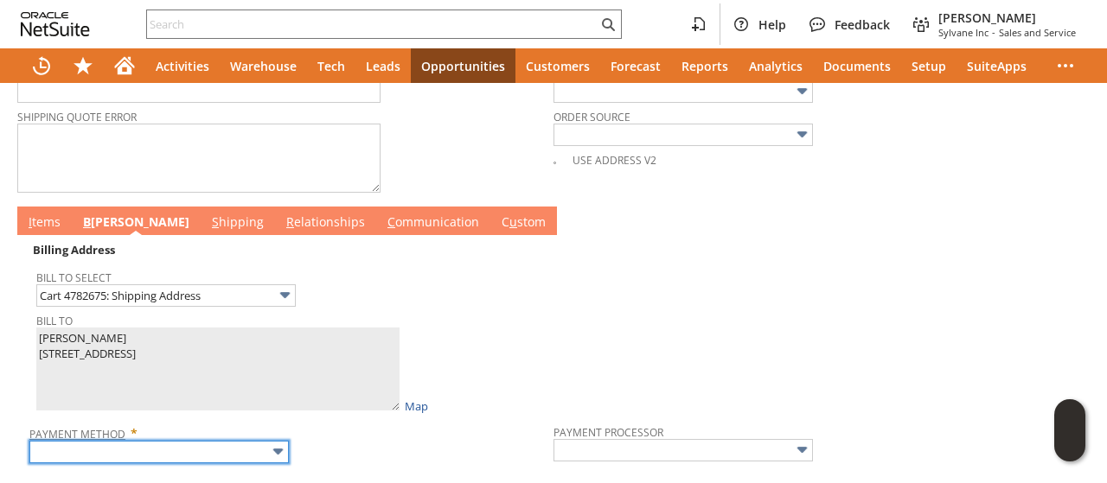
scroll to position [882, 0]
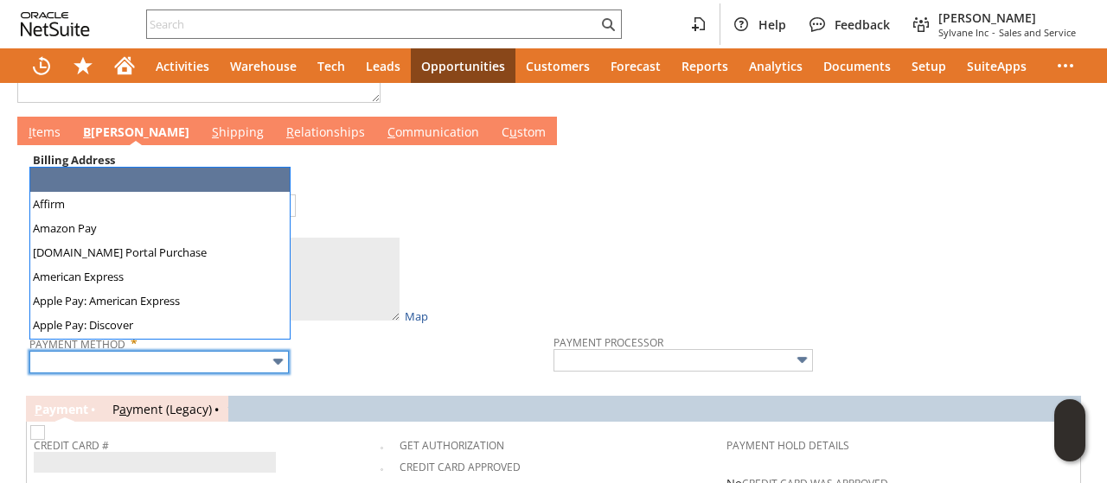
click at [126, 357] on input "text" at bounding box center [158, 362] width 259 height 22
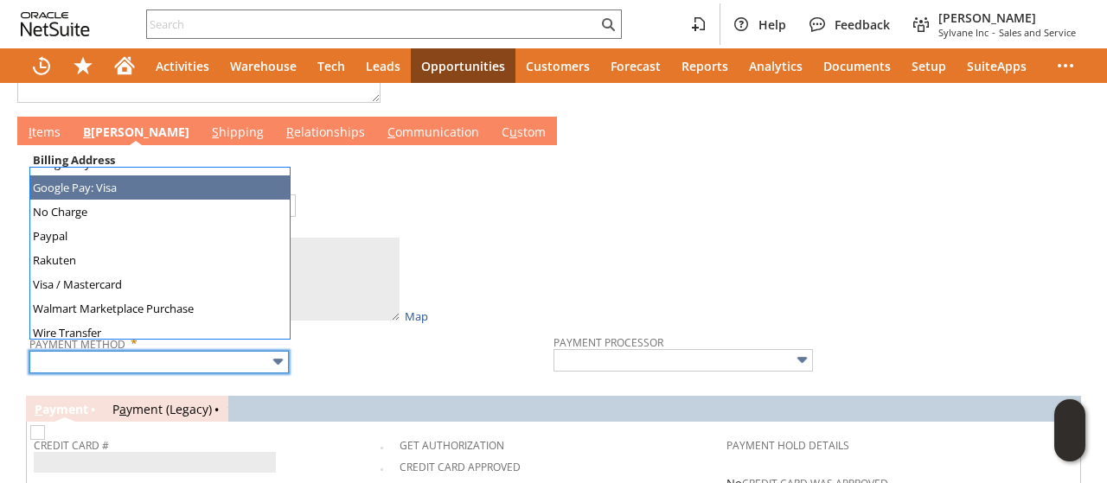
scroll to position [482, 0]
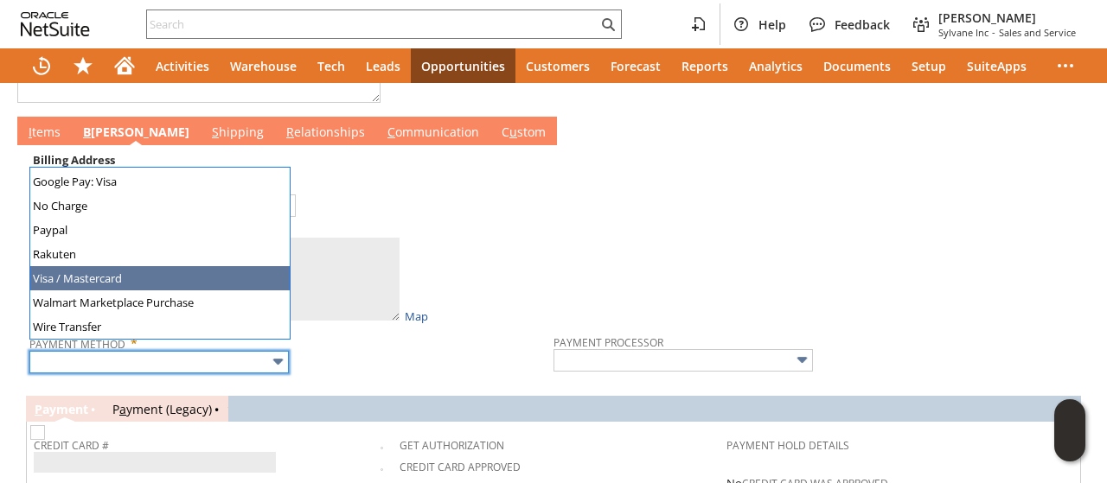
type input "Visa / Mastercard"
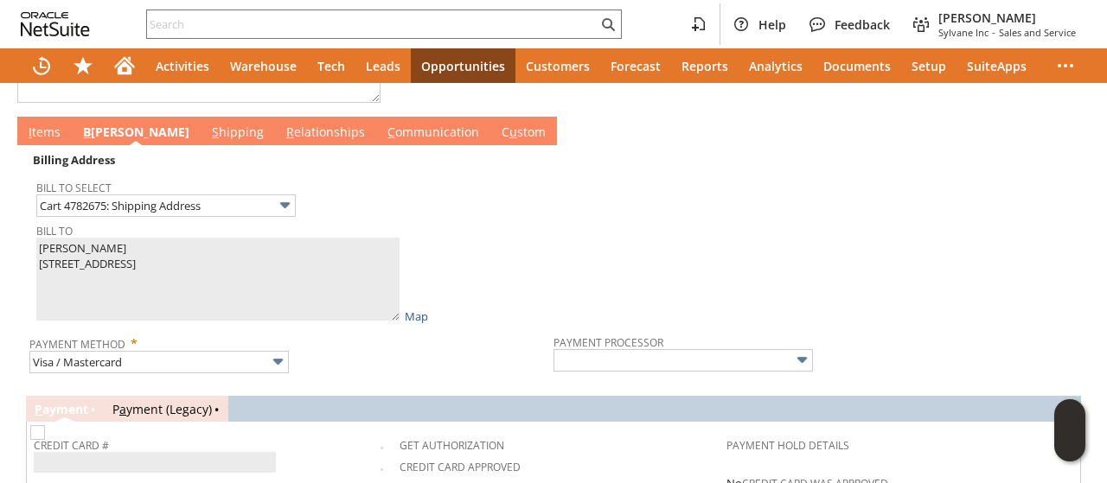
click at [383, 124] on link "C ommunication" at bounding box center [433, 133] width 100 height 19
type input "Braintree"
checkbox input "true"
checkbox input "false"
click at [383, 124] on link "C ommunication" at bounding box center [433, 133] width 100 height 19
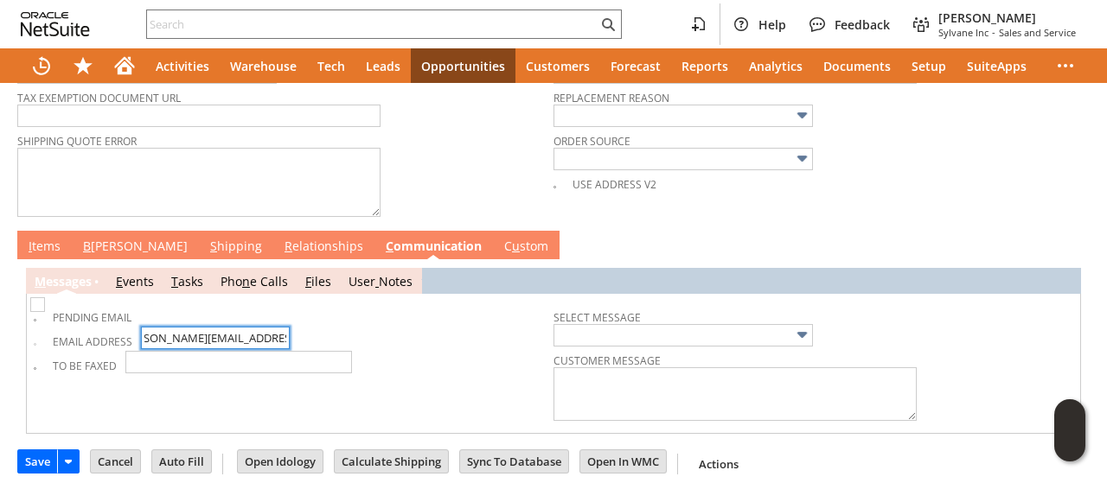
scroll to position [0, 61]
drag, startPoint x: 182, startPoint y: 324, endPoint x: 280, endPoint y: 328, distance: 97.8
click at [280, 328] on td "Email Address galen@americanwaterjetcutting.com" at bounding box center [294, 339] width 520 height 24
click at [444, 381] on td "Pending Email Email Address galen@americanwaterjetcutting.com To Be Faxed" at bounding box center [294, 363] width 520 height 125
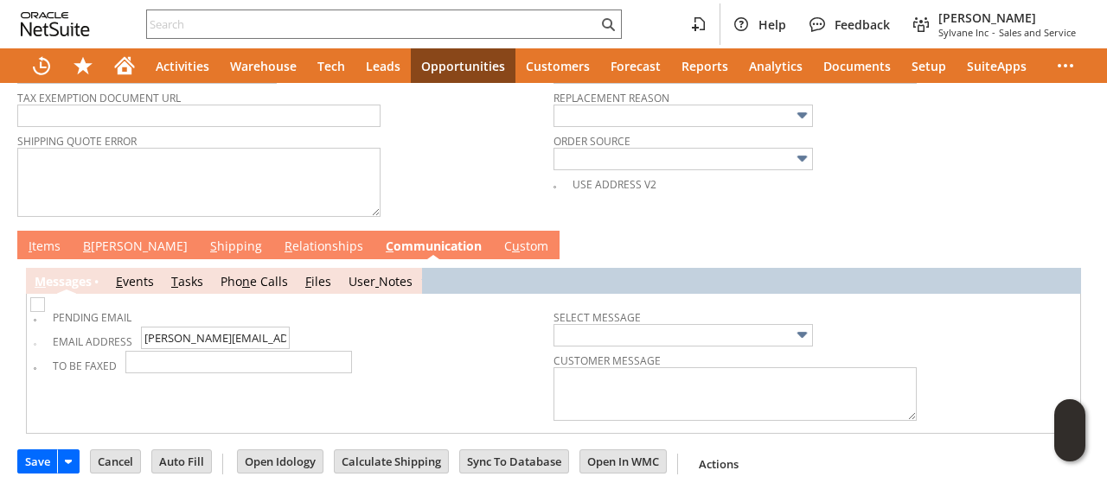
click at [110, 238] on link "B illing" at bounding box center [135, 247] width 113 height 19
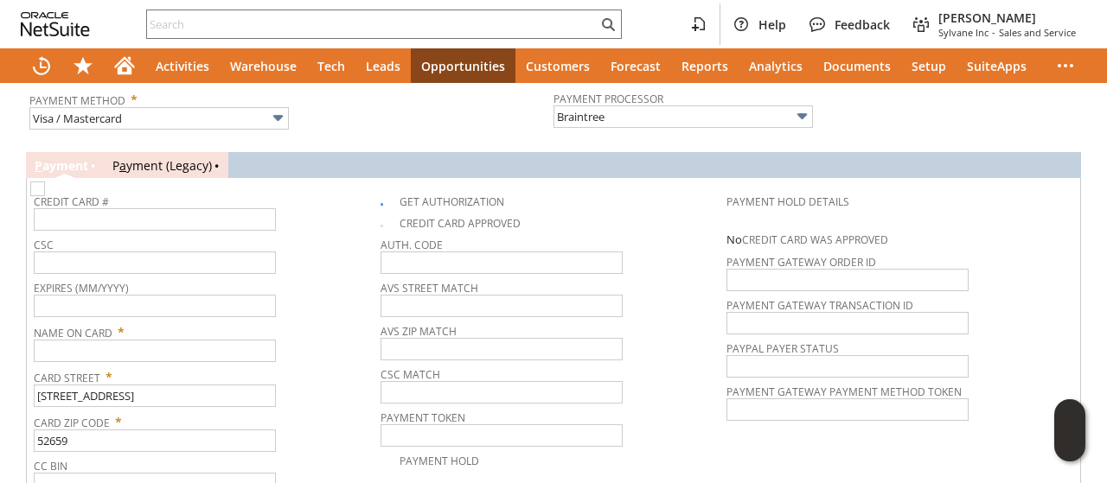
scroll to position [1200, 0]
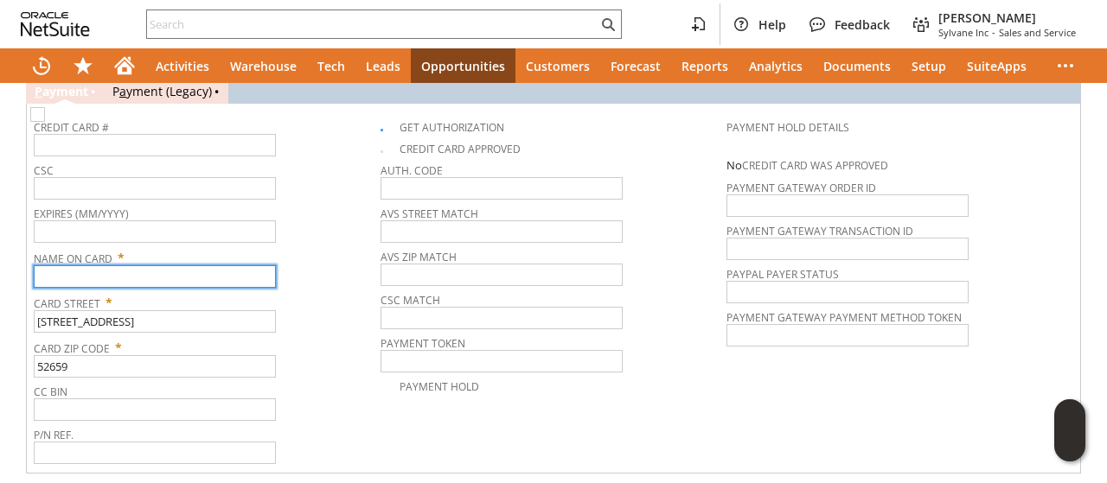
paste input "GALEN THOMSON"
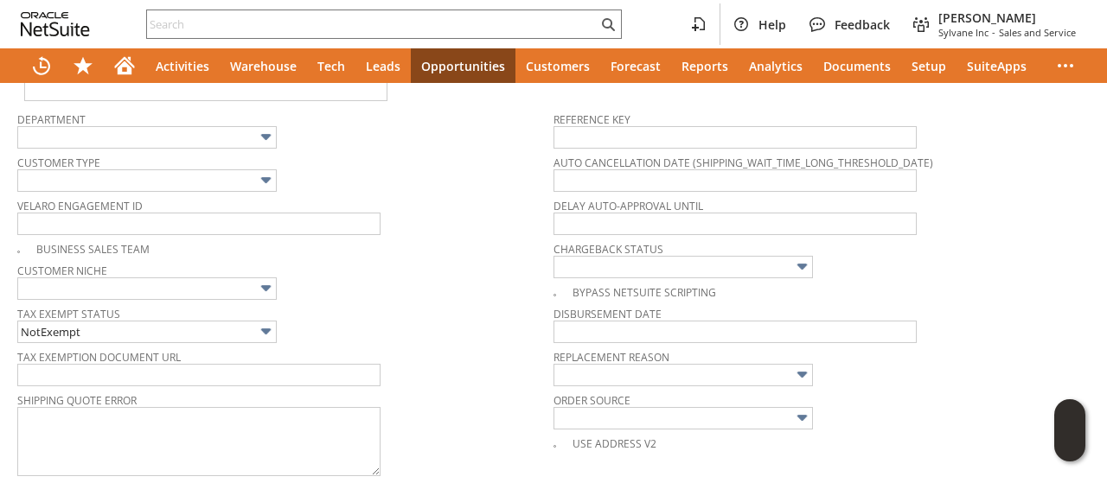
scroll to position [0, 0]
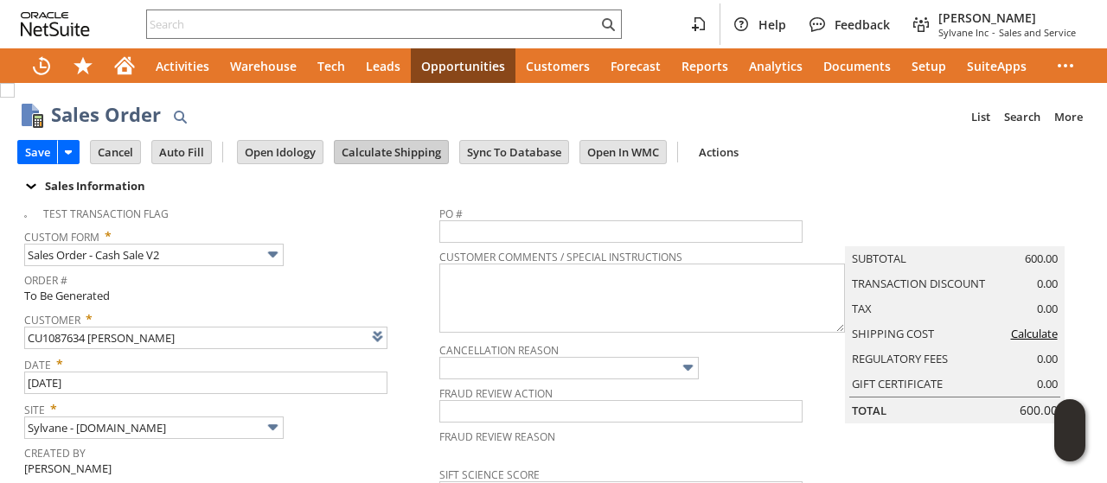
type input "GALEN THOMSON"
click at [383, 154] on input "Calculate Shipping" at bounding box center [391, 152] width 113 height 22
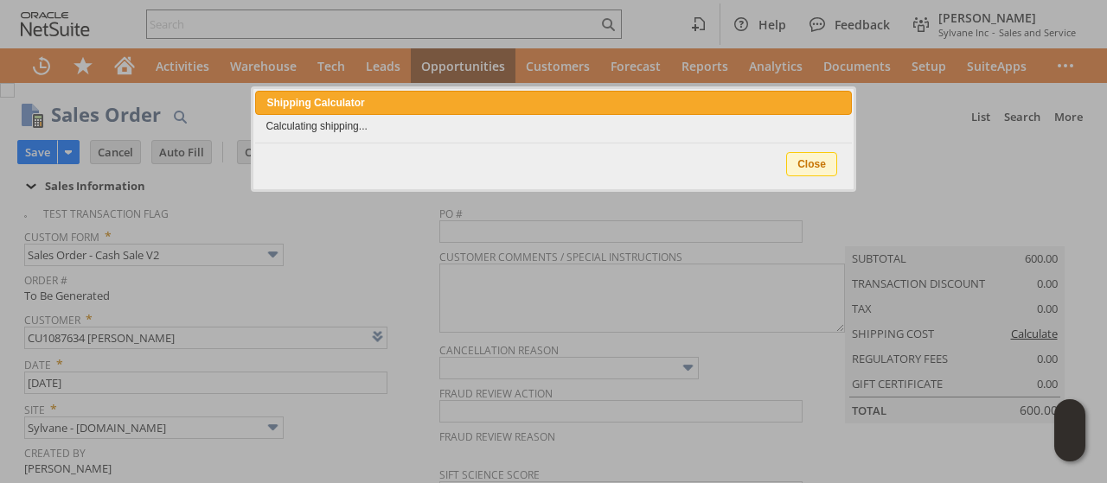
click at [806, 160] on span "Close" at bounding box center [811, 164] width 49 height 22
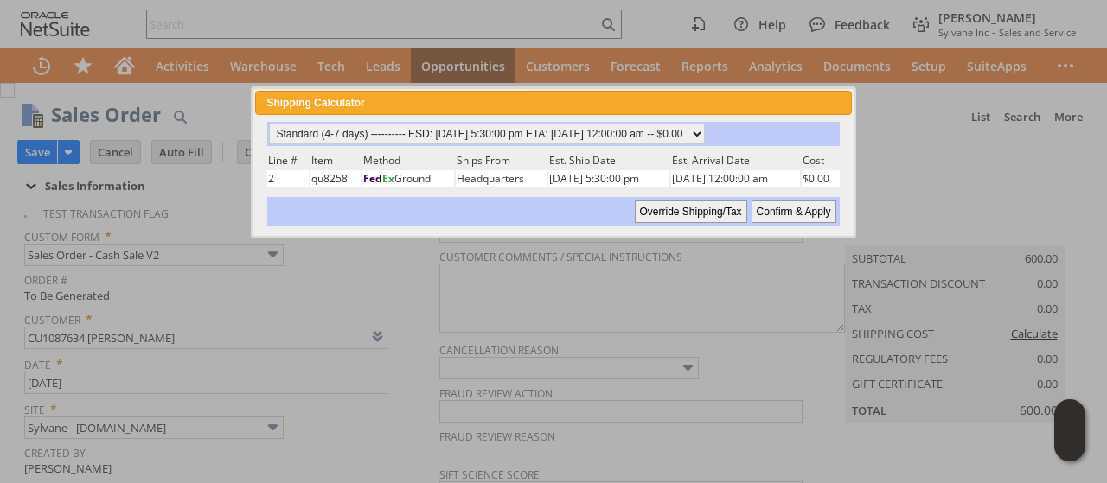
click at [831, 102] on div "Shipping Calculator close" at bounding box center [553, 103] width 596 height 24
click at [840, 104] on span "close" at bounding box center [841, 103] width 14 height 14
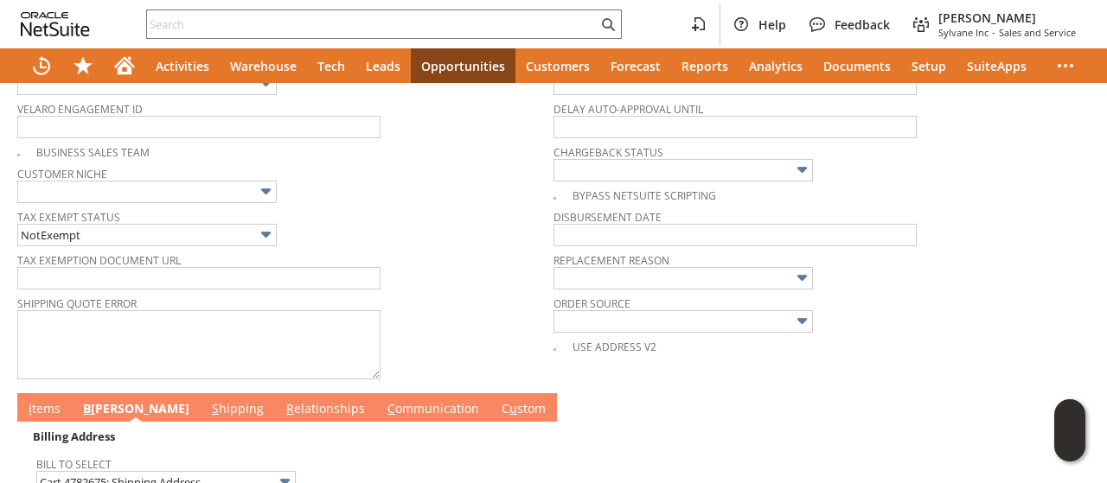
scroll to position [865, 0]
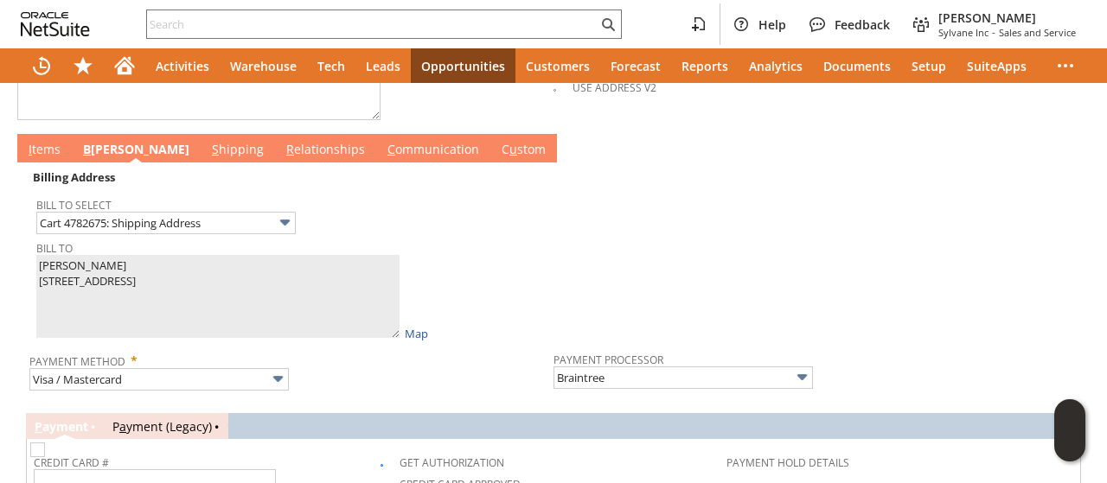
click at [48, 141] on link "I tems" at bounding box center [44, 150] width 41 height 19
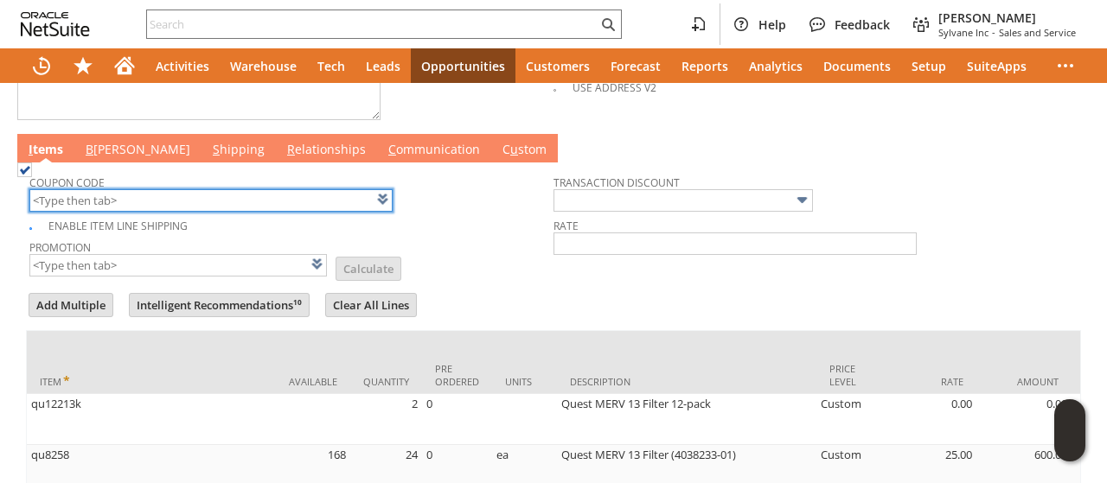
click at [190, 191] on input "text" at bounding box center [210, 200] width 363 height 22
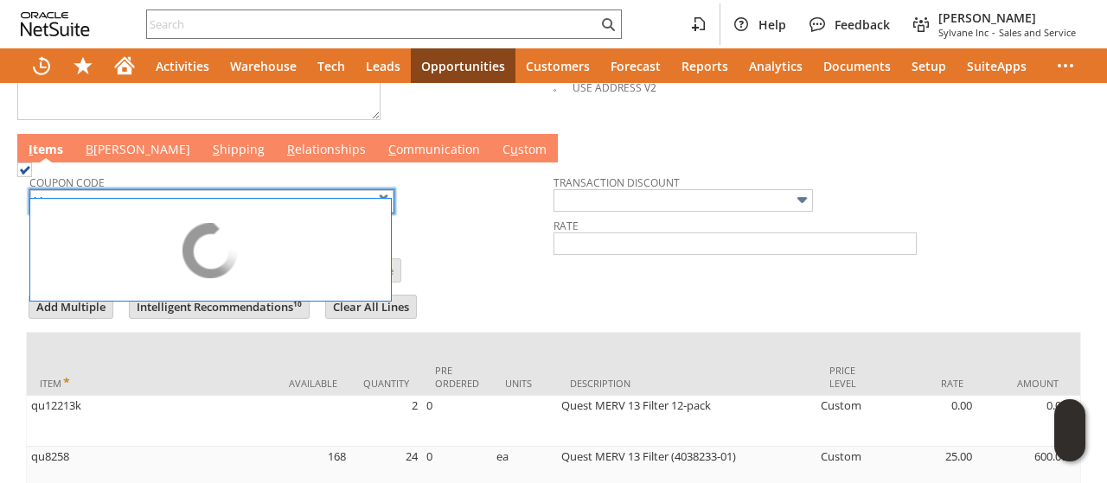
click at [455, 237] on td "Promotion List Calculate" at bounding box center [291, 258] width 524 height 43
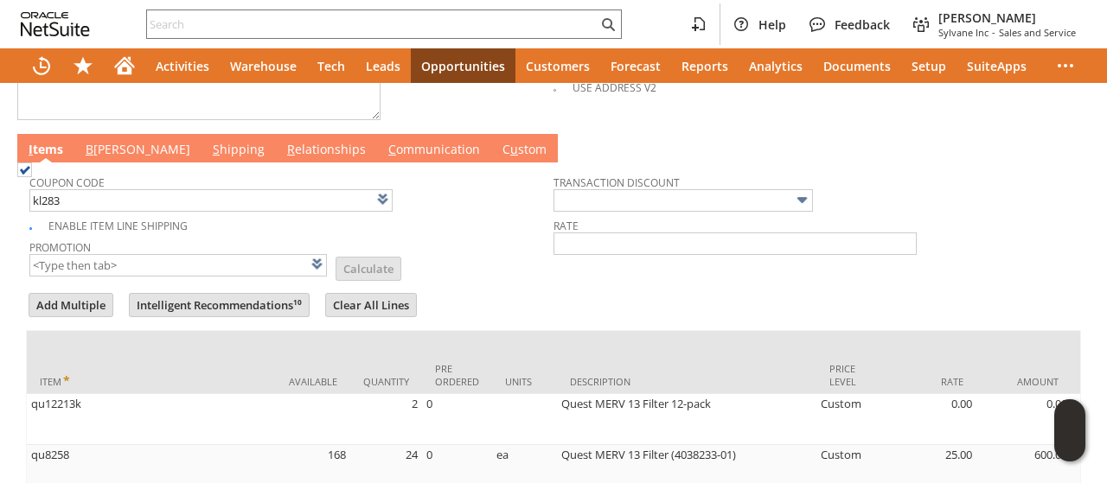
type input "KL283"
type input "Promo Code"
type input "-5.0%"
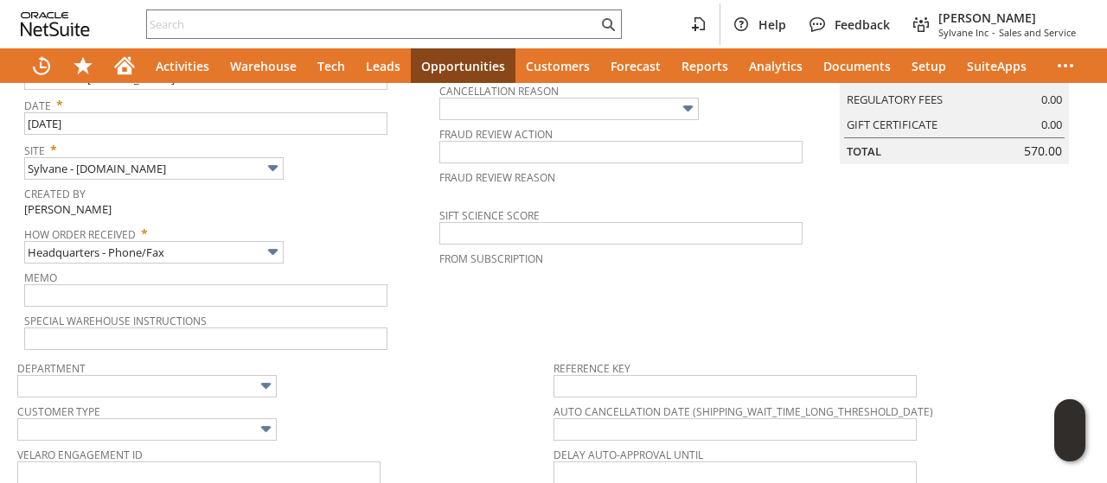
scroll to position [0, 0]
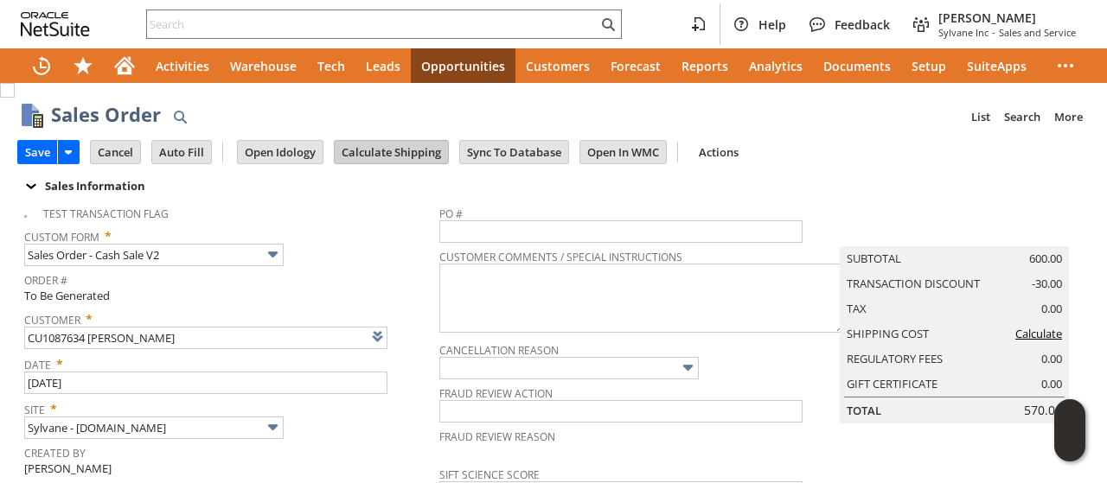
click at [410, 155] on input "Calculate Shipping" at bounding box center [391, 152] width 113 height 22
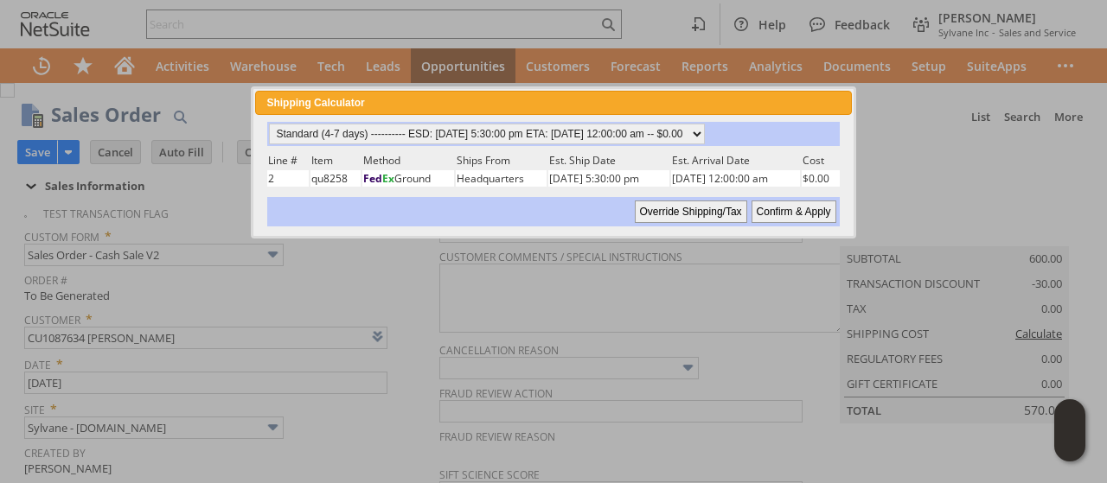
click at [775, 204] on input "Confirm & Apply" at bounding box center [793, 212] width 85 height 22
type input "Add"
type input "Copy Previous"
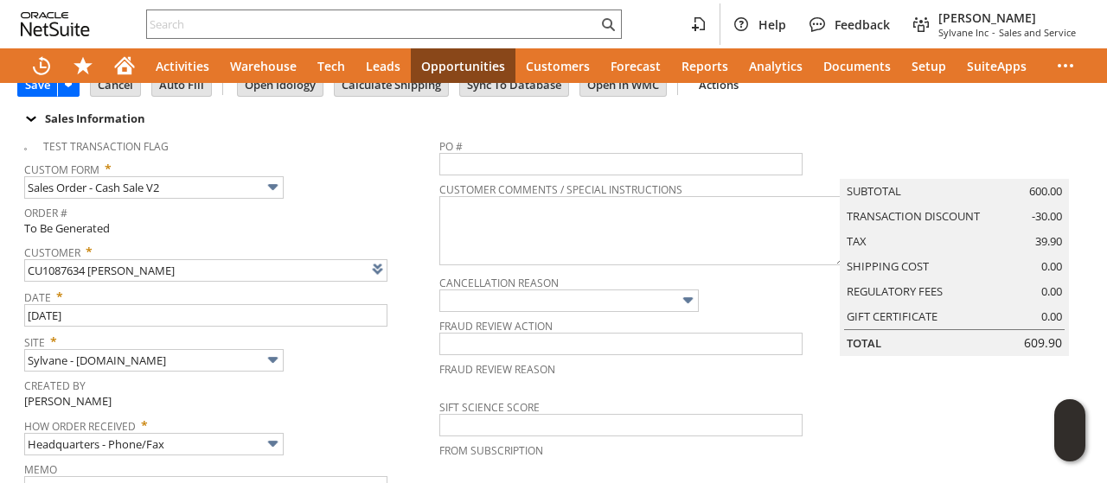
scroll to position [86, 0]
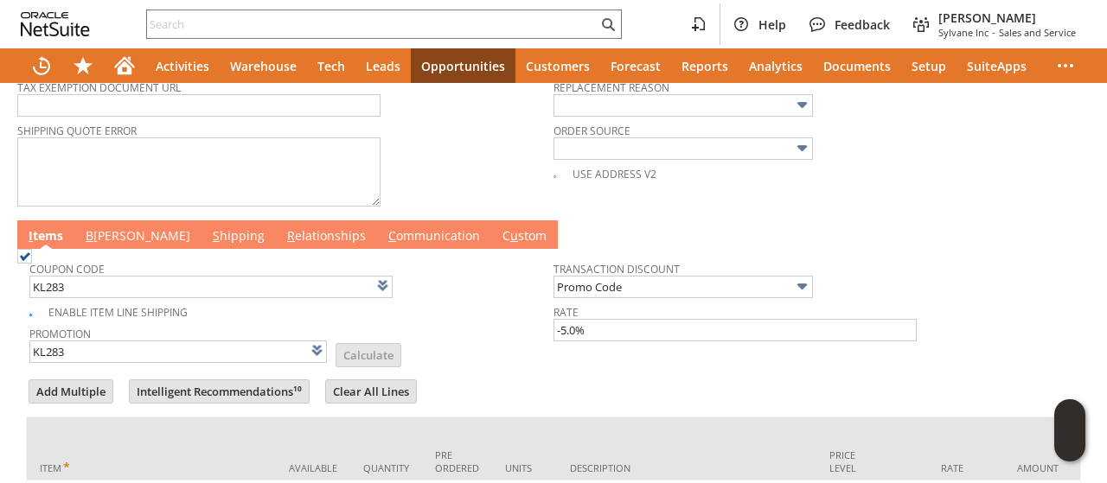
click at [112, 227] on link "B illing" at bounding box center [137, 236] width 113 height 19
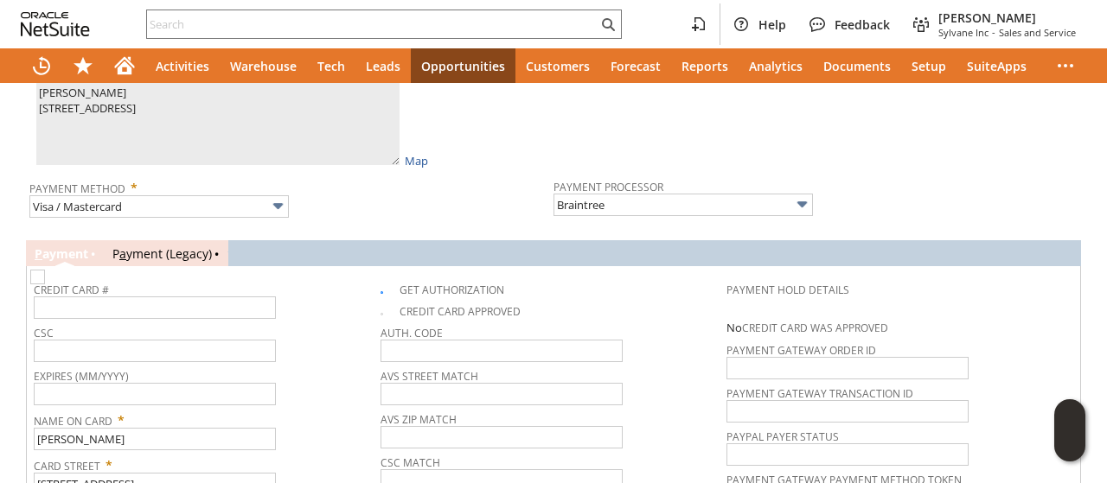
scroll to position [692, 0]
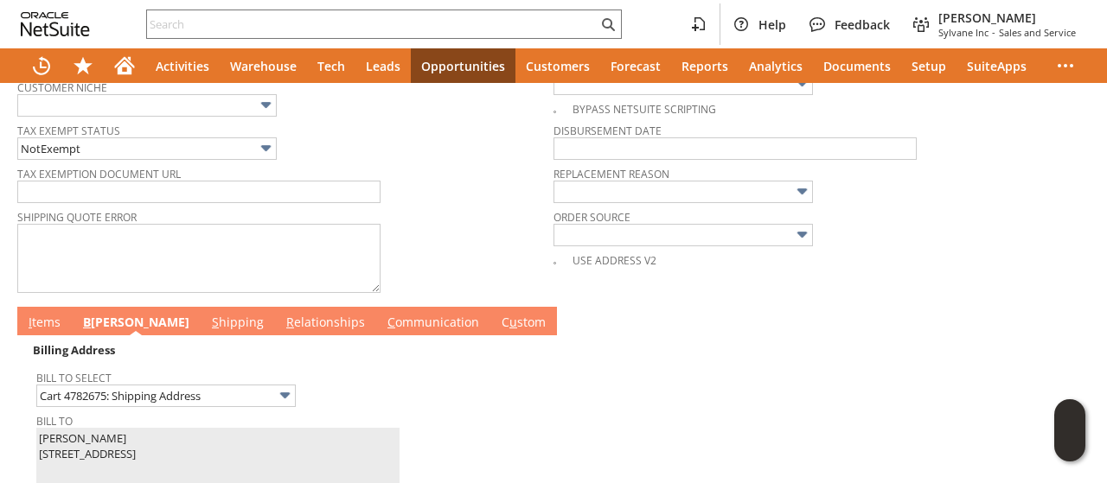
click at [40, 307] on td "I tems" at bounding box center [44, 321] width 54 height 29
click at [38, 314] on link "I tems" at bounding box center [44, 323] width 41 height 19
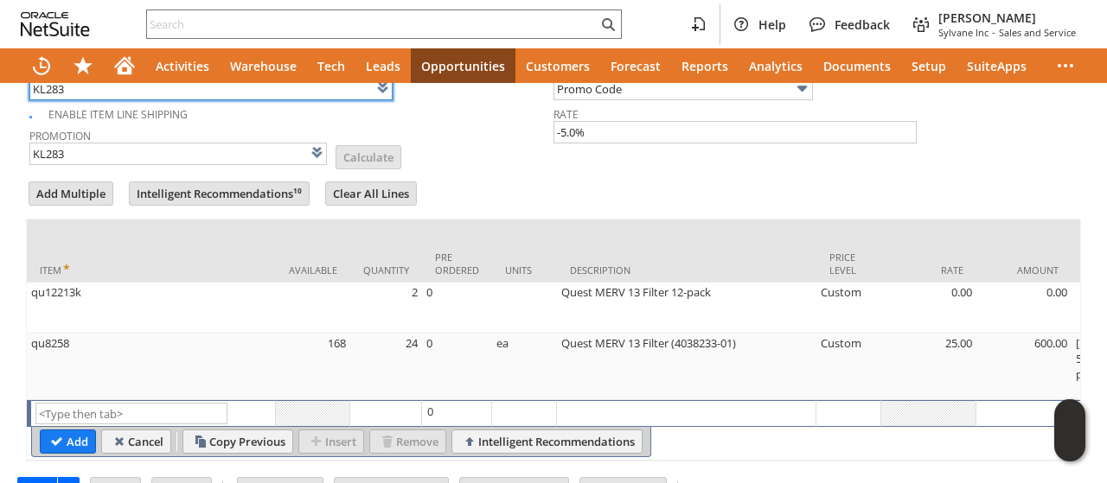
scroll to position [1014, 0]
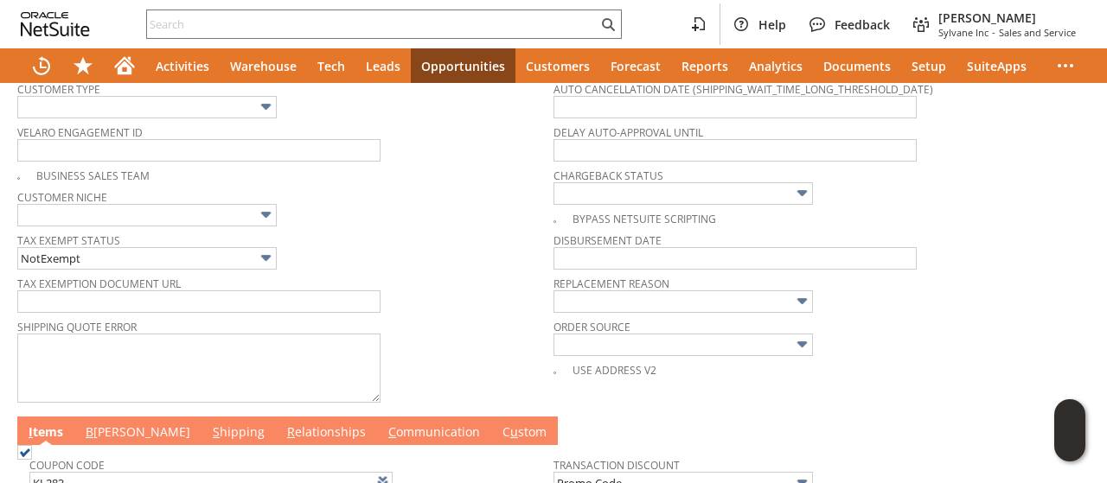
click at [115, 424] on link "B illing" at bounding box center [137, 433] width 113 height 19
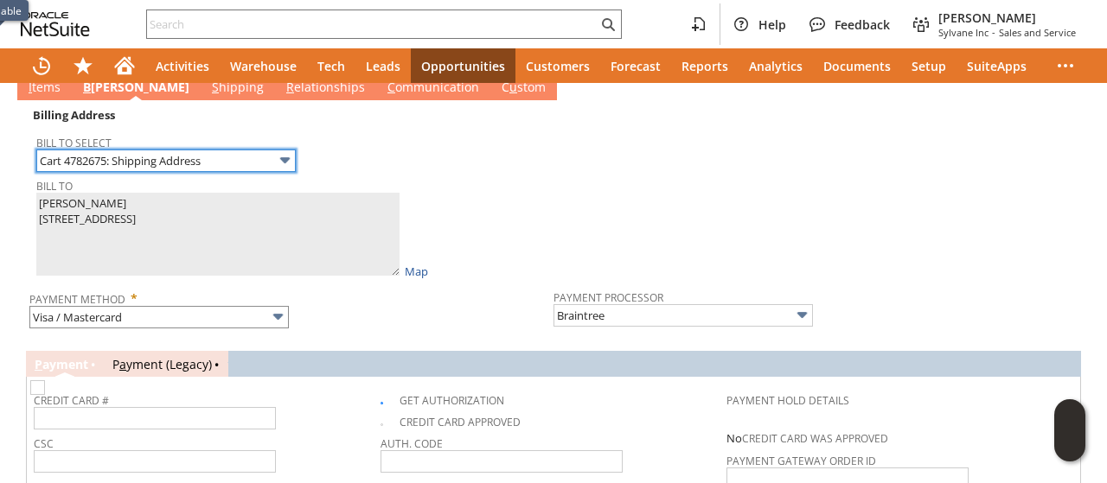
scroll to position [949, 0]
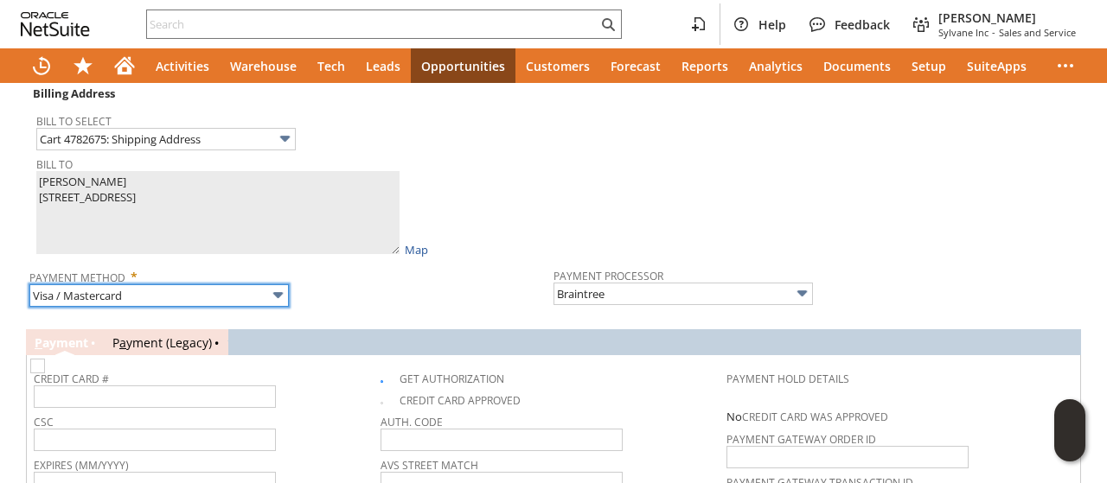
click at [186, 284] on input "Visa / Mastercard" at bounding box center [158, 295] width 259 height 22
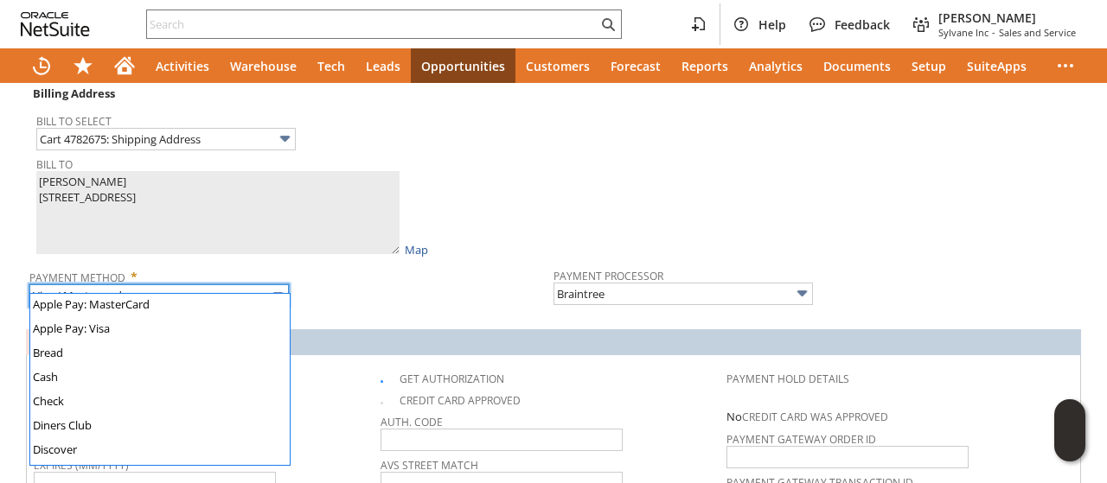
scroll to position [0, 0]
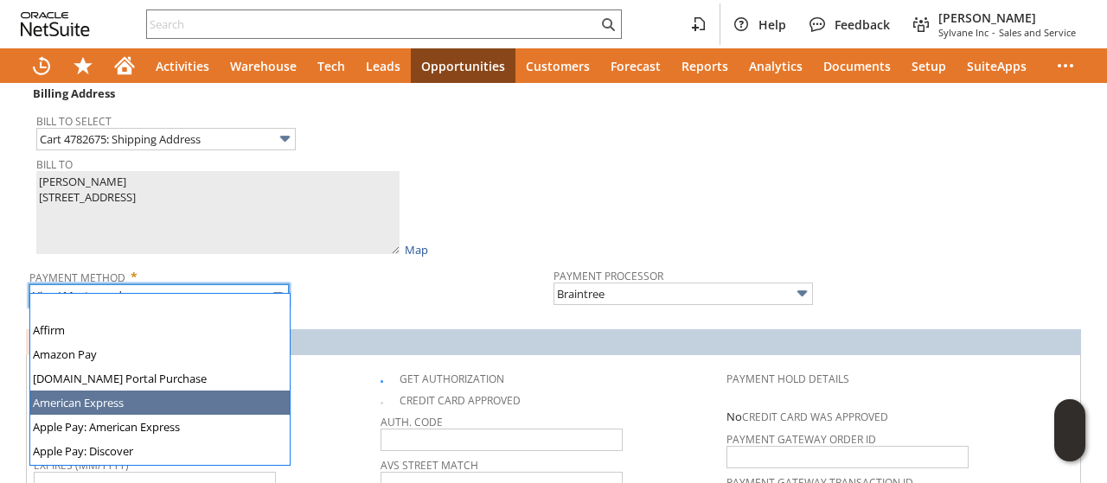
type input "American Express"
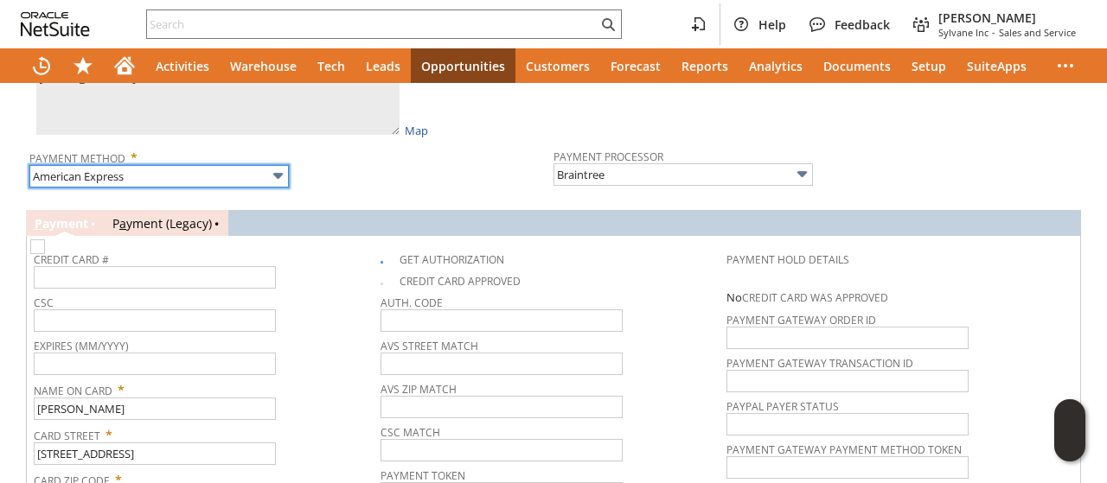
scroll to position [1035, 0]
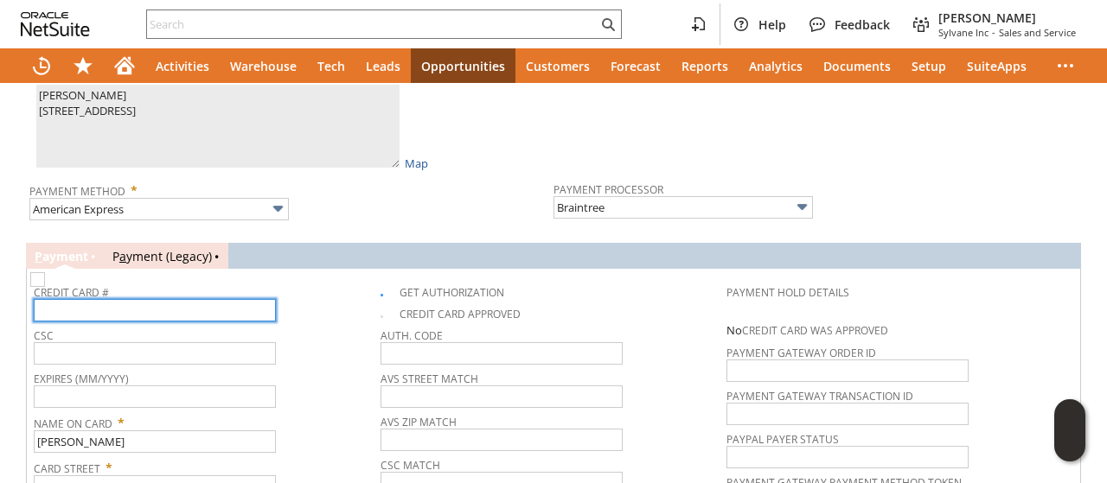
click at [155, 299] on input "text" at bounding box center [155, 310] width 242 height 22
type input "379823168103008"
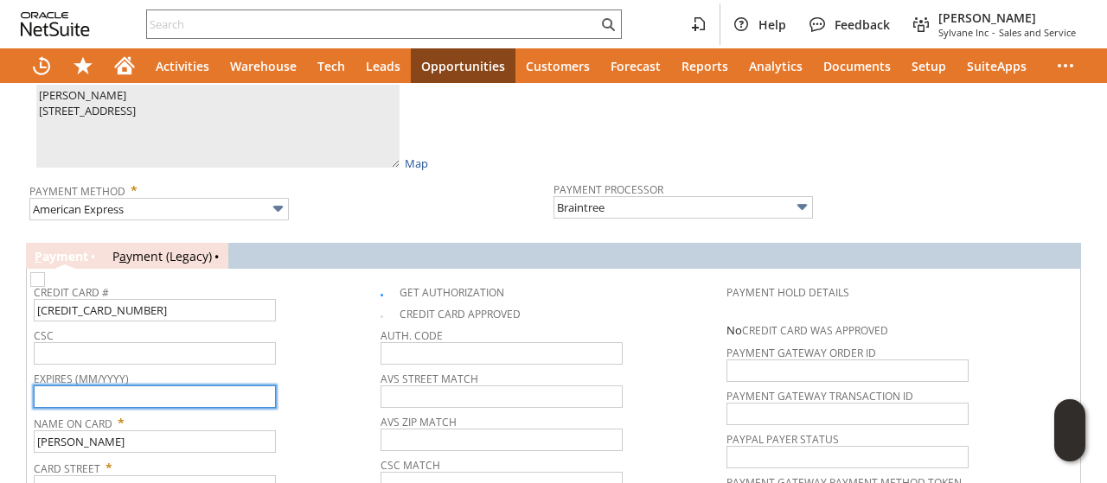
click at [164, 386] on input "text" at bounding box center [155, 397] width 242 height 22
type input "09/2026"
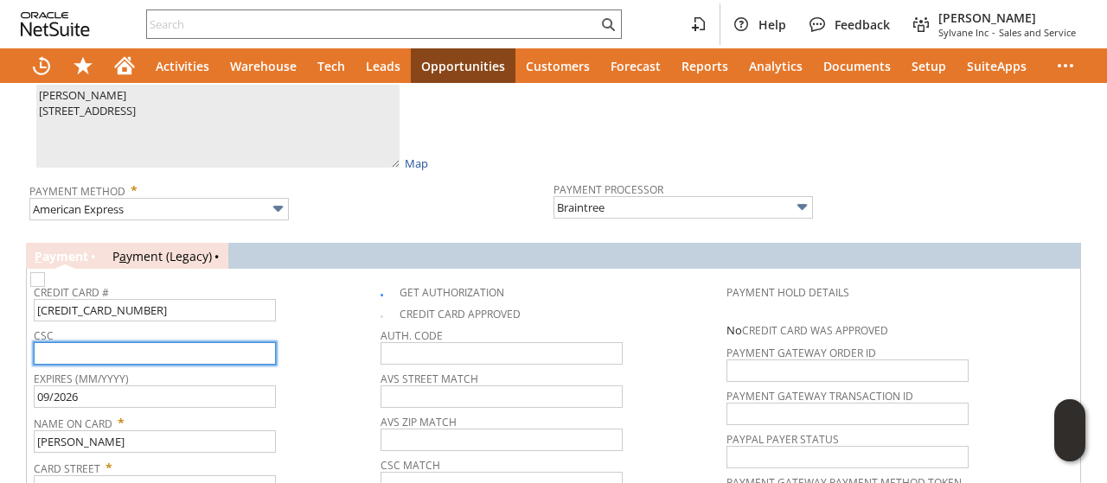
click at [132, 342] on input "text" at bounding box center [155, 353] width 242 height 22
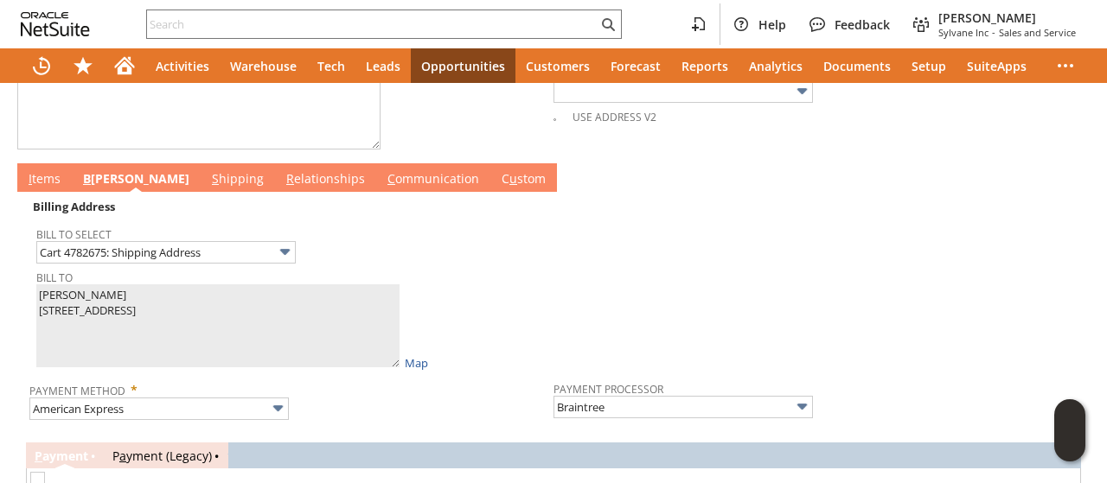
scroll to position [776, 0]
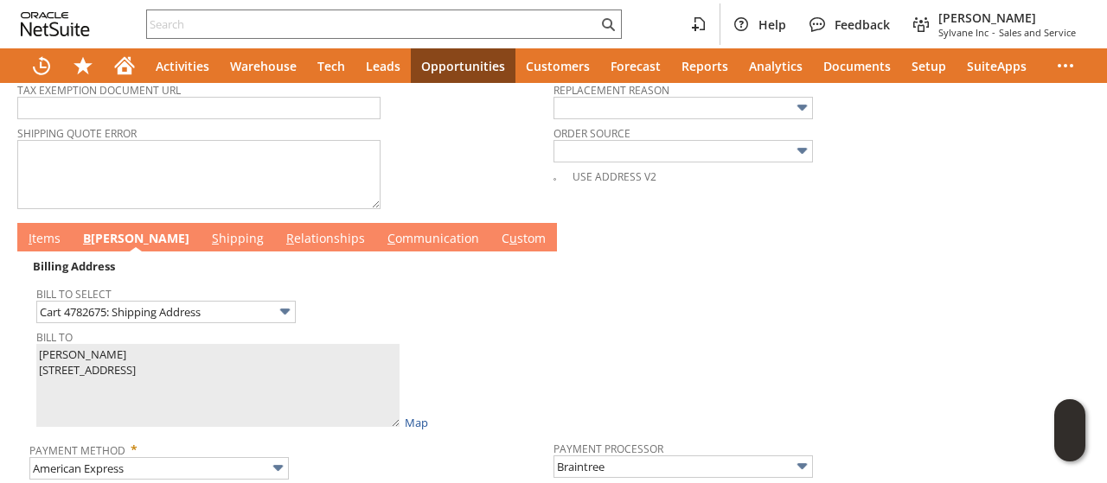
type input "1037"
click at [45, 223] on td "I tems" at bounding box center [44, 237] width 54 height 29
click at [55, 234] on link "I tems" at bounding box center [44, 239] width 41 height 19
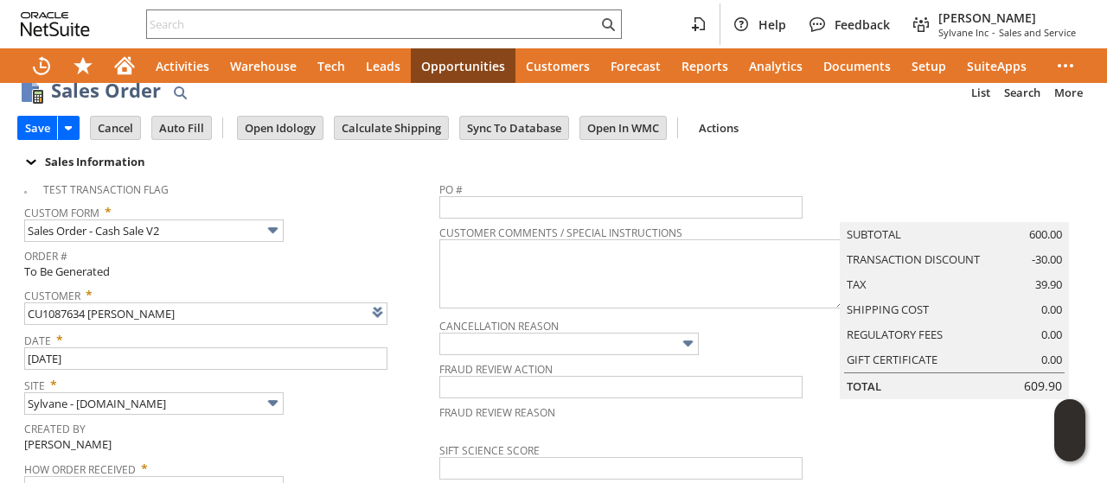
scroll to position [0, 0]
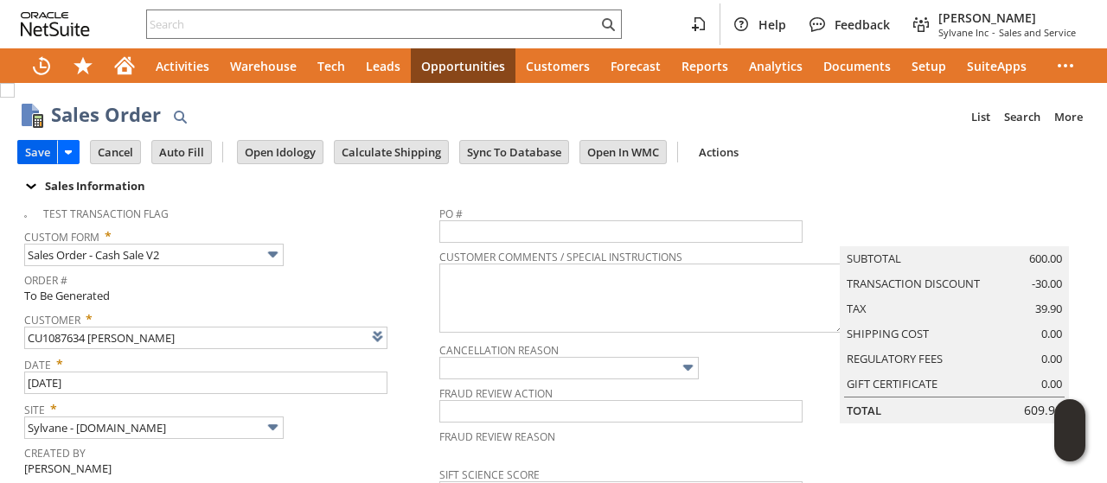
click at [39, 158] on input "Save" at bounding box center [37, 152] width 39 height 22
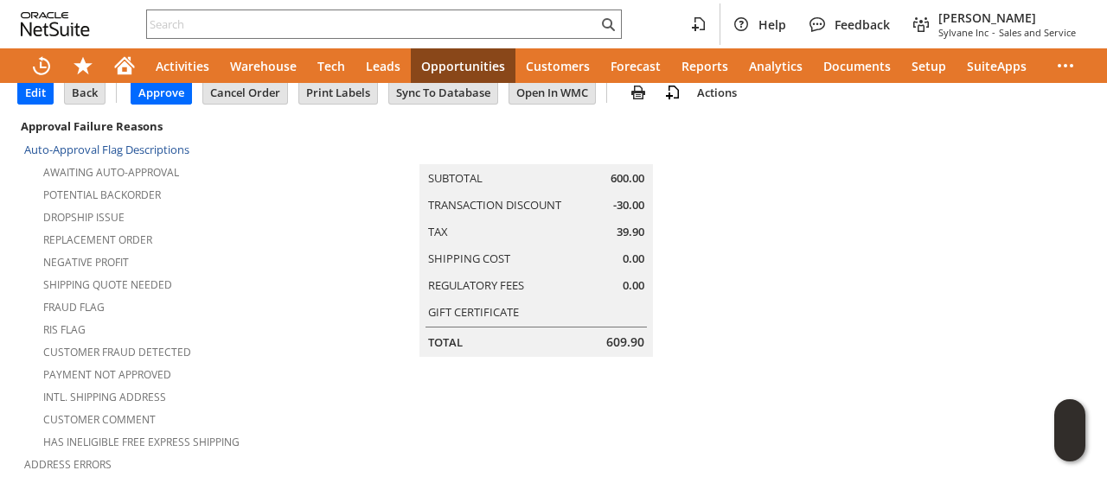
scroll to position [86, 0]
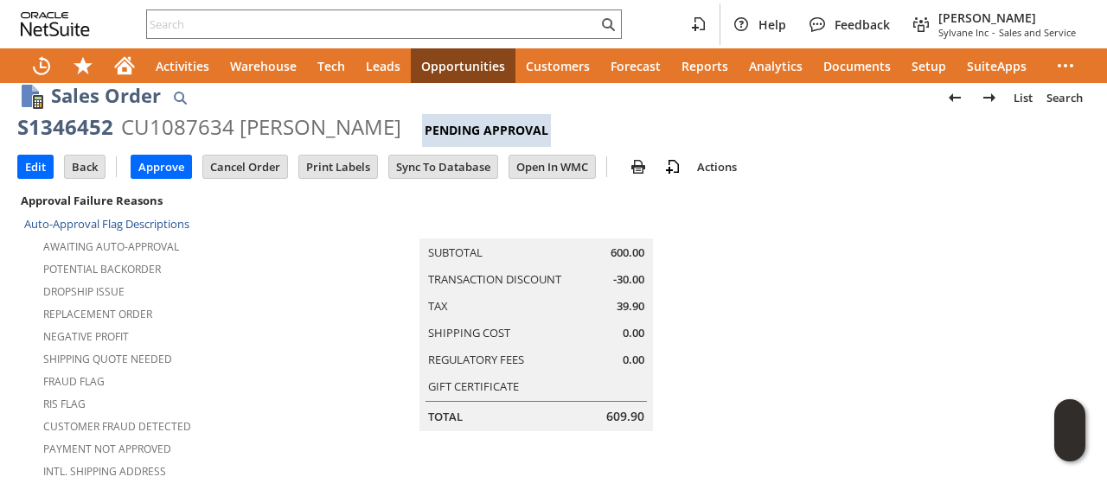
click at [751, 267] on td at bounding box center [910, 452] width 357 height 526
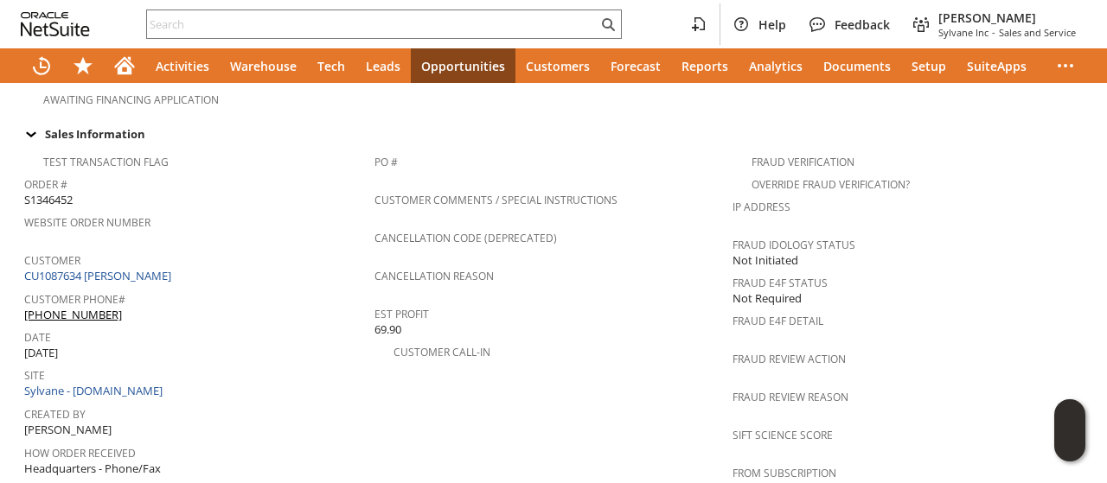
scroll to position [1297, 0]
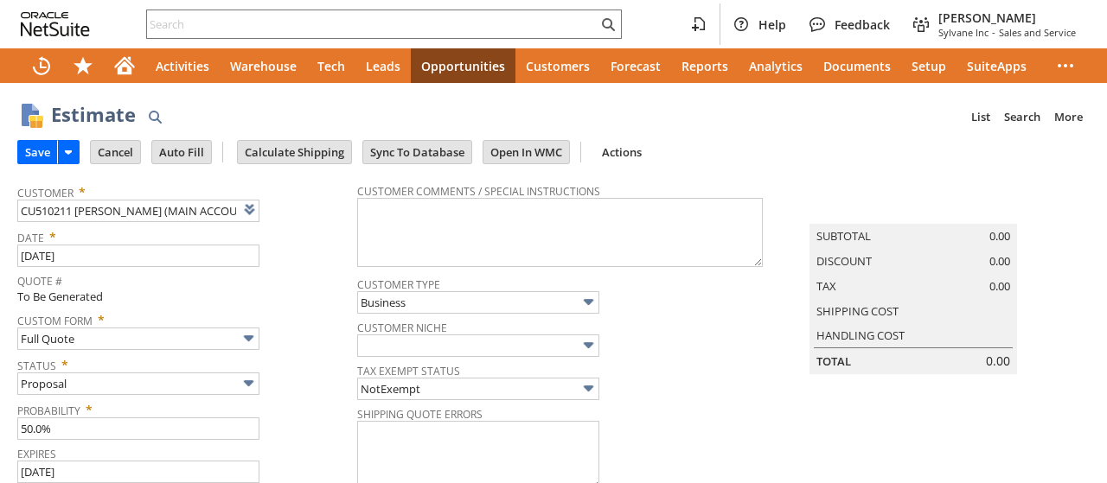
type input "Intelligent Recommendations¹⁰"
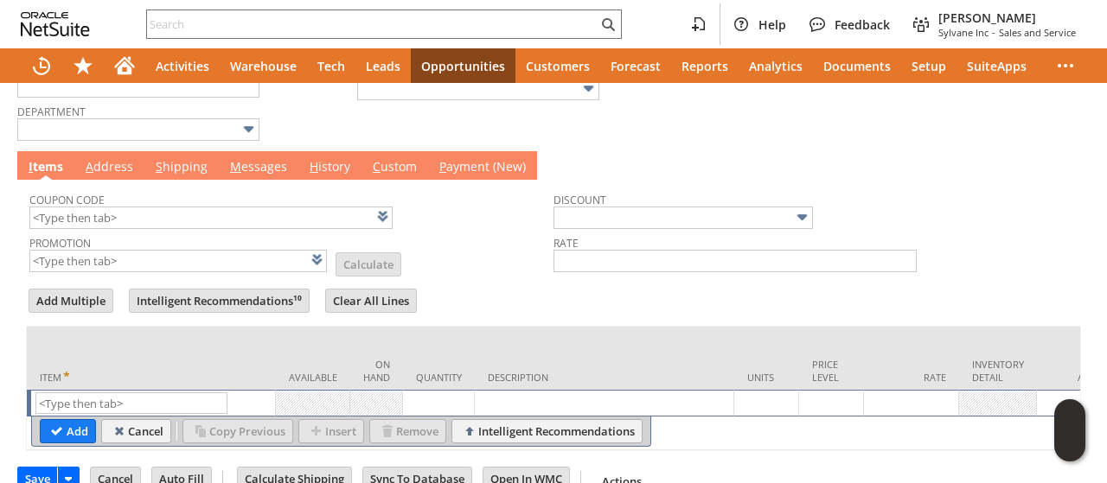
click at [251, 166] on link "M essages" at bounding box center [259, 167] width 66 height 19
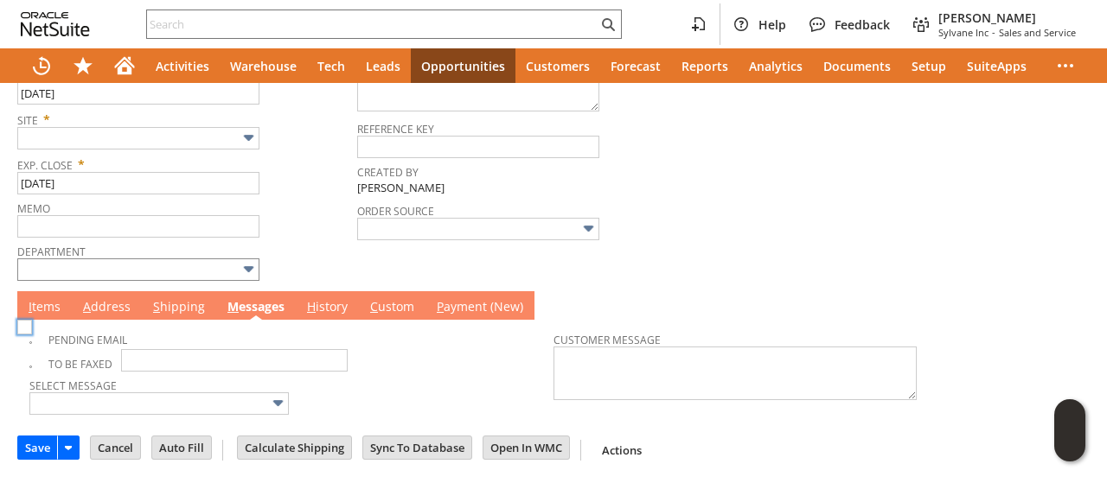
scroll to position [371, 0]
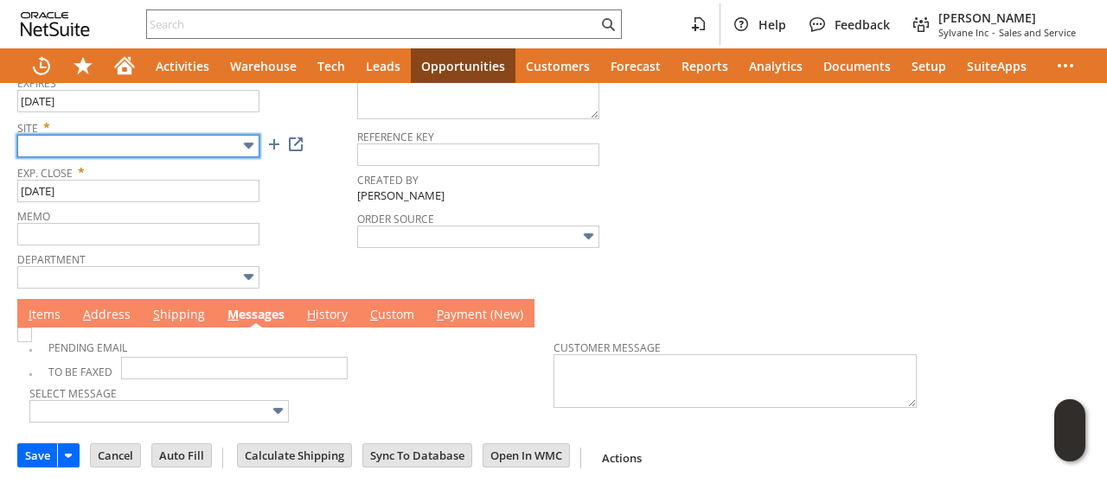
click at [94, 135] on input "text" at bounding box center [138, 146] width 242 height 22
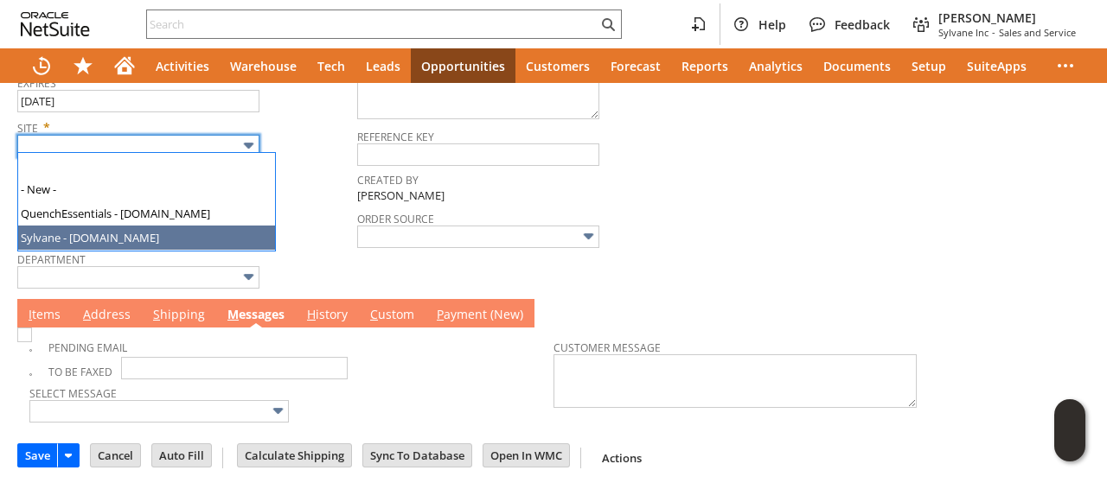
type input "Sylvane - [DOMAIN_NAME]"
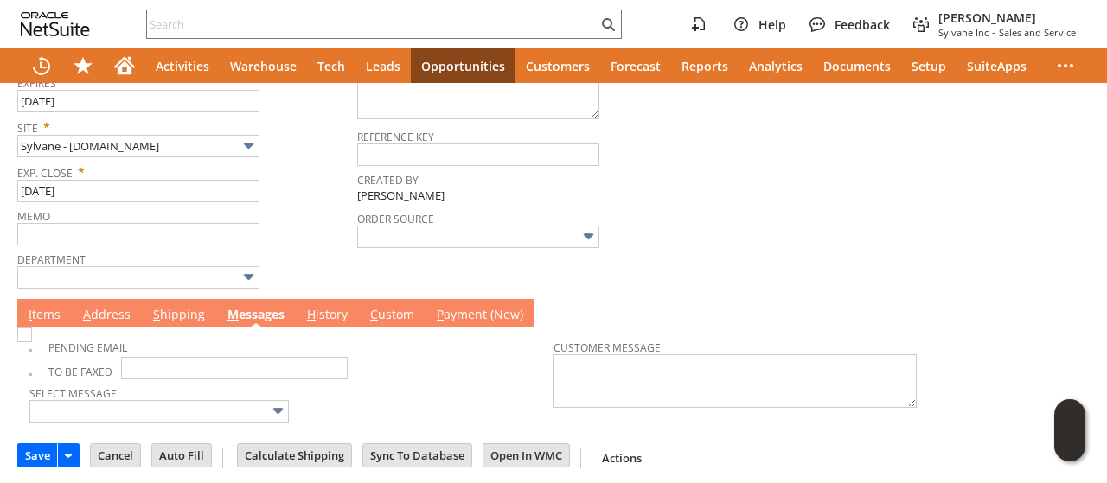
click at [42, 310] on link "I tems" at bounding box center [44, 315] width 41 height 19
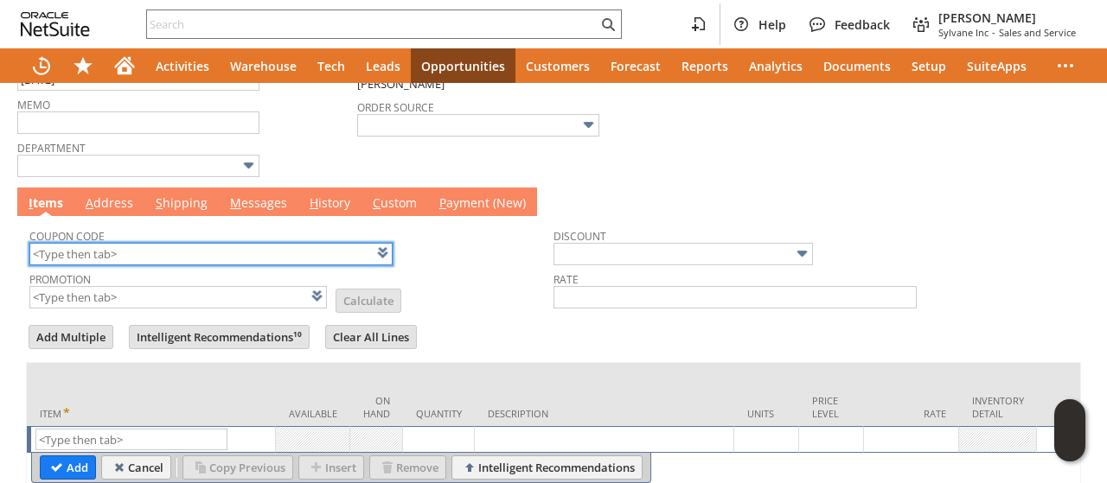
scroll to position [544, 0]
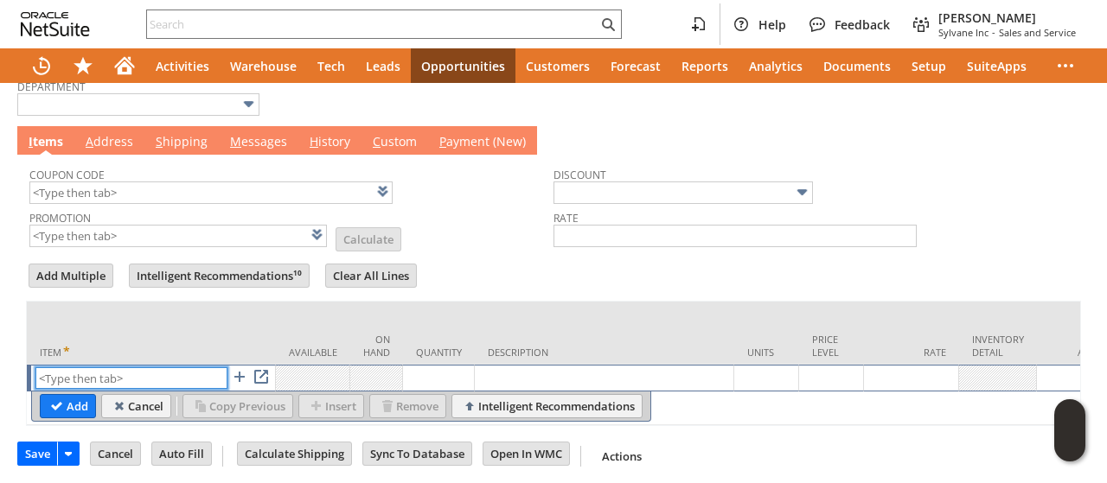
click at [135, 367] on input "text" at bounding box center [131, 378] width 192 height 22
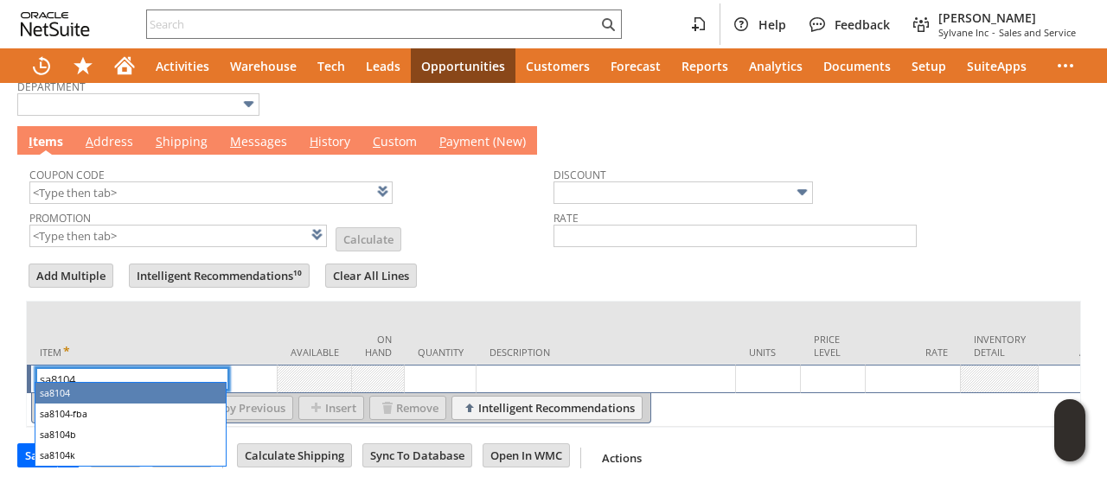
type input "sa8104"
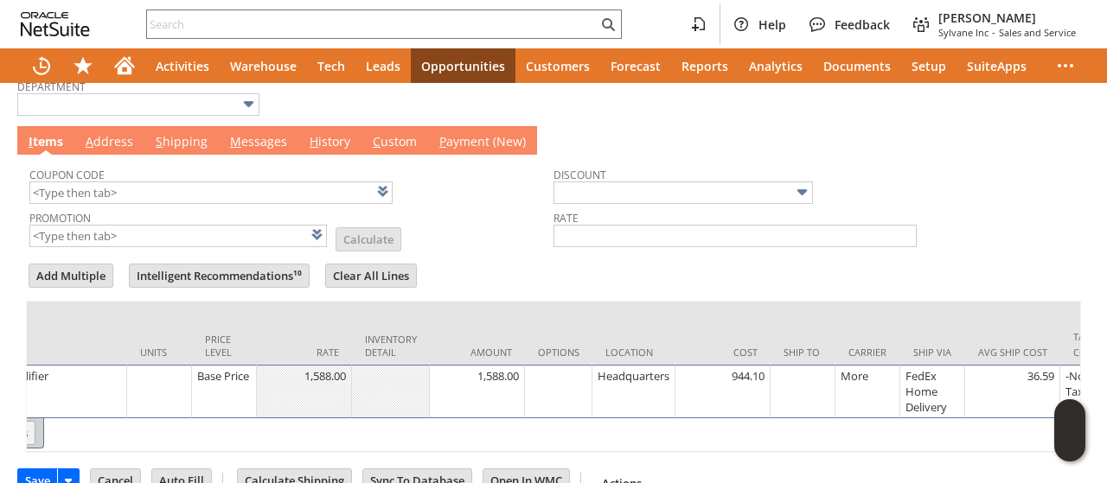
scroll to position [0, 622]
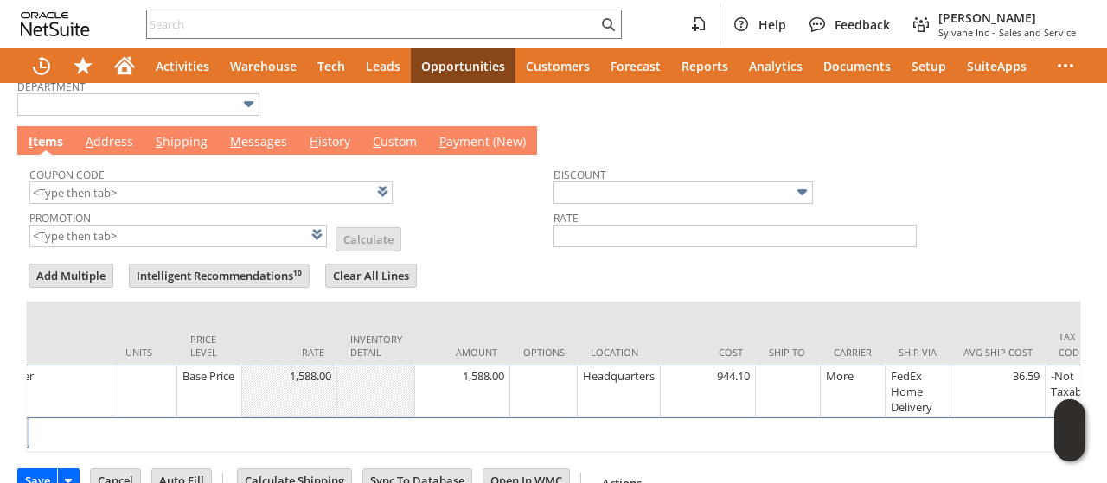
click at [787, 388] on td at bounding box center [788, 392] width 65 height 54
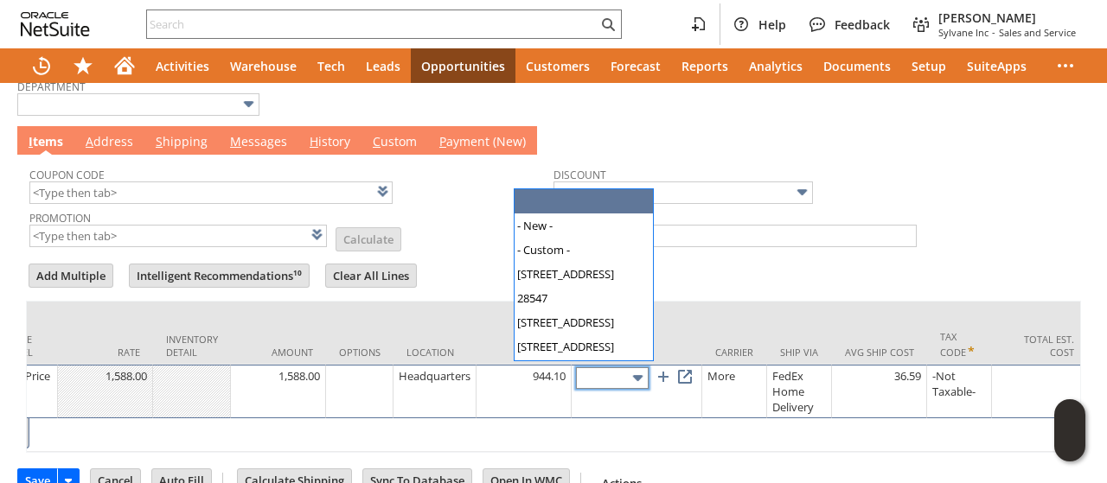
click at [623, 371] on input "text" at bounding box center [612, 378] width 73 height 22
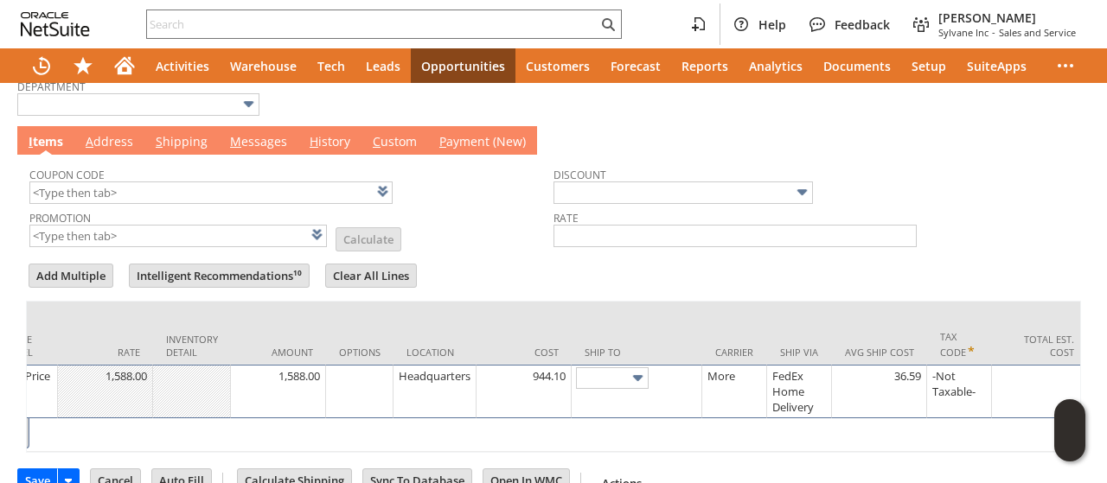
drag, startPoint x: 898, startPoint y: 276, endPoint x: 230, endPoint y: 39, distance: 709.2
click at [894, 277] on form "Add Multiple Intelligent Recommendations¹⁰ Clear All Lines Line Items All Item …" at bounding box center [553, 357] width 1055 height 192
type input "181 Piney Green Rd"
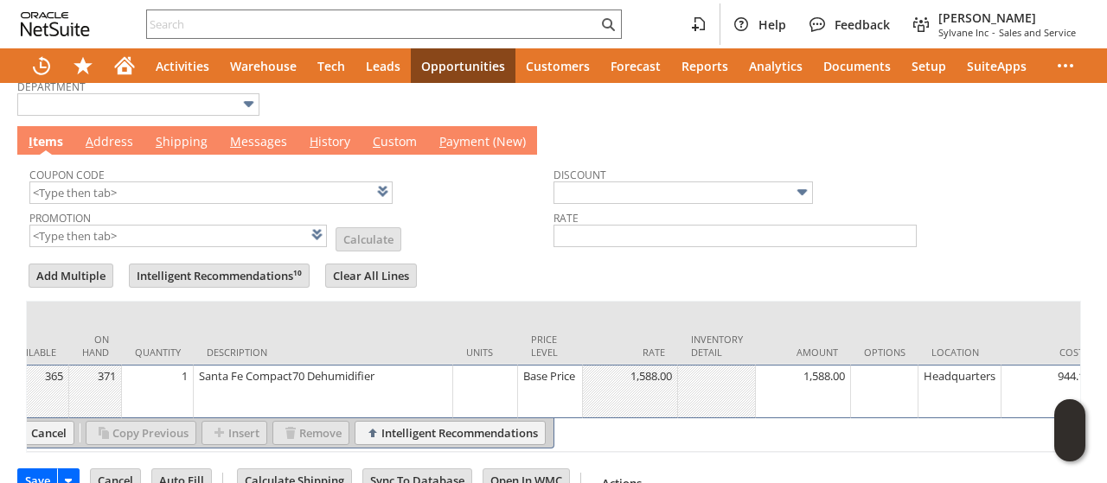
scroll to position [0, 0]
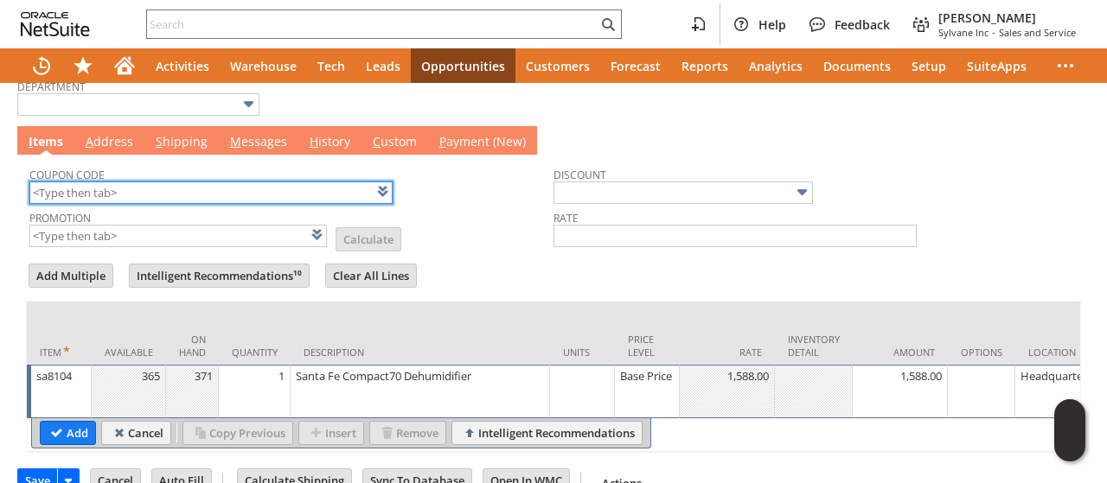
click at [137, 190] on input "text" at bounding box center [210, 193] width 363 height 22
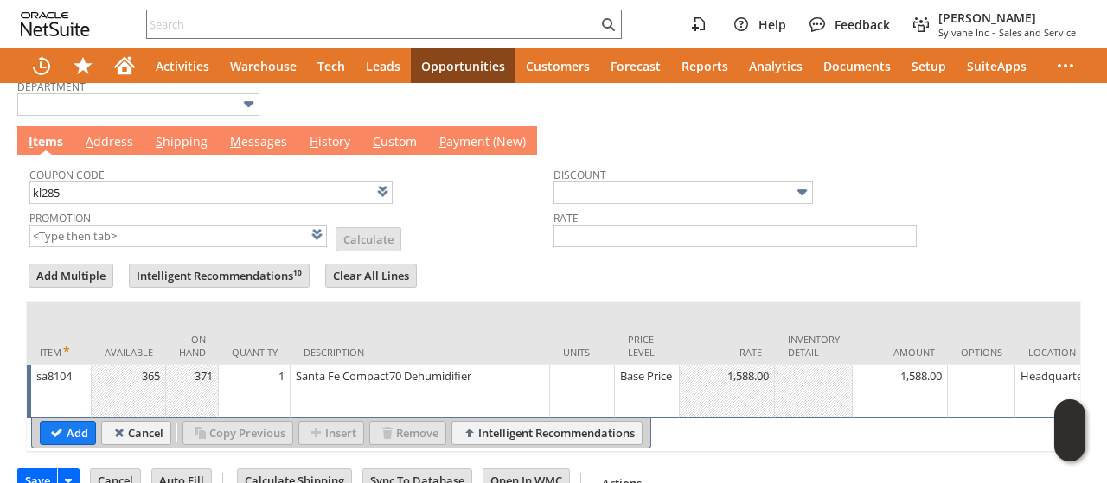
click at [474, 191] on div "Coupon Code kl285" at bounding box center [286, 184] width 515 height 42
type input "KL285"
type input "Promo Code"
type input "-10.0%"
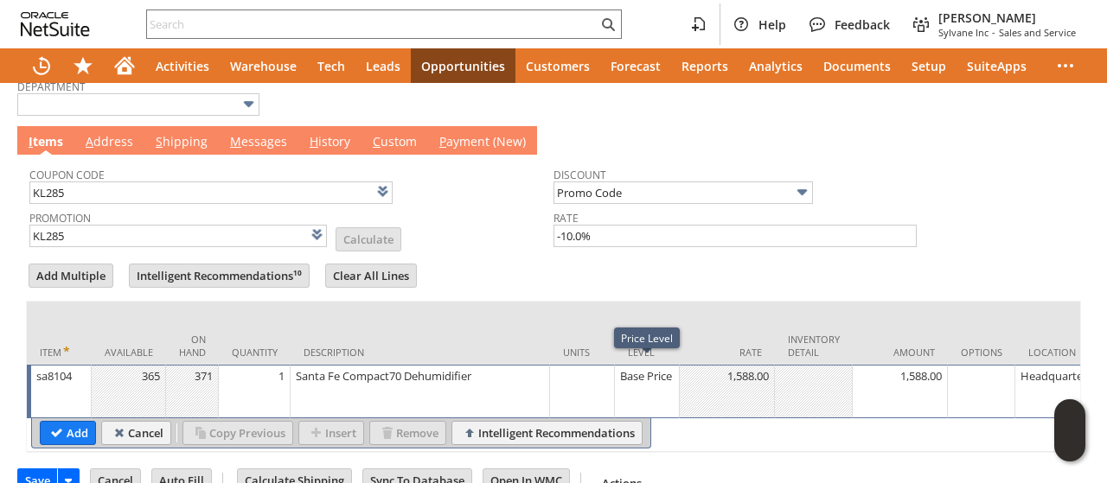
click at [636, 383] on div "Base Price" at bounding box center [646, 375] width 55 height 17
click at [650, 367] on input "Base Price" at bounding box center [646, 378] width 55 height 22
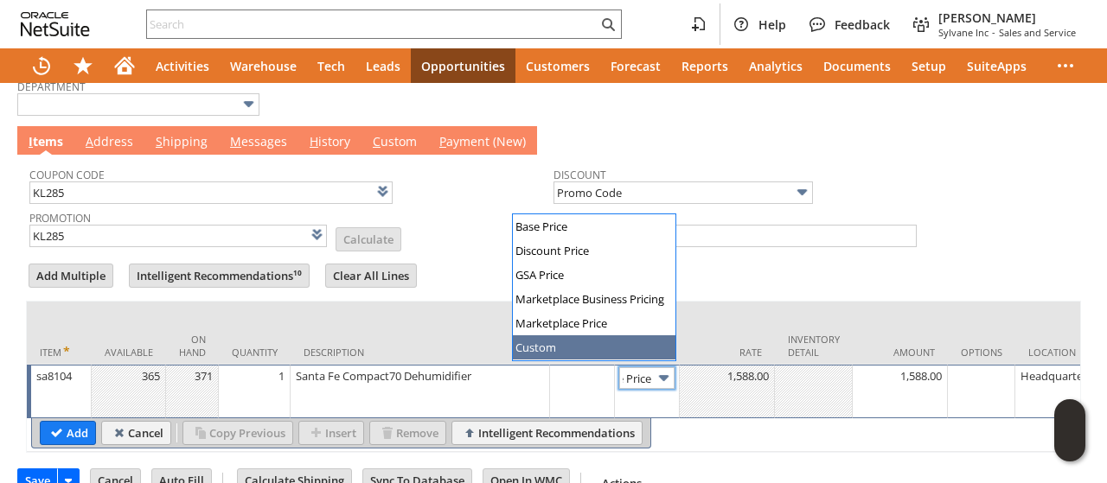
type input "Custom"
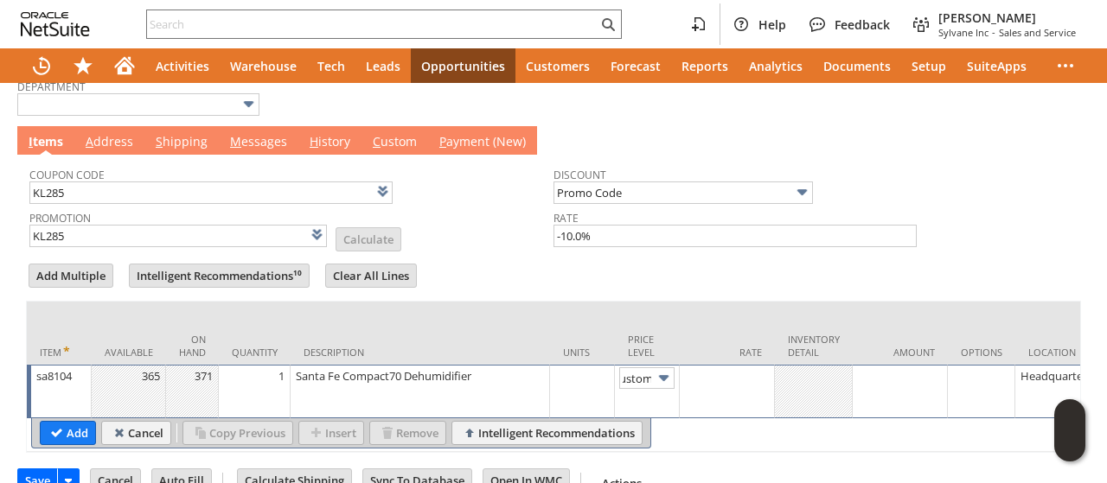
scroll to position [0, 0]
click at [731, 380] on td at bounding box center [727, 392] width 95 height 54
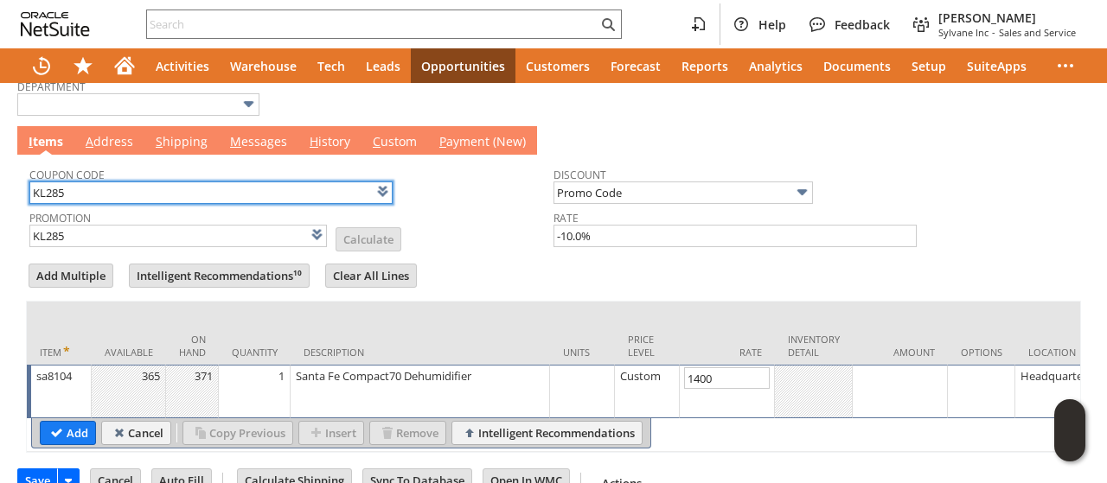
type input "1,400.00"
click at [185, 188] on input "KL285" at bounding box center [210, 193] width 363 height 22
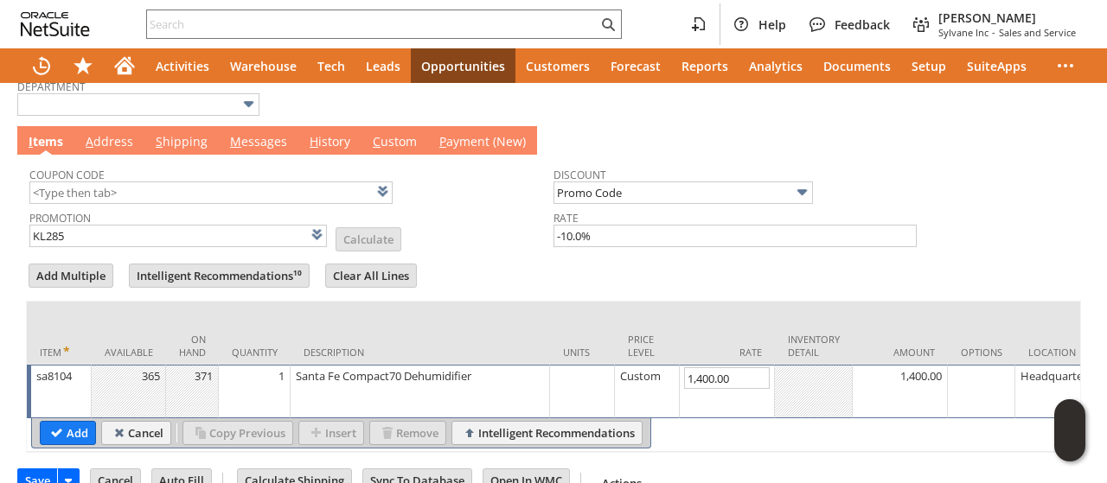
click at [466, 229] on td "Promotion KL285 List Calculate" at bounding box center [291, 227] width 524 height 43
click at [56, 424] on input "Add" at bounding box center [68, 433] width 54 height 22
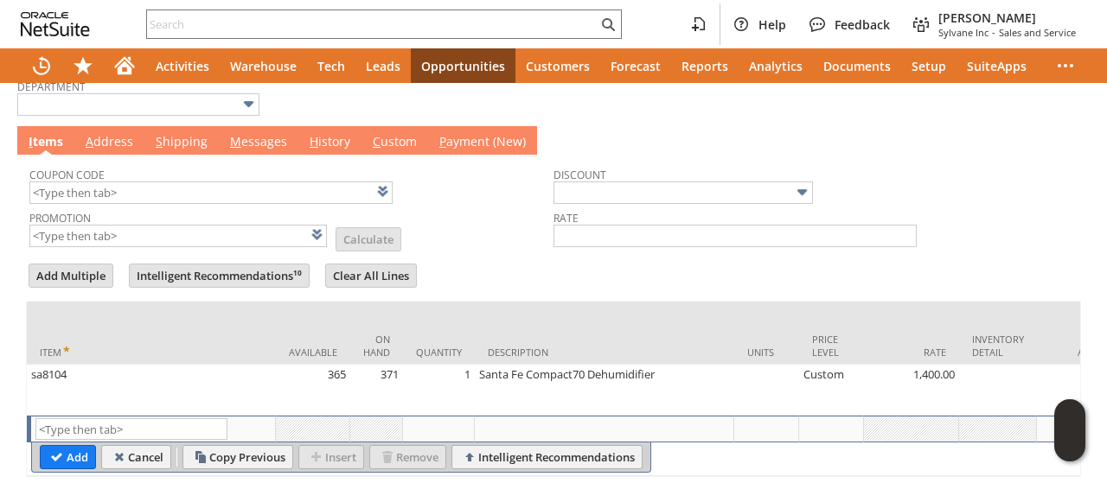
click at [112, 137] on link "A ddress" at bounding box center [109, 142] width 56 height 19
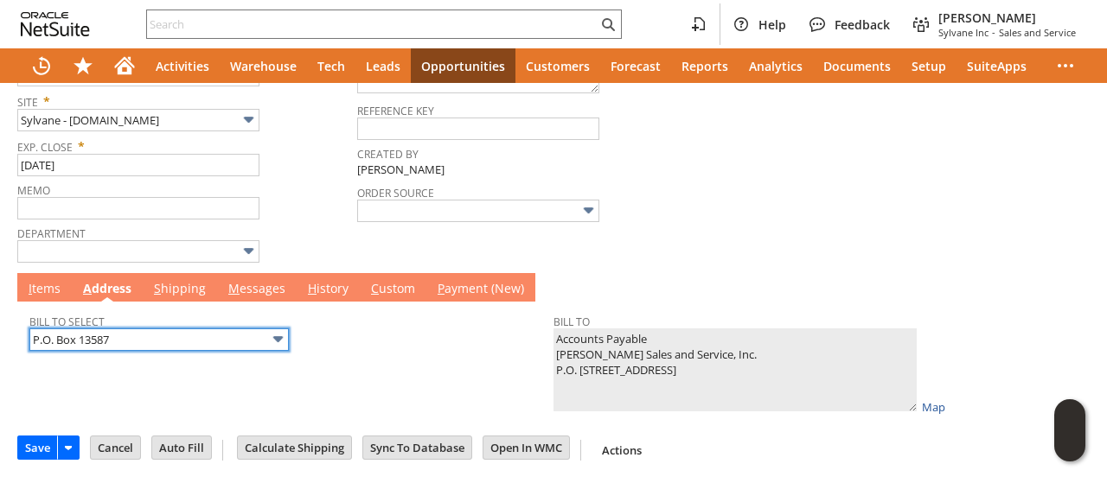
scroll to position [391, 0]
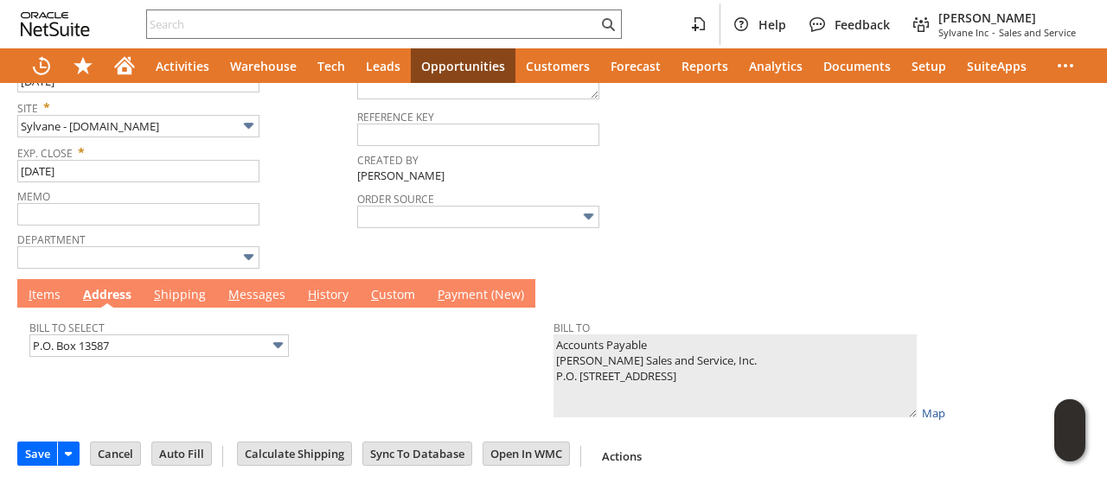
click at [33, 295] on td "I tems" at bounding box center [44, 293] width 54 height 29
click at [34, 295] on link "I tems" at bounding box center [44, 295] width 41 height 19
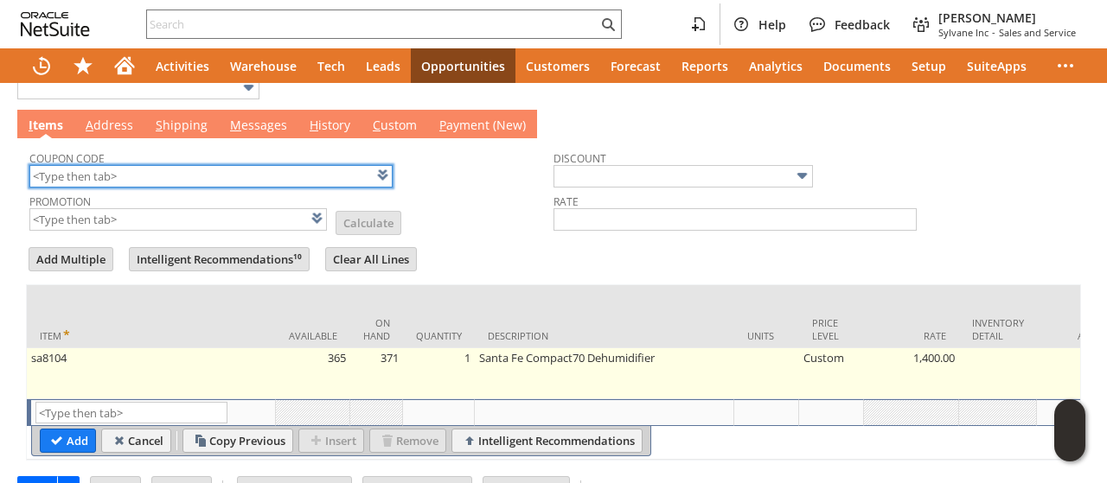
scroll to position [605, 0]
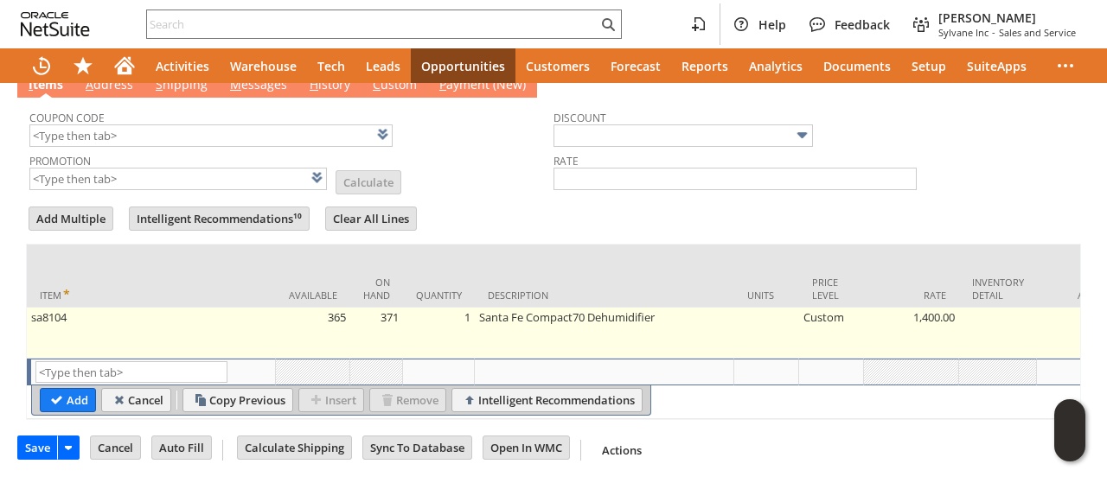
click at [612, 322] on td "Santa Fe Compact70 Dehumidifier" at bounding box center [604, 333] width 259 height 51
type textarea "Santa Fe Compact70 Dehumidifier"
type input "OK"
type input "Make Copy"
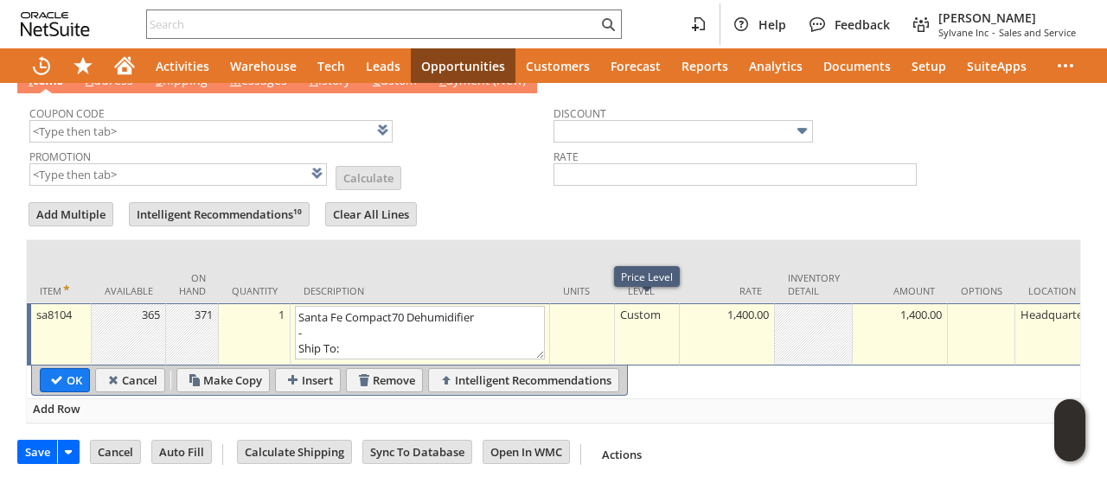
scroll to position [13, 0]
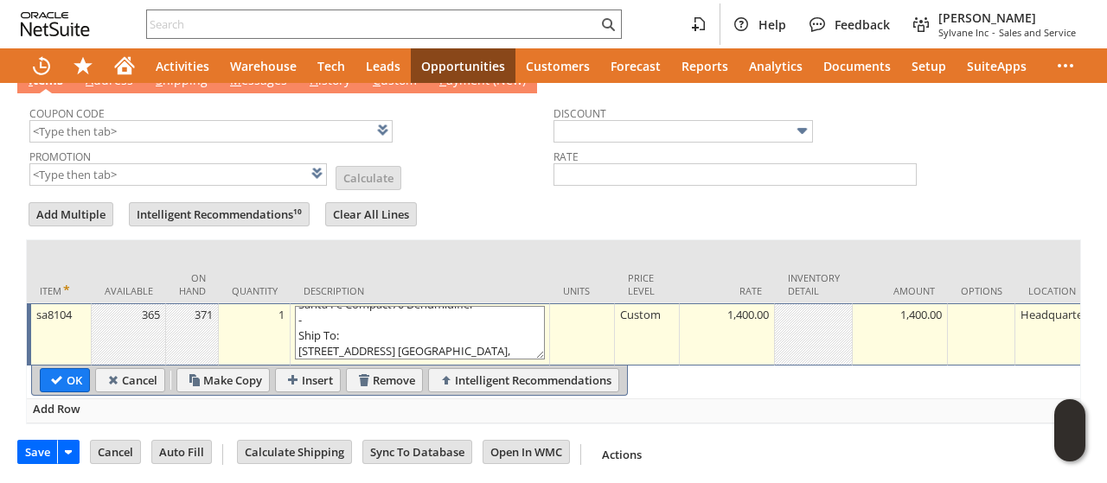
click at [404, 342] on textarea "Santa Fe Compact70 Dehumidifier - Ship To: 181 Piney Green Rd. Jacksonville, NC…" at bounding box center [420, 333] width 250 height 54
type textarea "Santa Fe Compact70 Dehumidifier - Ship To: 181 Piney Green Rd. Jacksonville, NC…"
click at [62, 373] on input "OK" at bounding box center [65, 380] width 48 height 22
type input "Add"
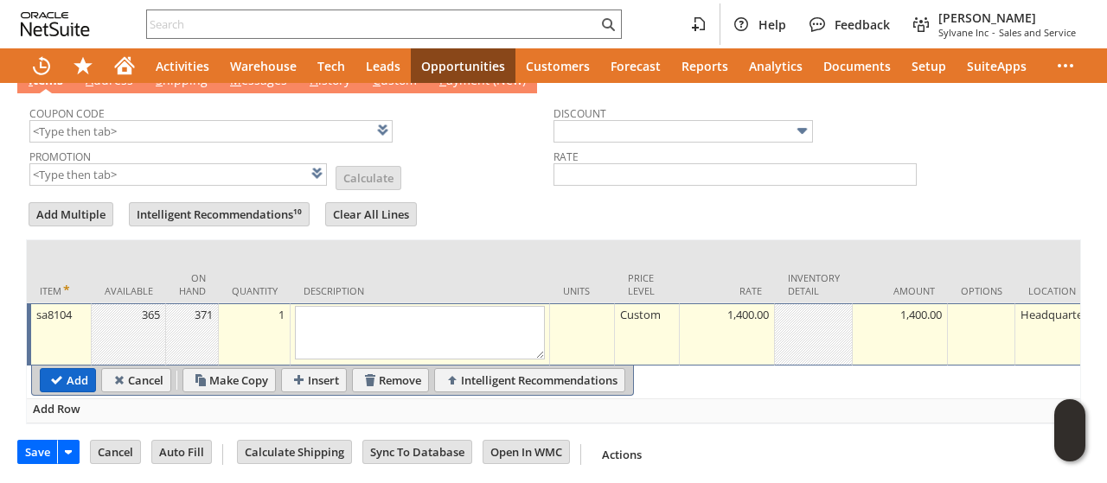
type input "Copy Previous"
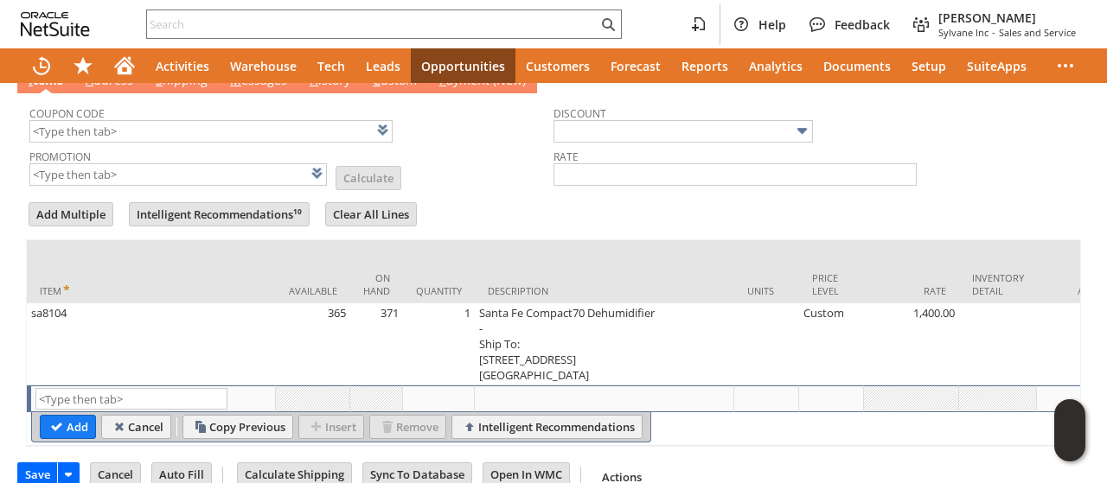
scroll to position [259, 0]
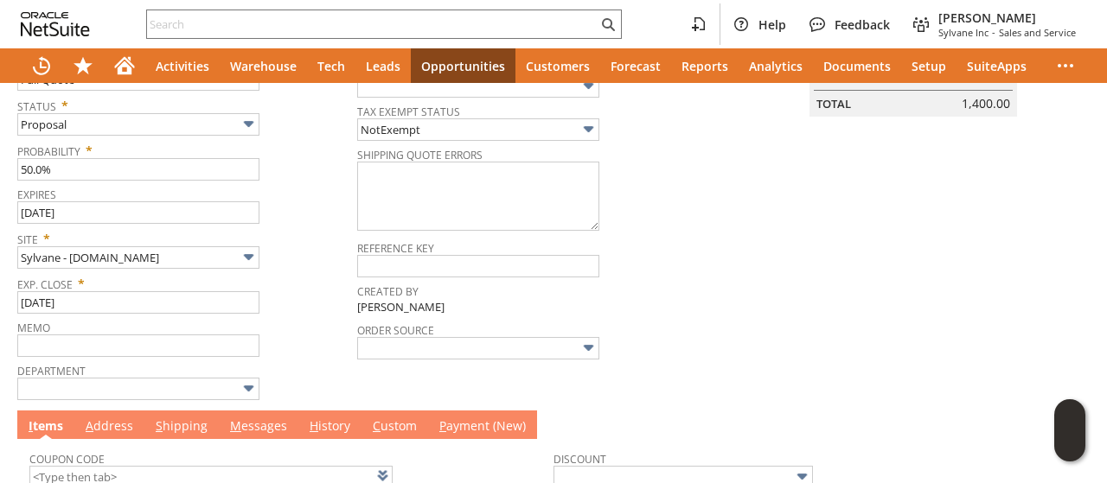
click at [264, 426] on link "M essages" at bounding box center [259, 427] width 66 height 19
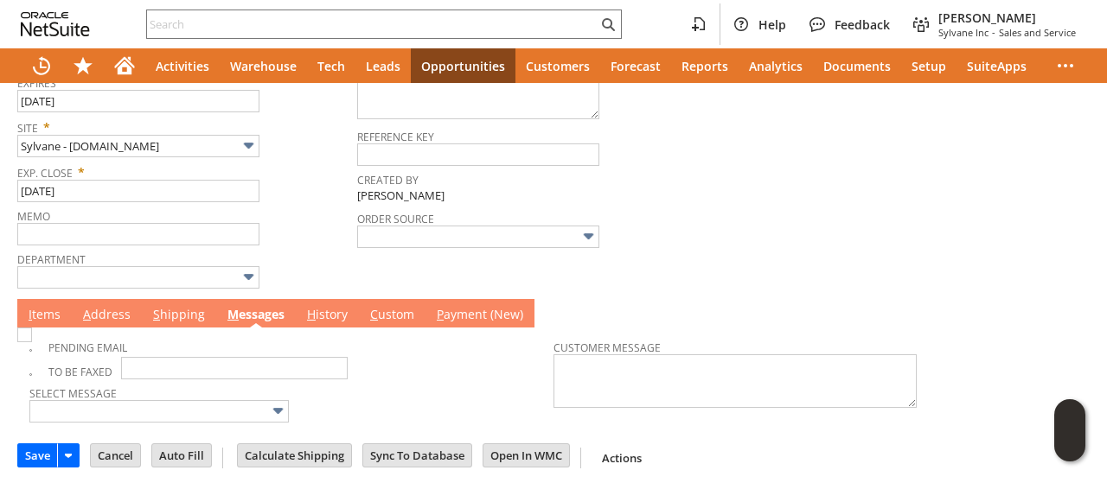
click at [31, 306] on link "I tems" at bounding box center [44, 315] width 41 height 19
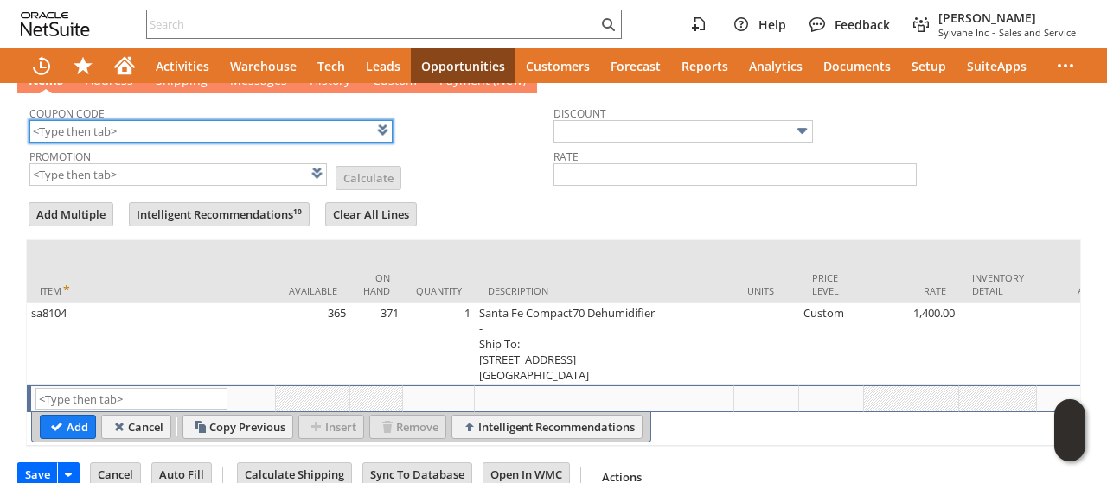
scroll to position [259, 0]
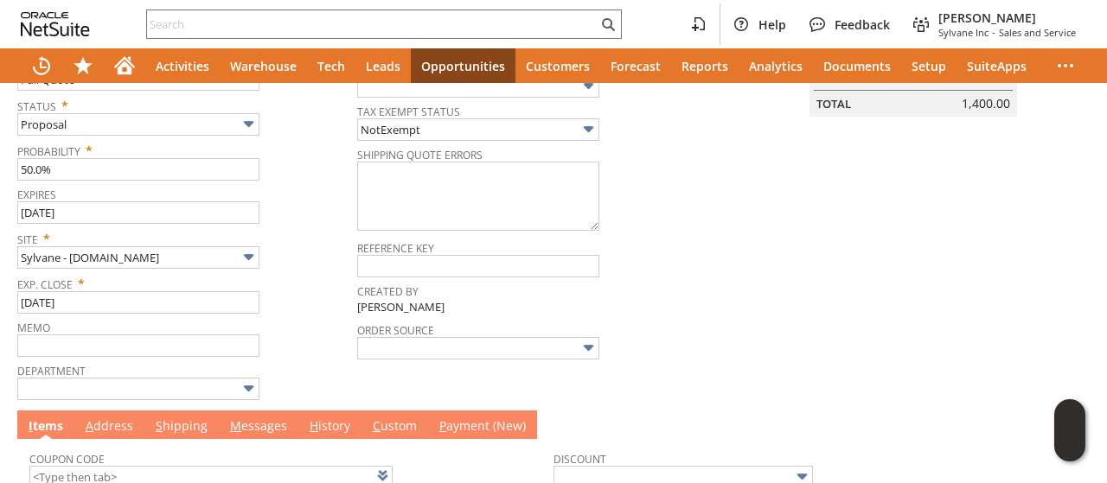
click at [39, 425] on link "I tems" at bounding box center [45, 427] width 43 height 19
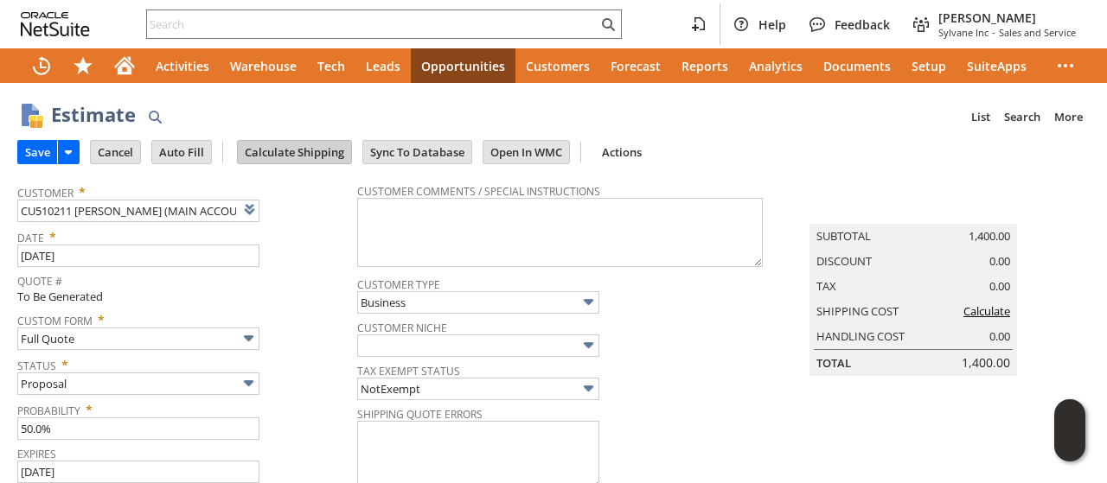
click at [293, 153] on input "Calculate Shipping" at bounding box center [294, 152] width 113 height 22
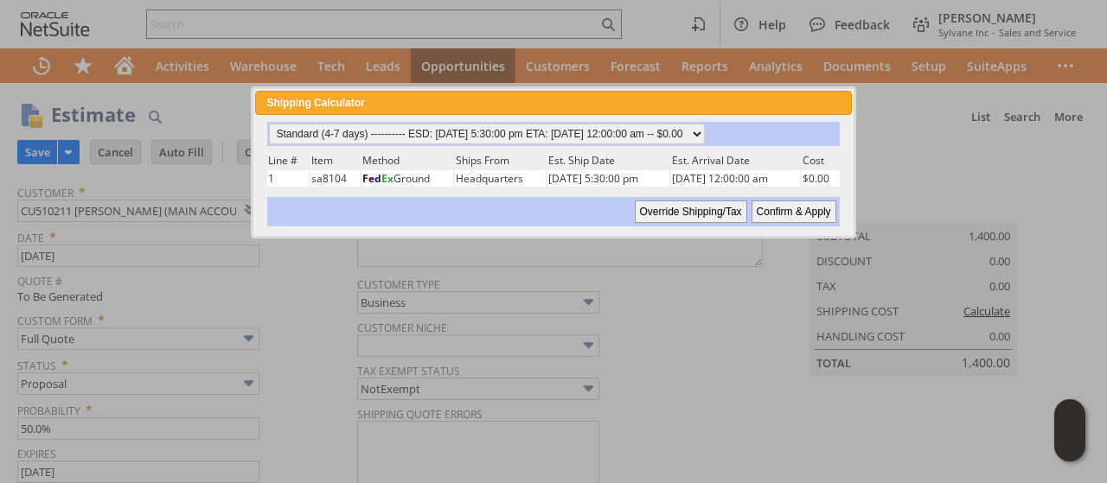
click at [781, 208] on input "Confirm & Apply" at bounding box center [793, 212] width 85 height 22
type input "Reseller"
type input "Add"
type input "Copy Previous"
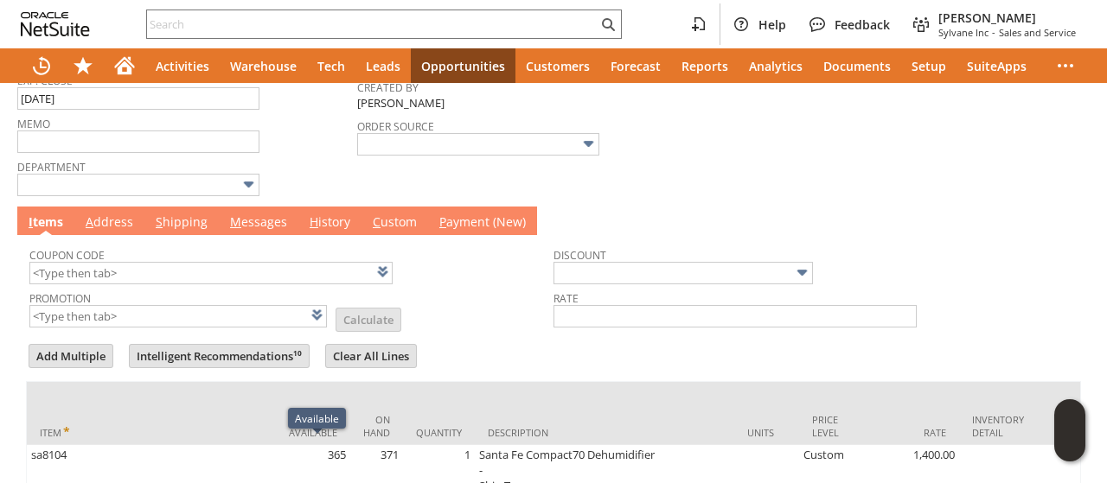
click at [275, 214] on link "M essages" at bounding box center [259, 223] width 66 height 19
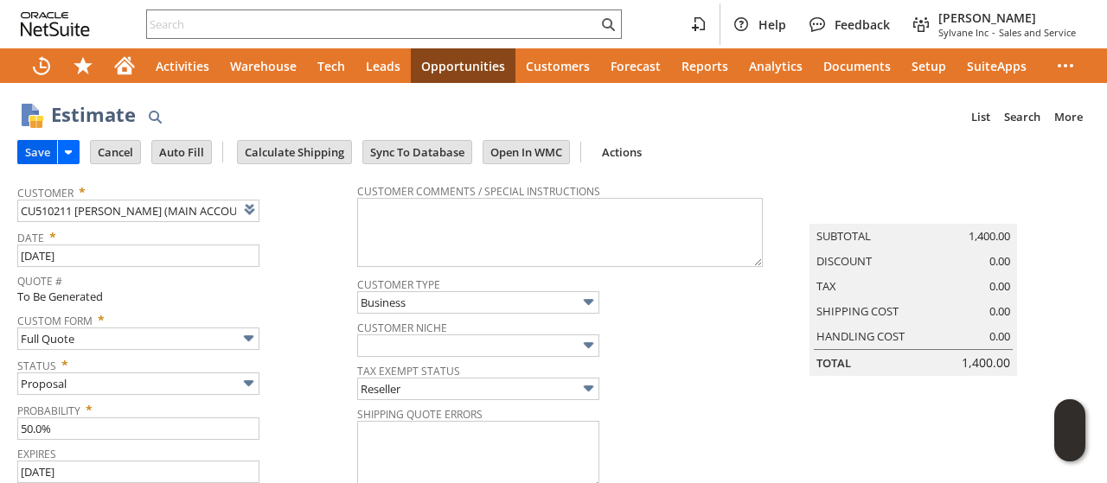
click at [39, 150] on input "Save" at bounding box center [37, 152] width 39 height 22
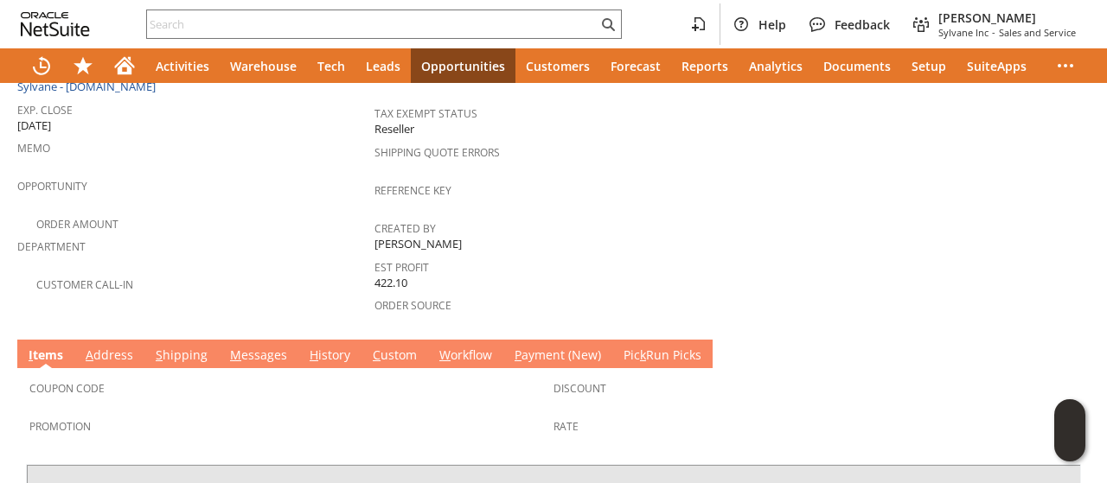
scroll to position [519, 0]
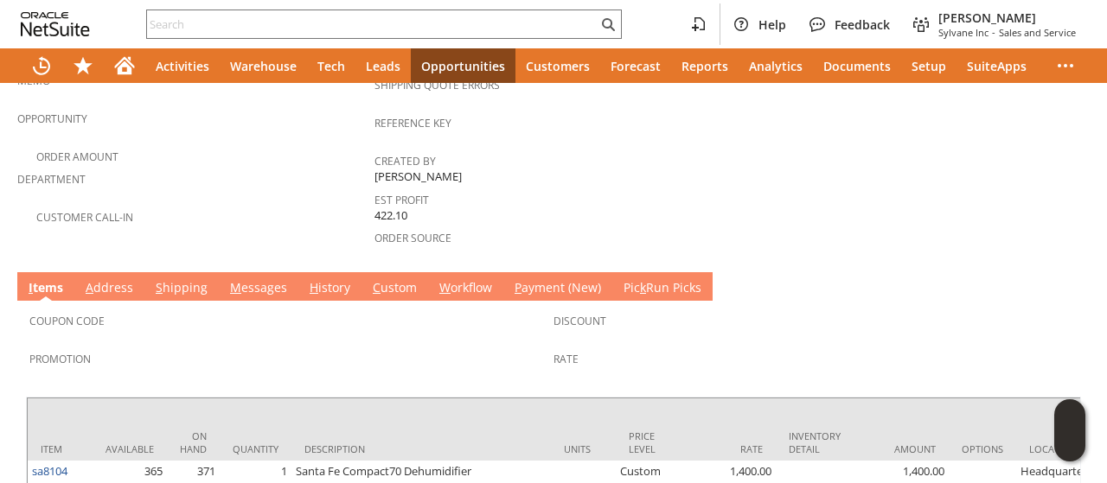
click at [521, 188] on div "Est Profit 422.10" at bounding box center [548, 206] width 348 height 36
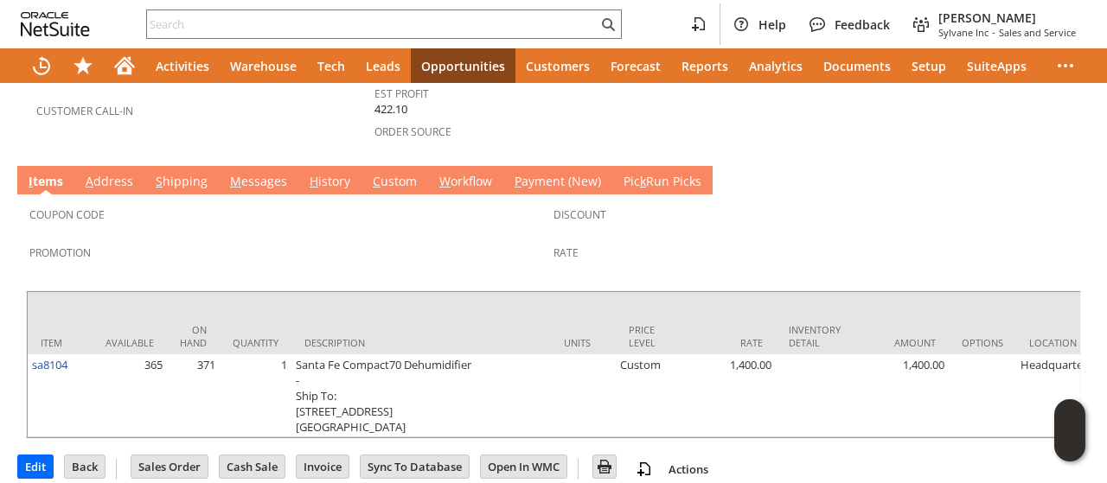
click at [235, 173] on span "M" at bounding box center [235, 181] width 11 height 16
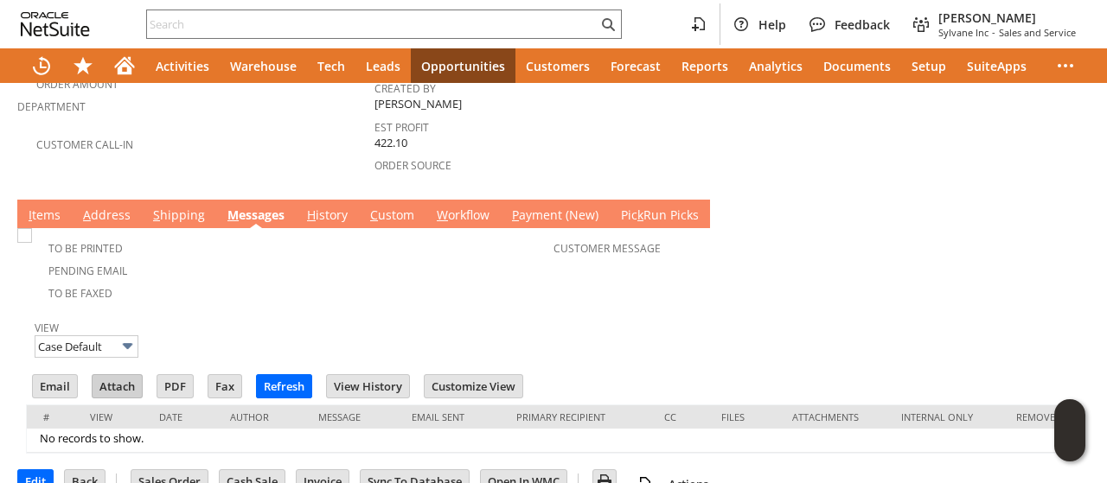
scroll to position [0, 0]
click at [61, 375] on input "Email" at bounding box center [55, 386] width 44 height 22
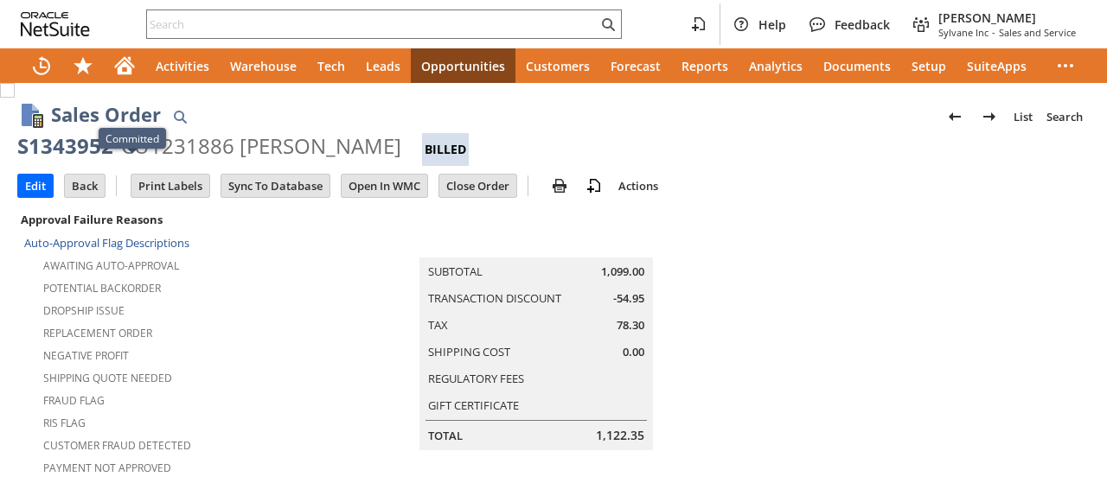
scroll to position [1434, 0]
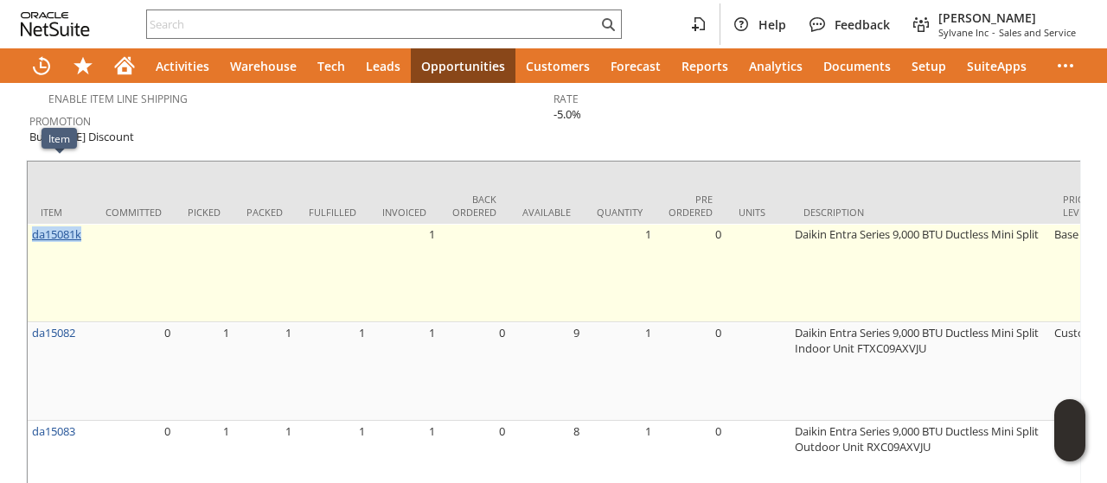
drag, startPoint x: 85, startPoint y: 170, endPoint x: 57, endPoint y: 169, distance: 27.7
click at [28, 224] on td "da15081k" at bounding box center [60, 273] width 65 height 99
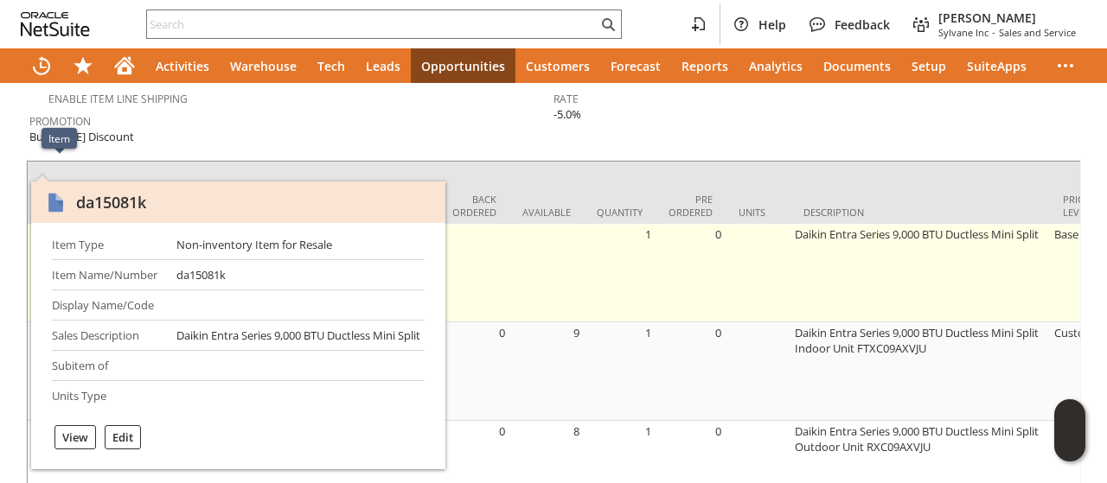
copy link "da15081k"
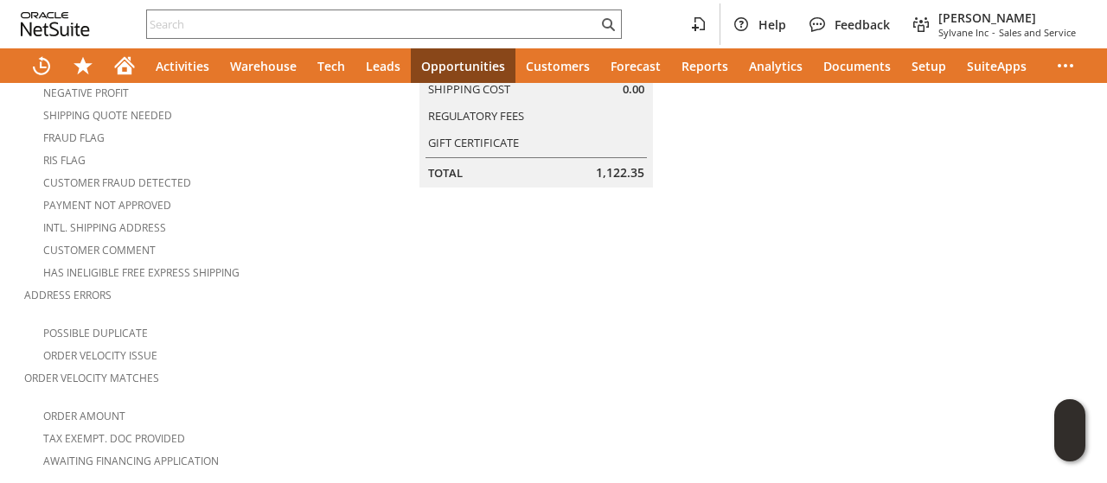
scroll to position [0, 0]
